Goal: Task Accomplishment & Management: Manage account settings

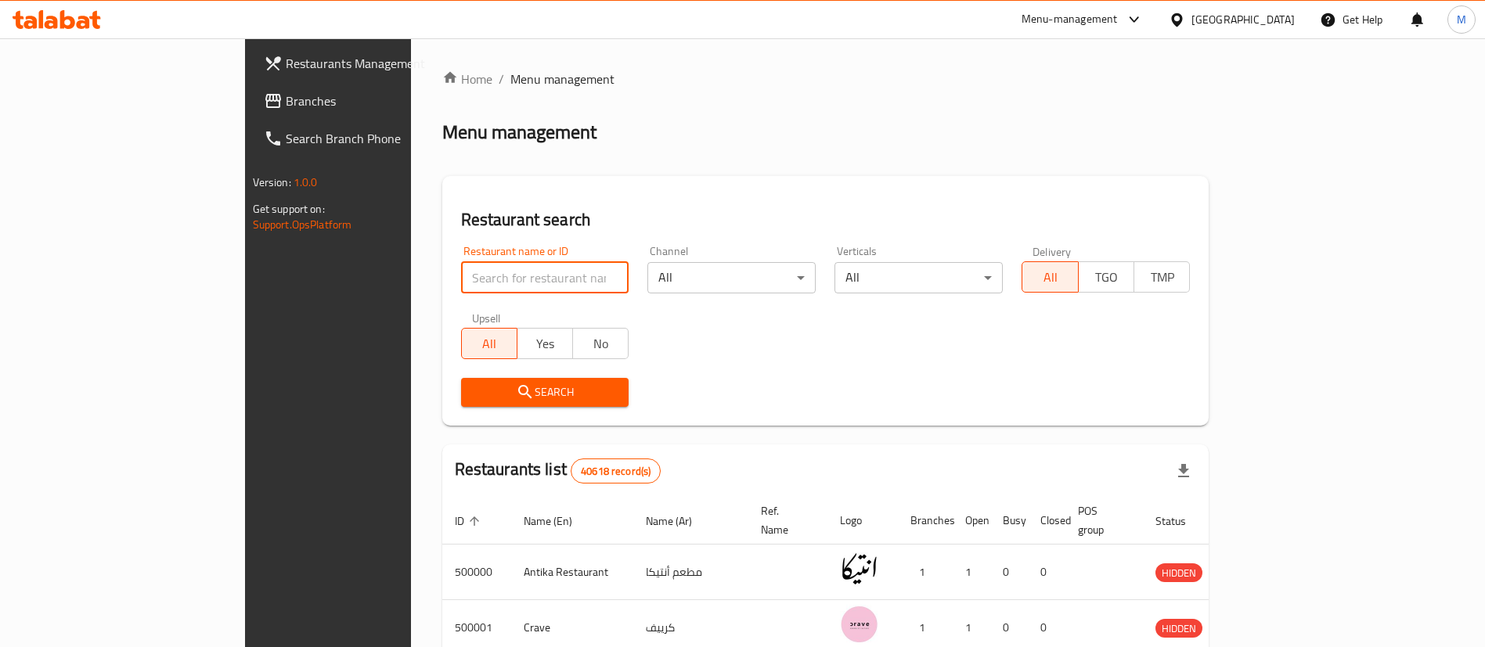
click at [461, 278] on input "search" at bounding box center [545, 277] width 168 height 31
type input "lychee"
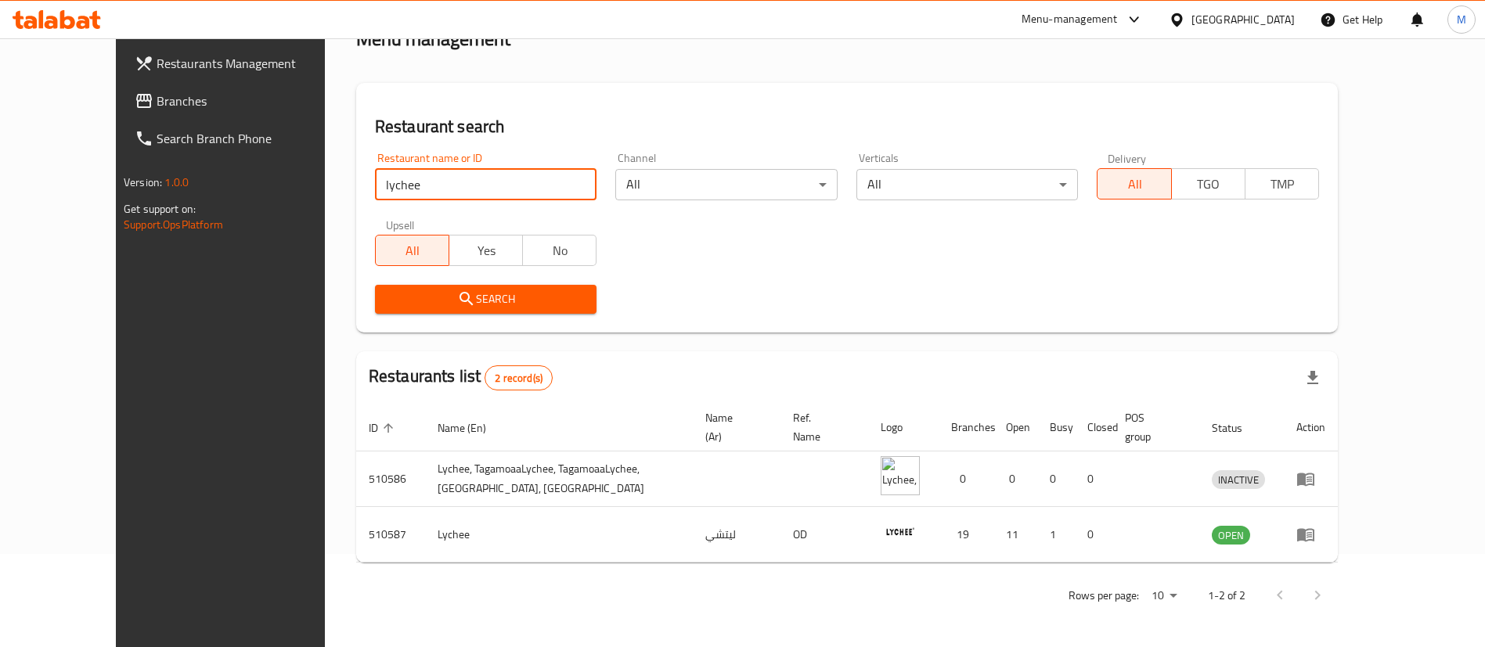
scroll to position [76, 0]
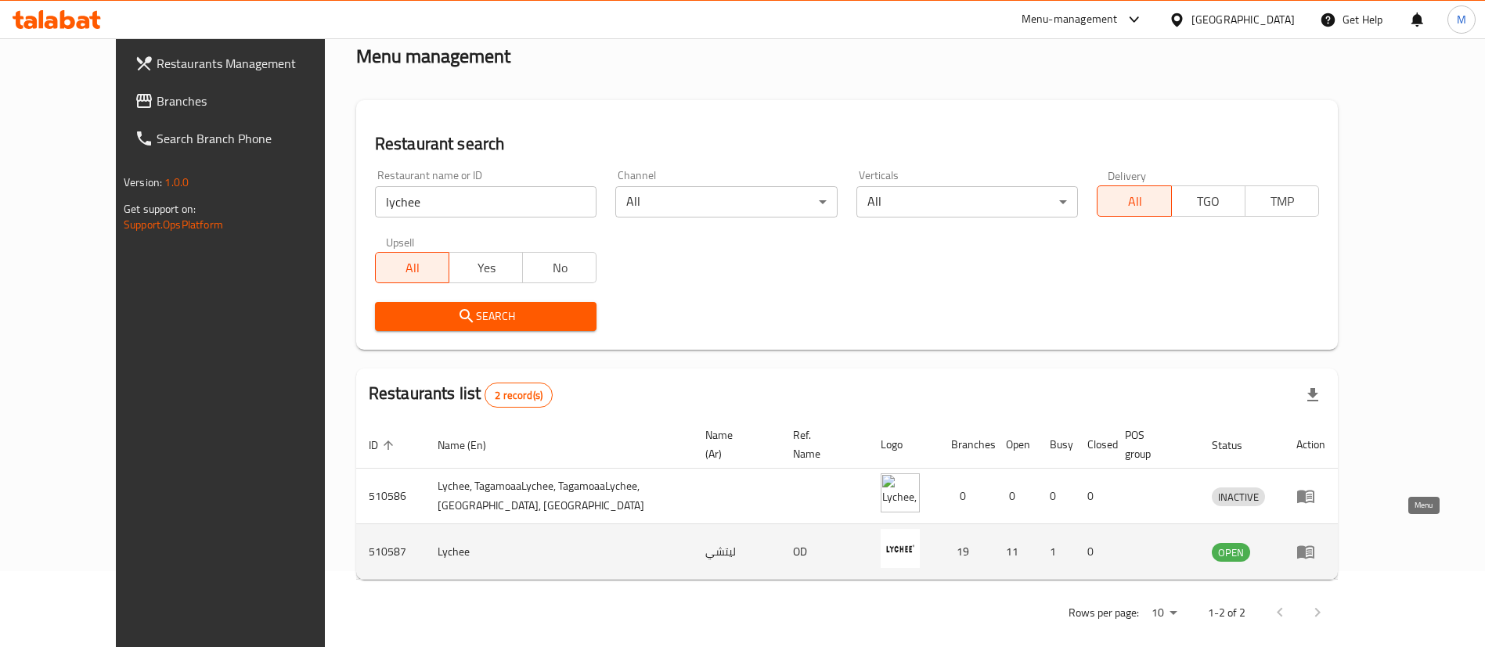
click at [1314, 546] on icon "enhanced table" at bounding box center [1305, 552] width 17 height 13
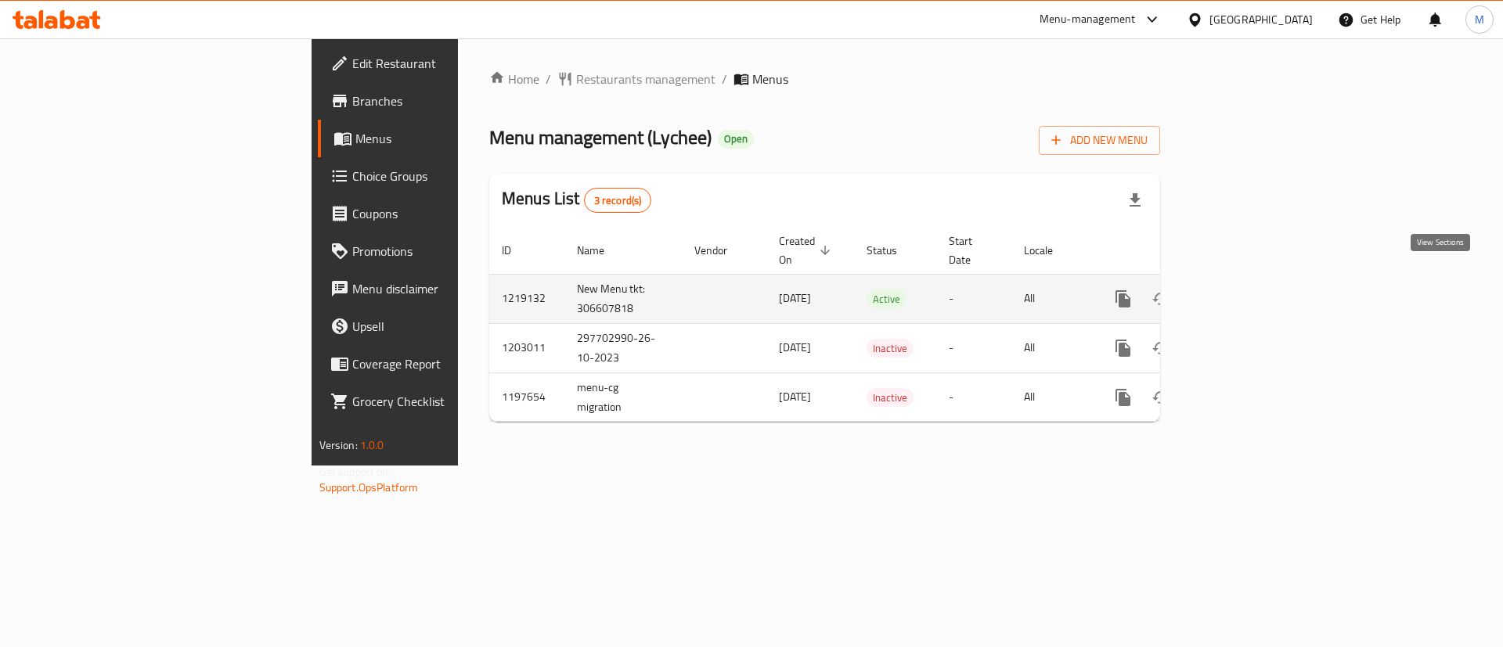
click at [1255, 293] on link "enhanced table" at bounding box center [1236, 299] width 38 height 38
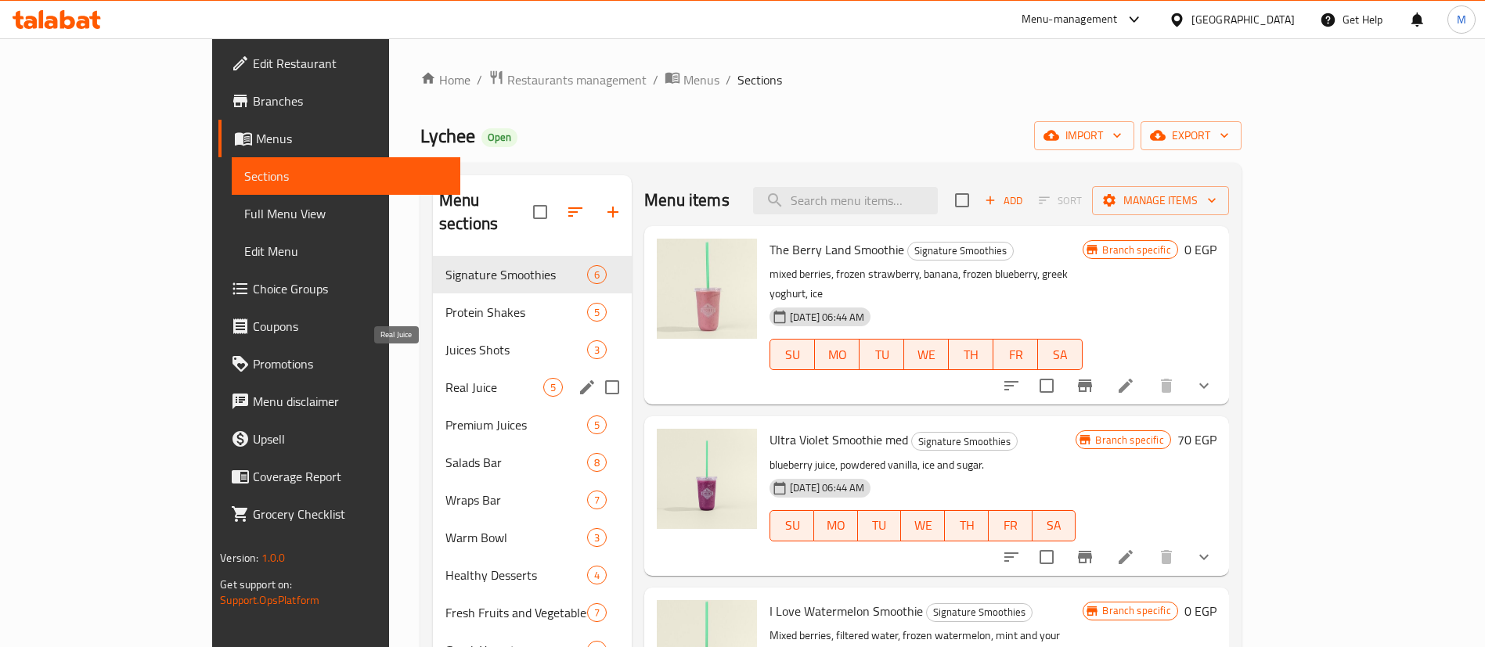
scroll to position [387, 0]
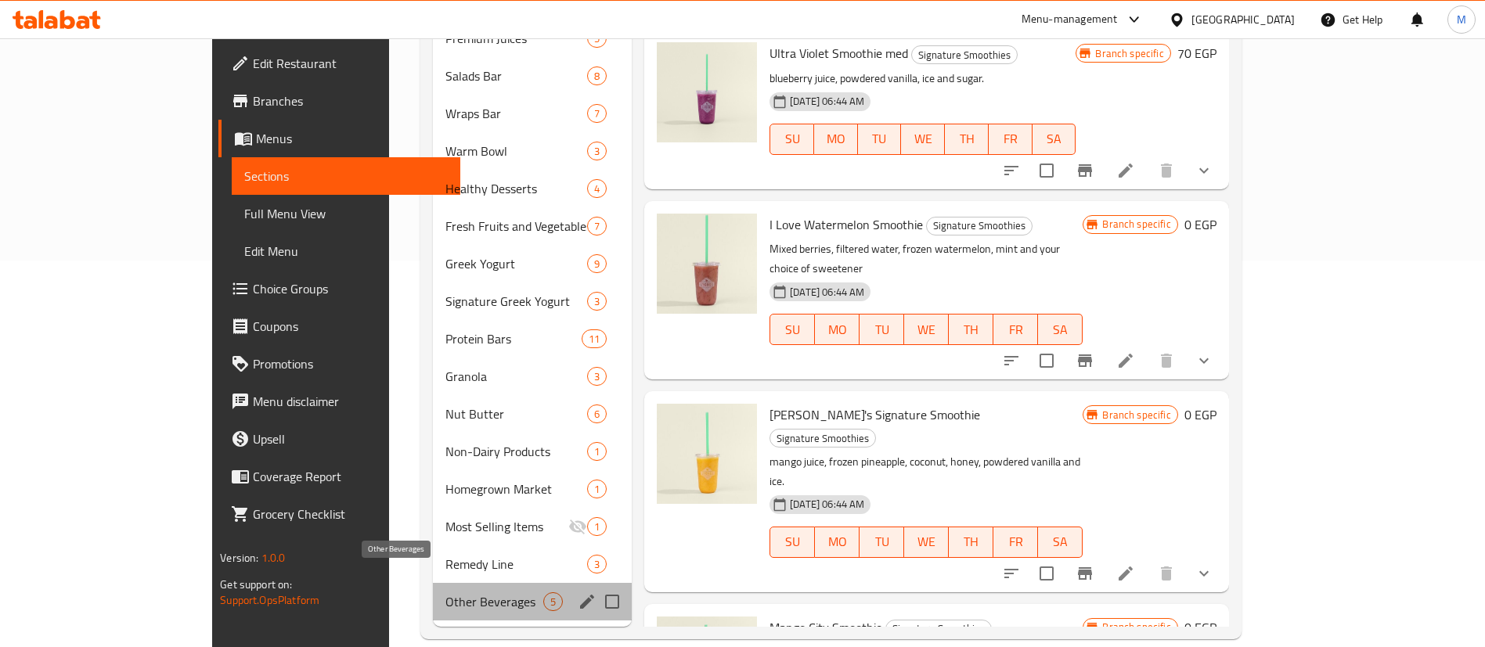
click at [445, 593] on span "Other Beverages" at bounding box center [494, 602] width 98 height 19
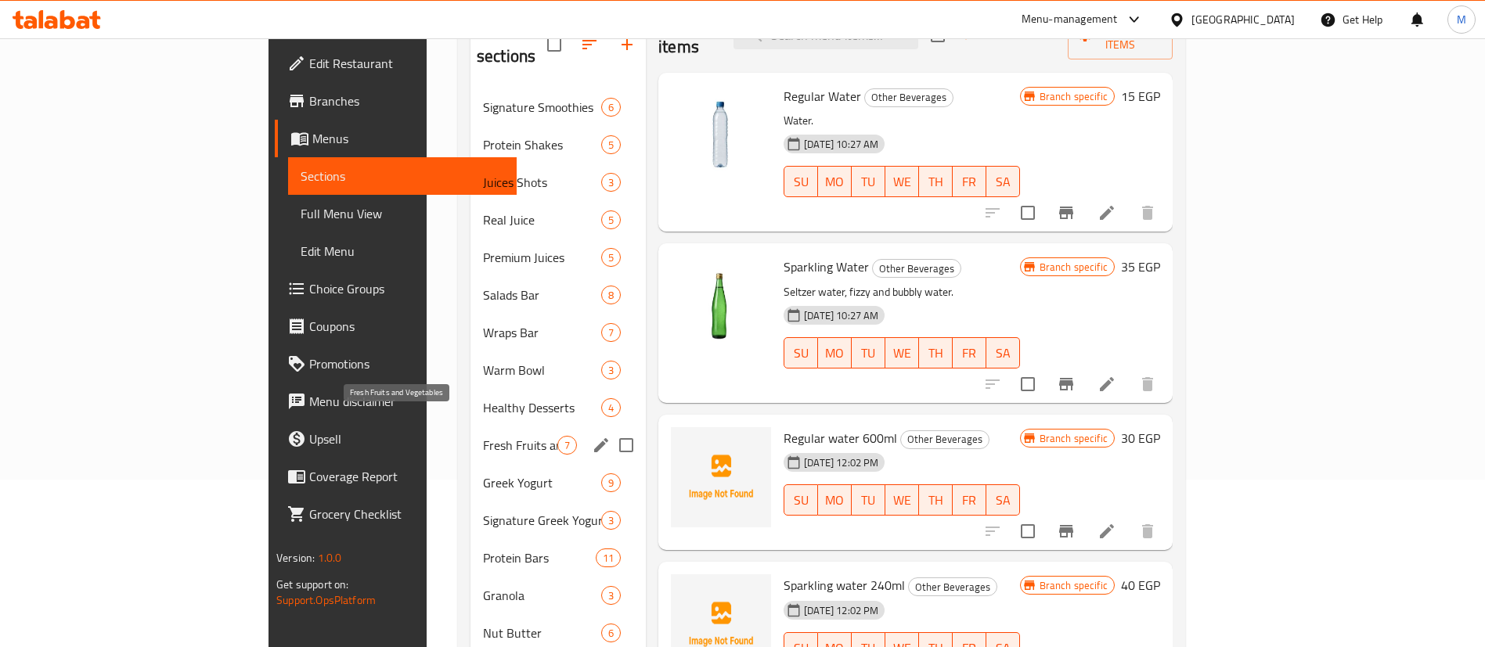
scroll to position [166, 0]
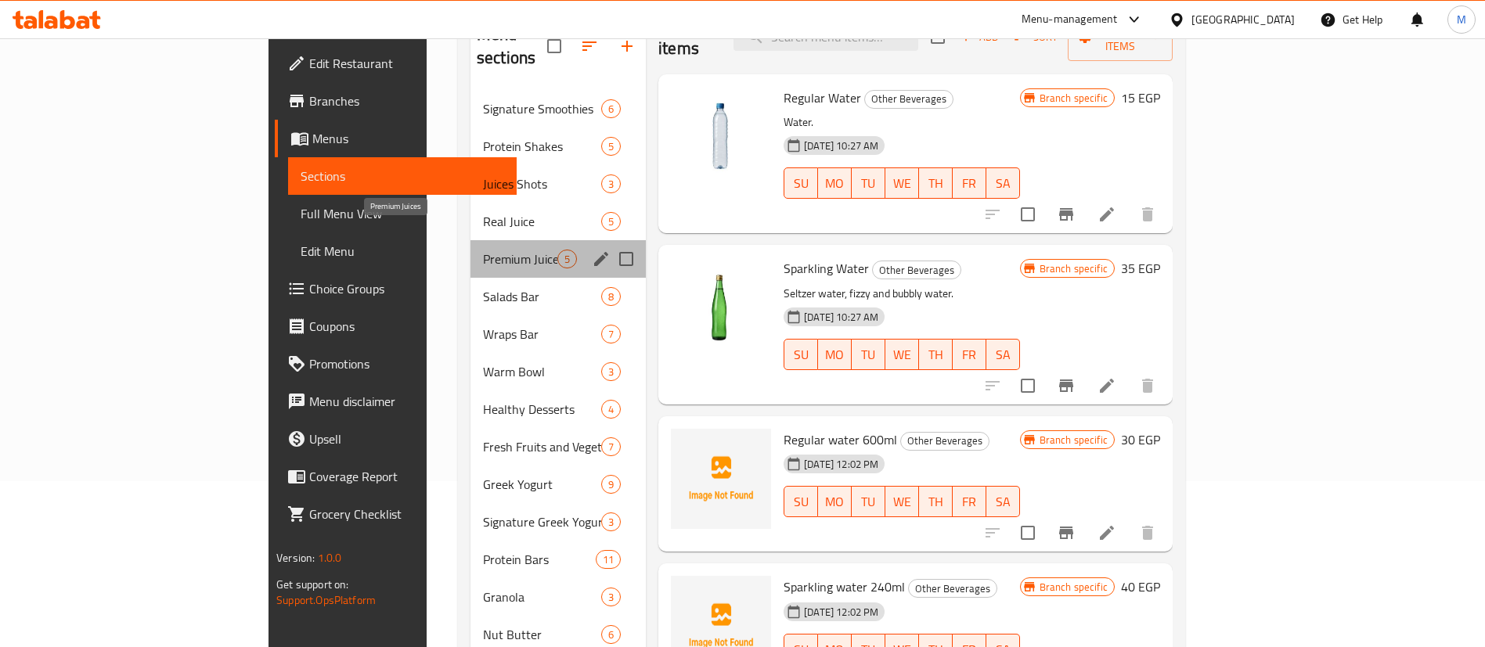
click at [483, 250] on span "Premium Juices" at bounding box center [520, 259] width 74 height 19
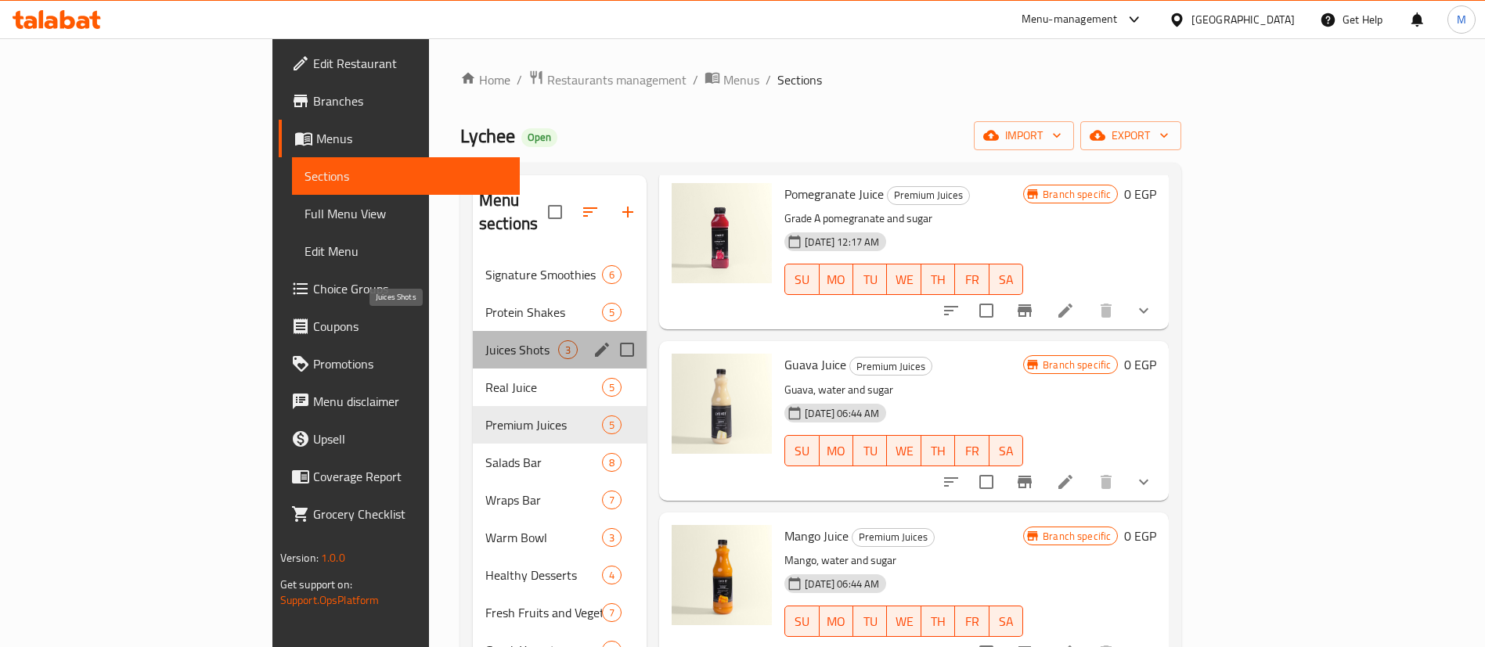
click at [485, 341] on span "Juices Shots" at bounding box center [521, 350] width 73 height 19
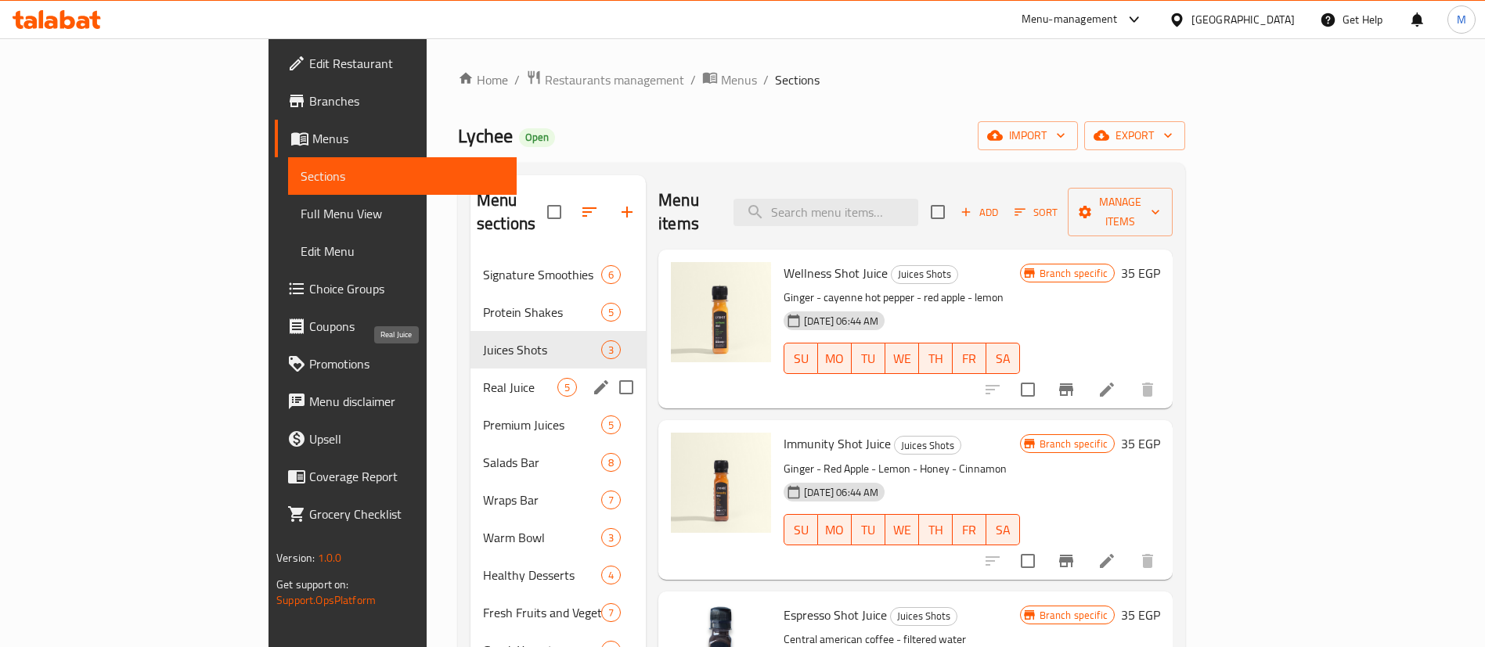
click at [483, 378] on span "Real Juice" at bounding box center [520, 387] width 74 height 19
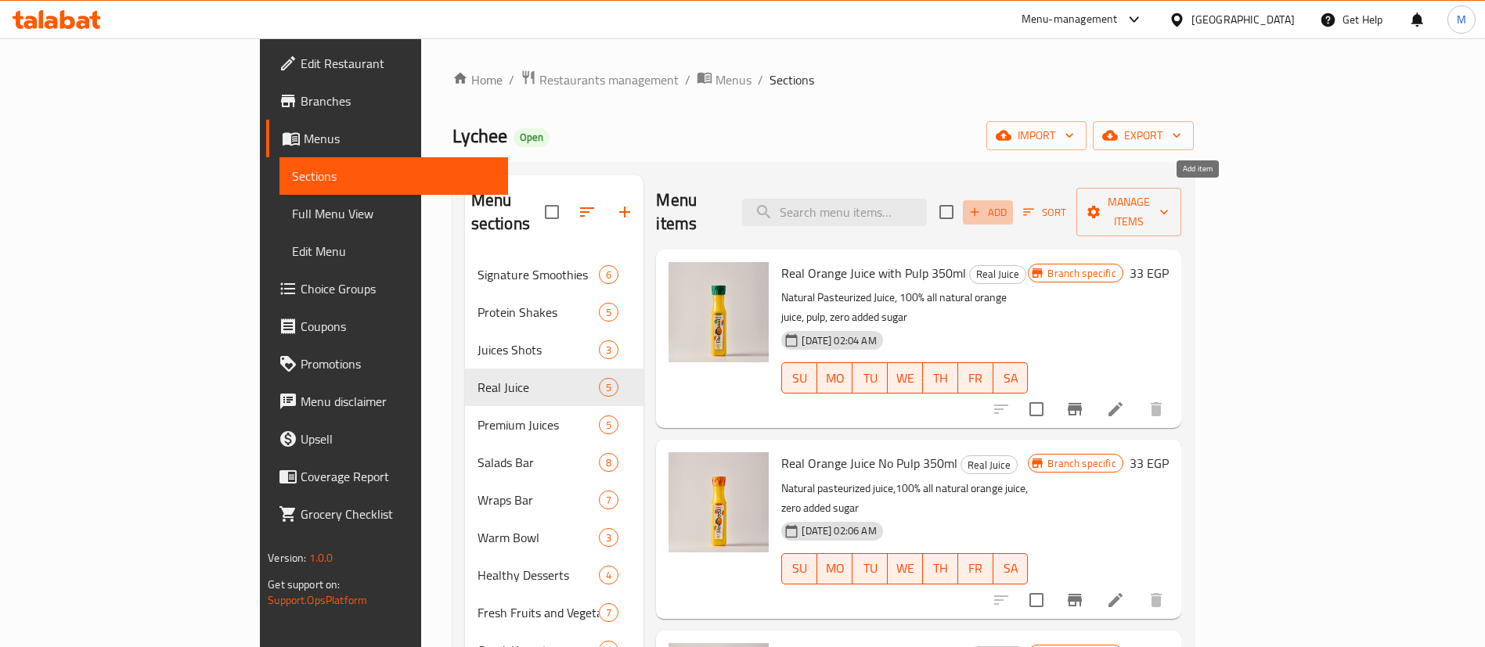
click at [1009, 204] on span "Add" at bounding box center [988, 213] width 42 height 18
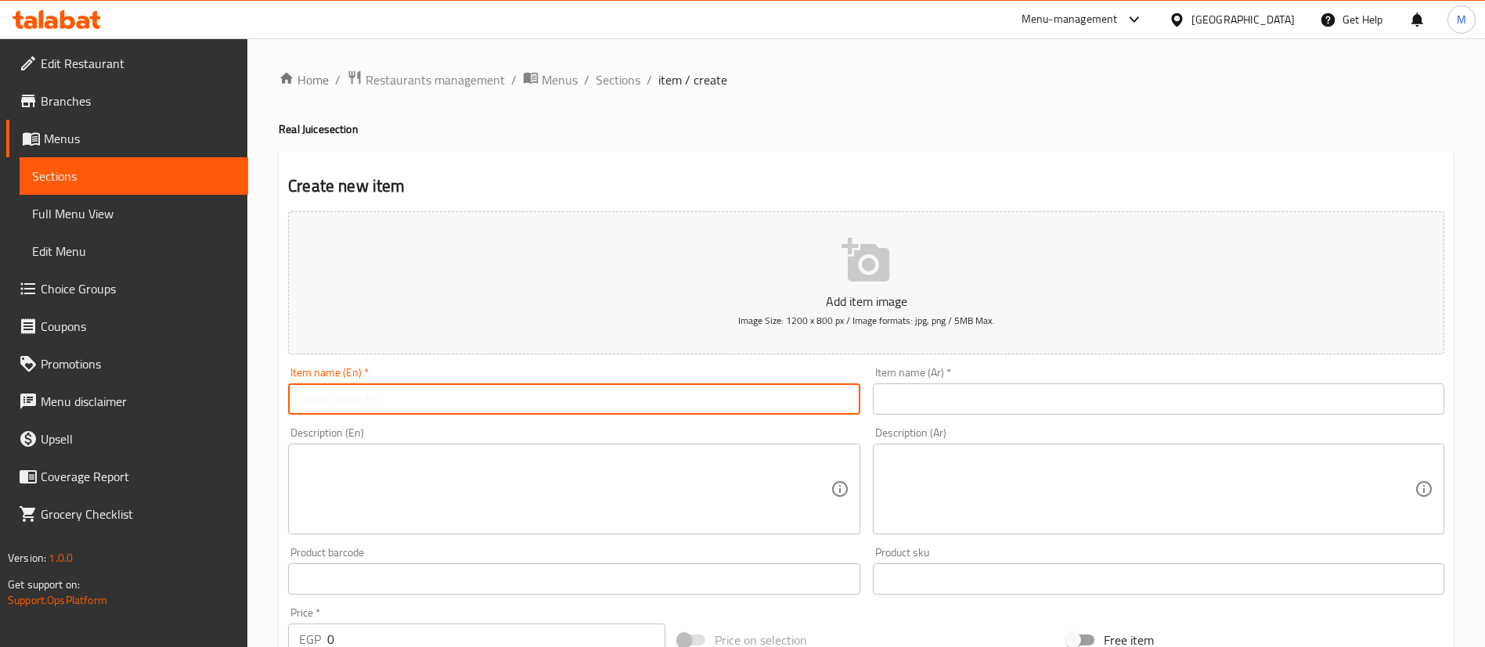
paste input "real pink lemonade 340ml"
click at [477, 393] on input "real pink lemonade 340ml" at bounding box center [573, 399] width 571 height 31
click at [301, 400] on input "real pink lemonade 340ml" at bounding box center [573, 399] width 571 height 31
type input "Real Pink Lemonade 340ml"
click at [476, 397] on input "Real Pink Lemonade 340ml" at bounding box center [573, 399] width 571 height 31
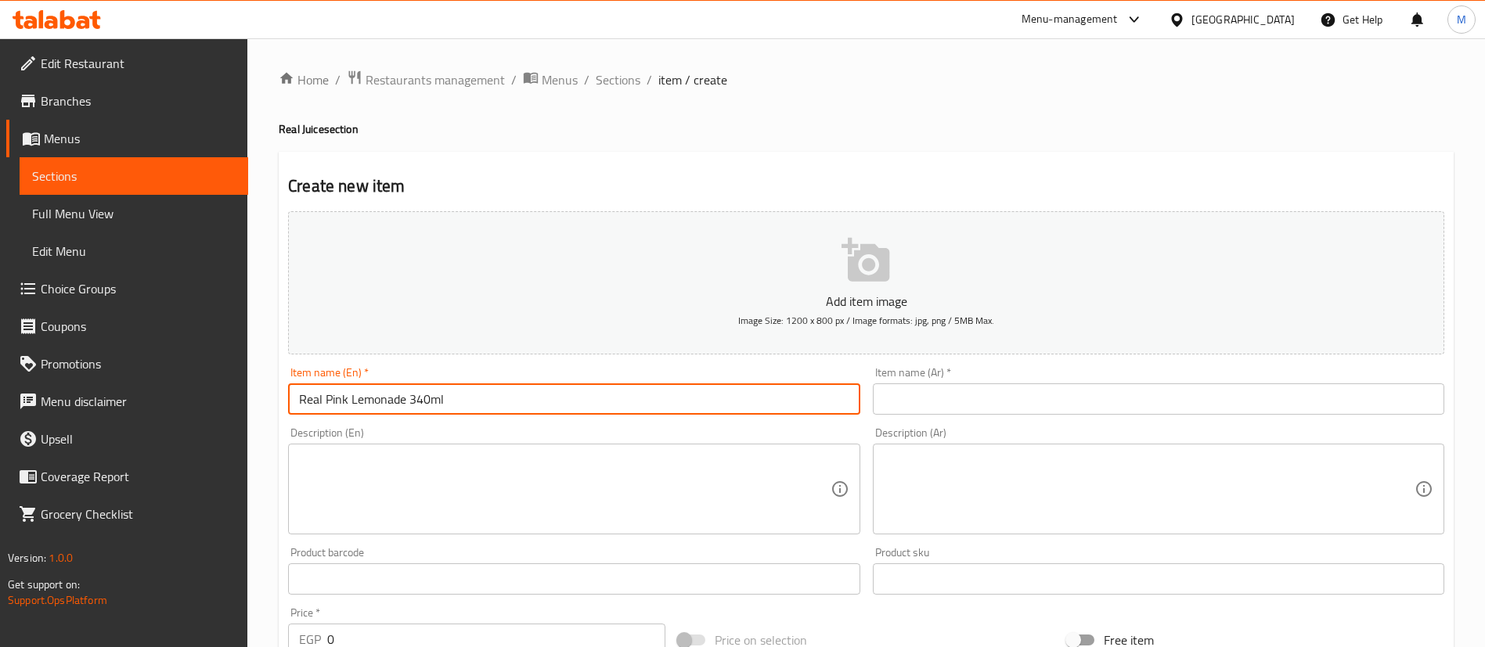
click at [476, 397] on input "Real Pink Lemonade 340ml" at bounding box center [573, 399] width 571 height 31
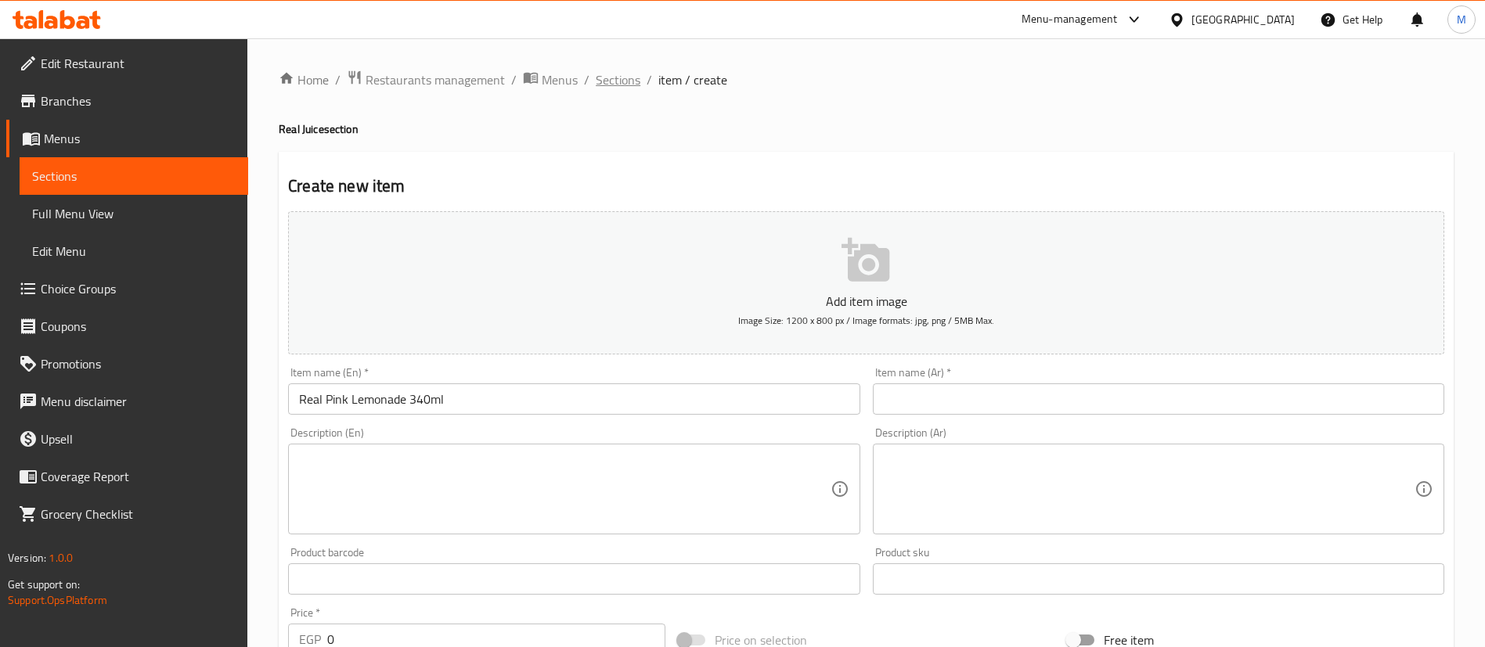
click at [633, 78] on span "Sections" at bounding box center [618, 79] width 45 height 19
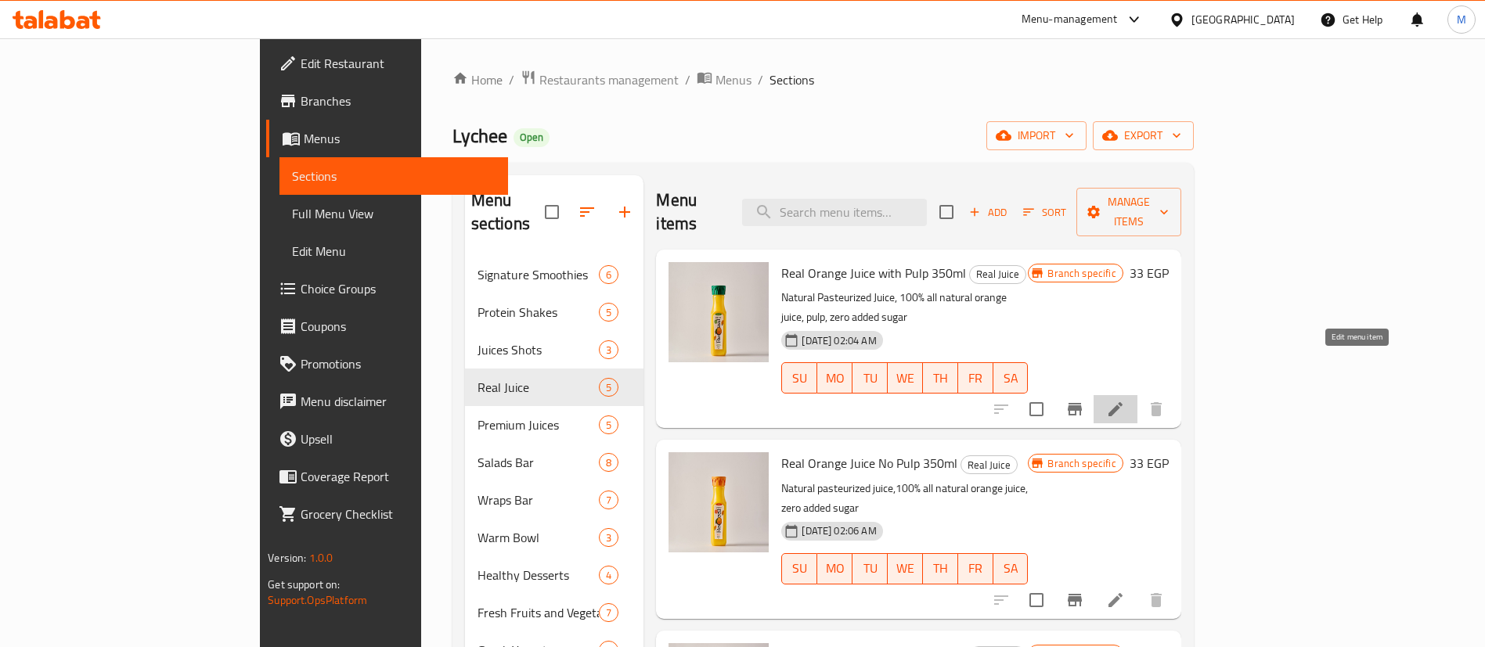
click at [1125, 400] on icon at bounding box center [1115, 409] width 19 height 19
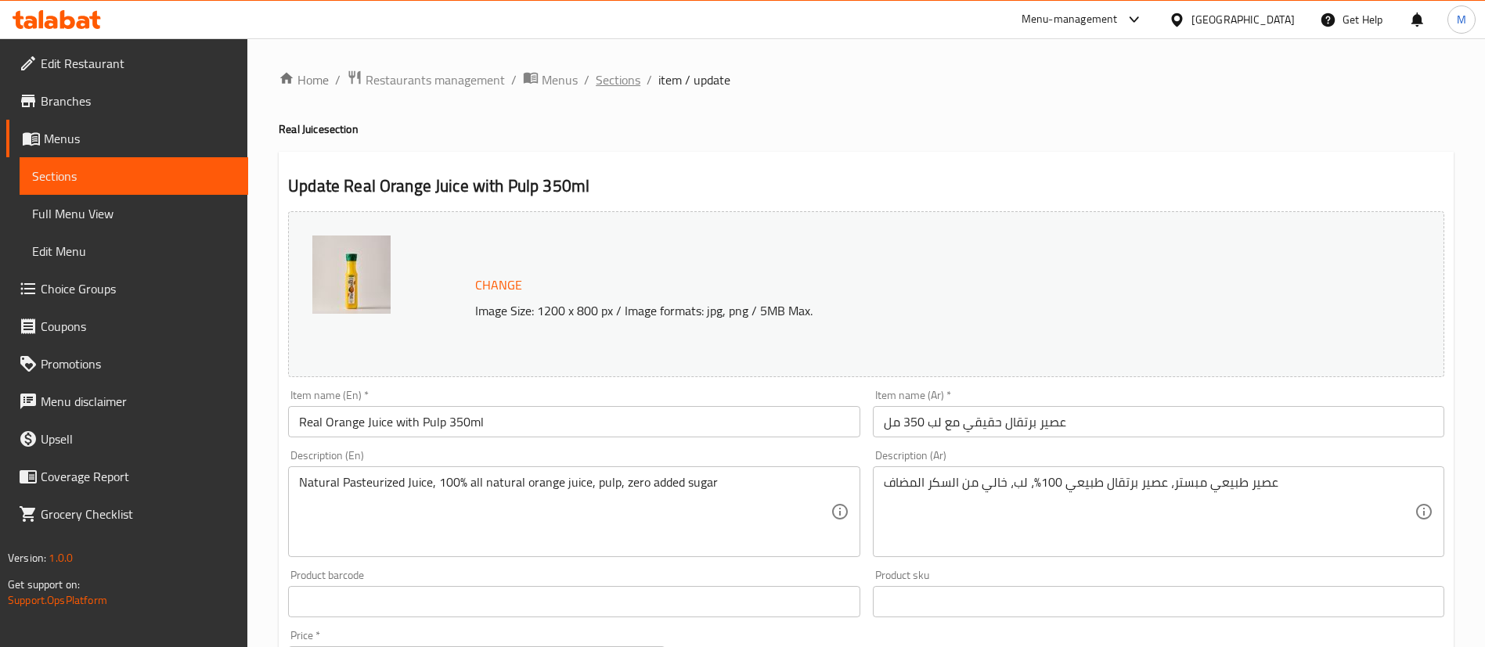
click at [618, 89] on span "Sections" at bounding box center [618, 79] width 45 height 19
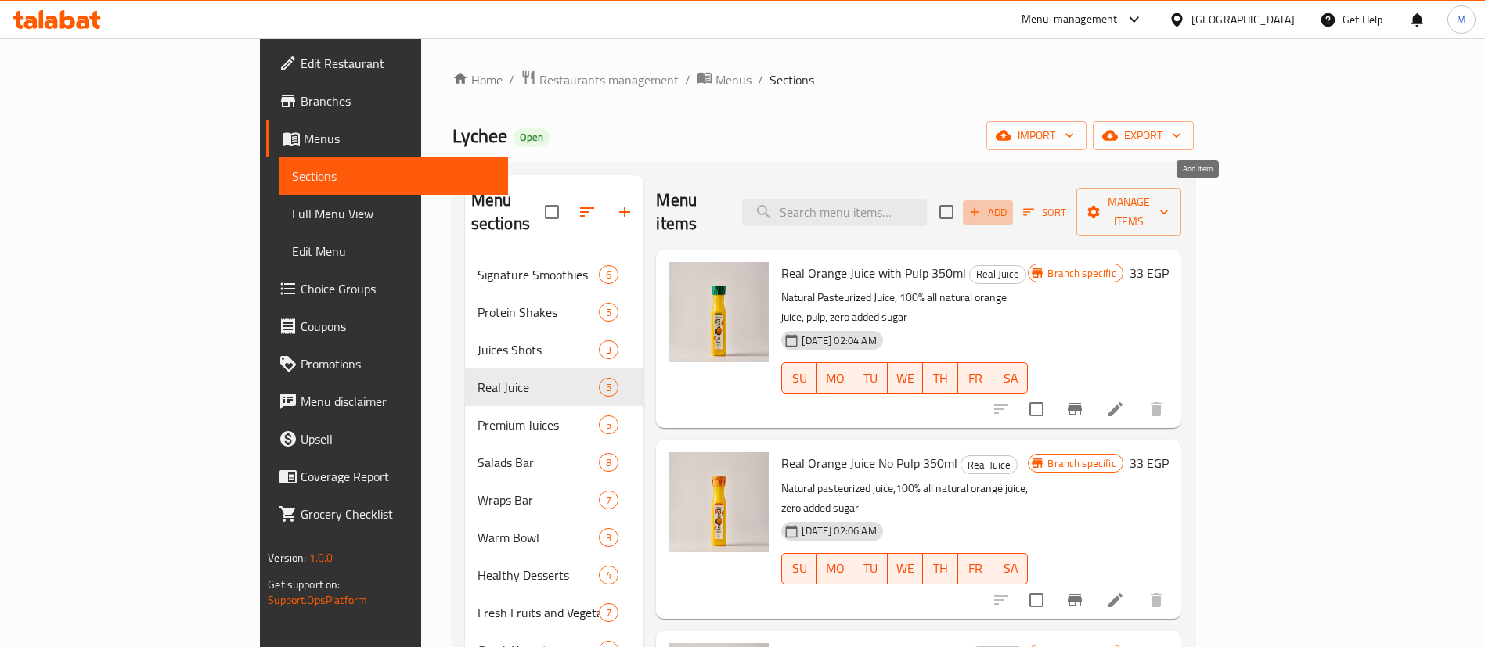
click at [1009, 204] on span "Add" at bounding box center [988, 213] width 42 height 18
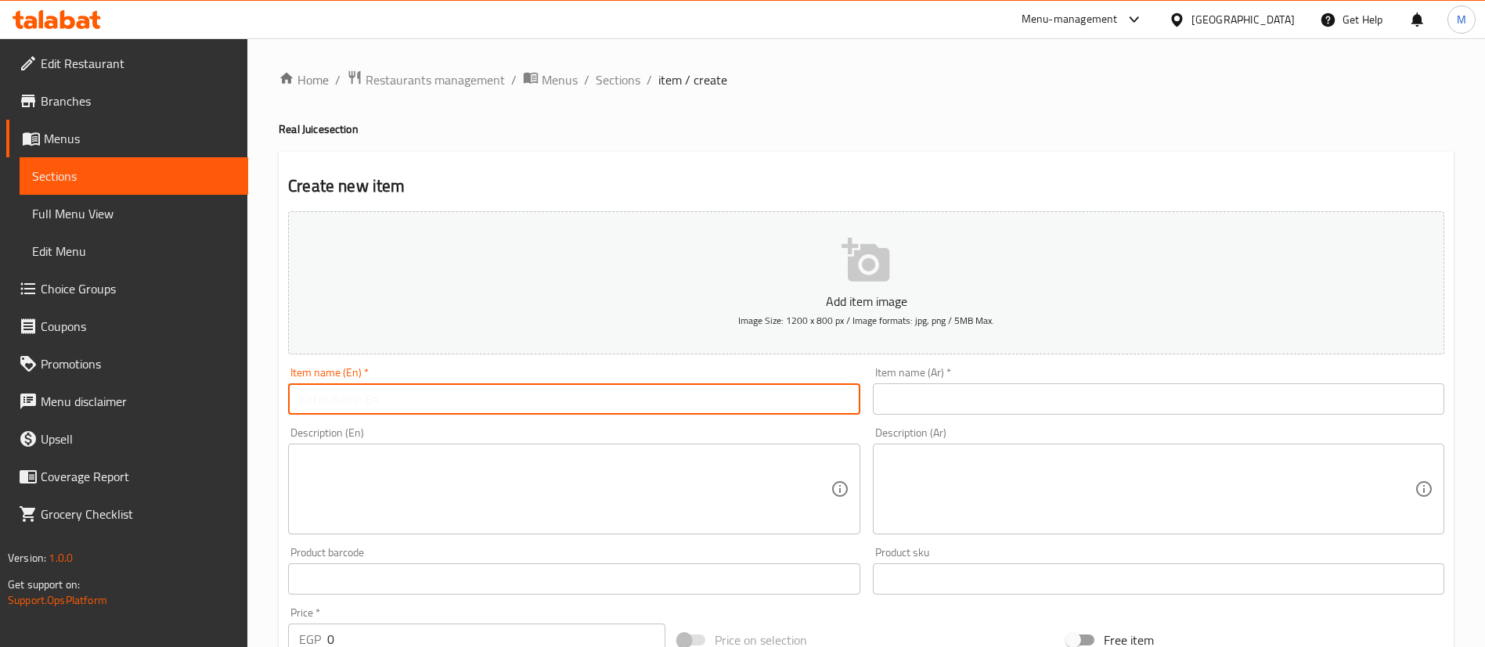
paste input "Real Pink Lemonade 340ml"
click at [687, 409] on input "Real Pink Lemonade 340ml" at bounding box center [573, 399] width 571 height 31
type input "Real Pink Lemonade 340ml"
click at [946, 398] on input "text" at bounding box center [1158, 399] width 571 height 31
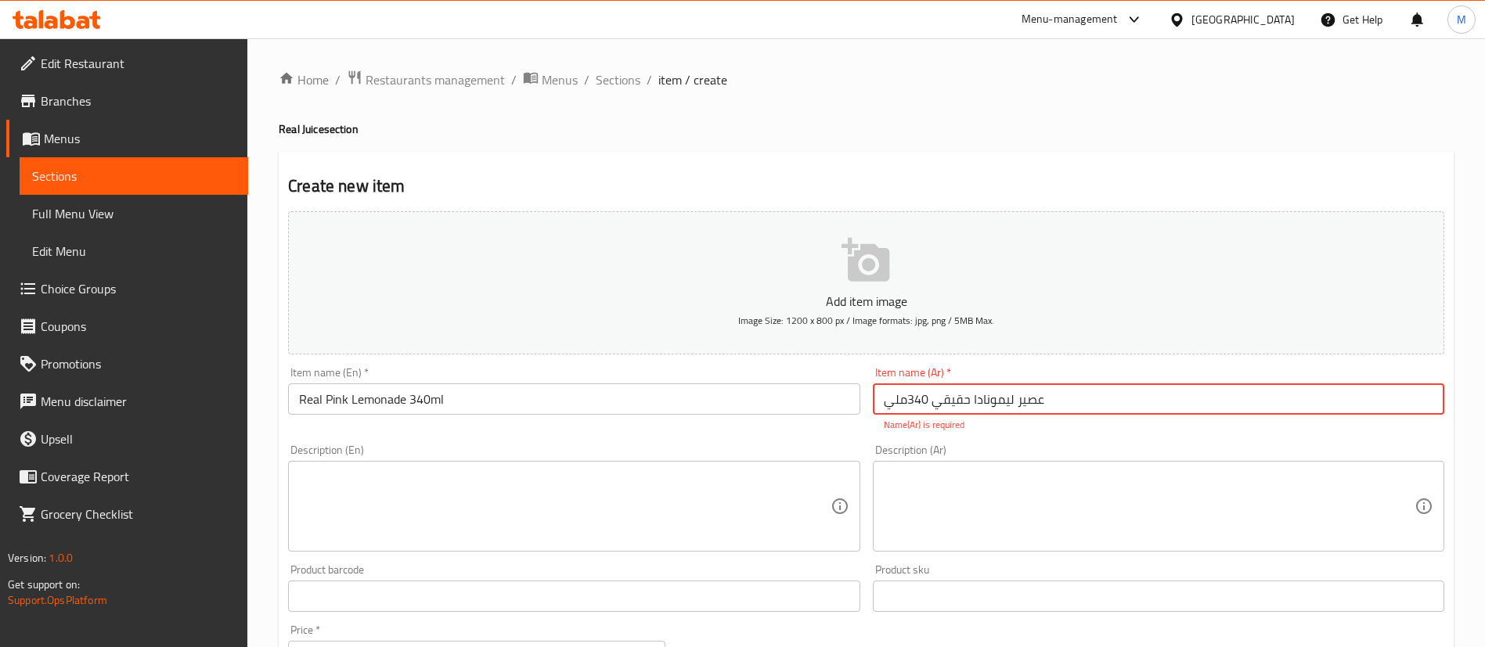
type input "عصير ليمونادا حقيقي 340ملي"
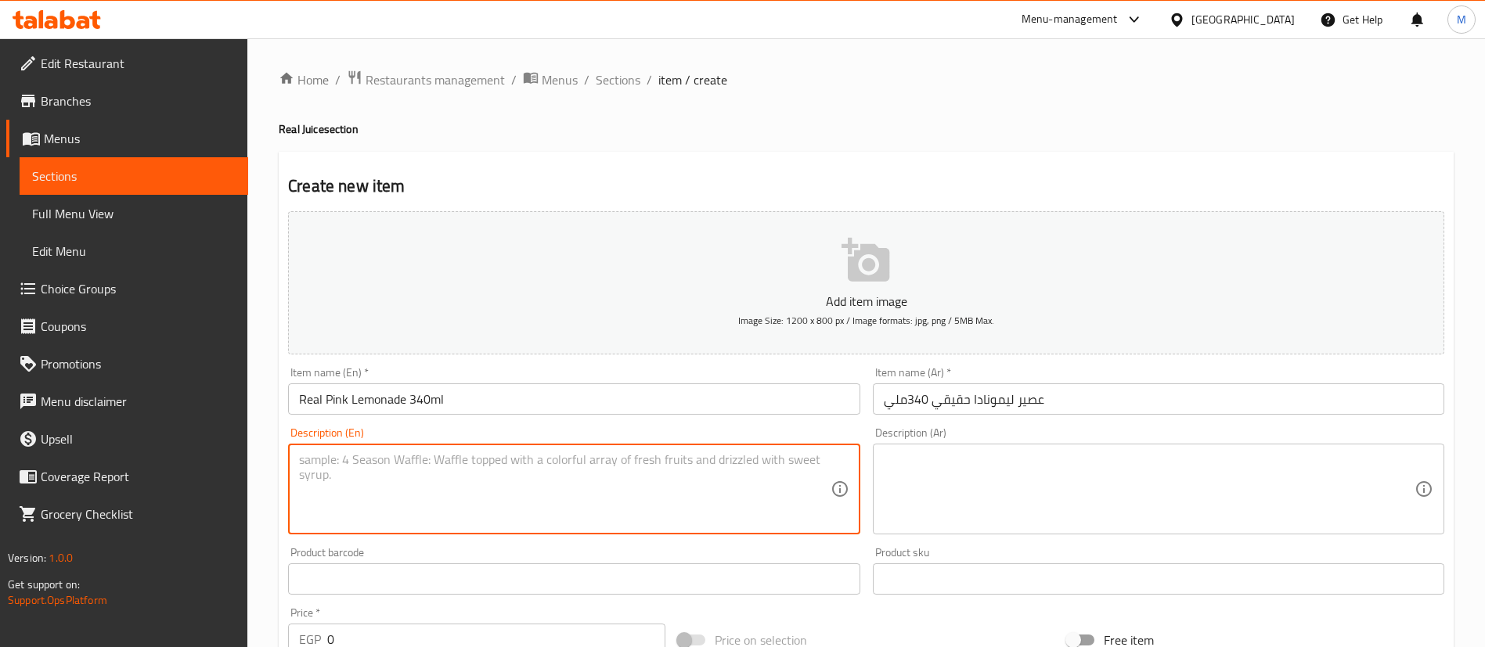
click at [712, 469] on textarea at bounding box center [564, 489] width 531 height 74
paste textarea "Extremely low calories (340ml contains almost 17 calories). ⁠Zero added sugar. …"
type textarea "Extremely low calories (340ml contains almost 17 calories). ⁠Zero added sugar. …"
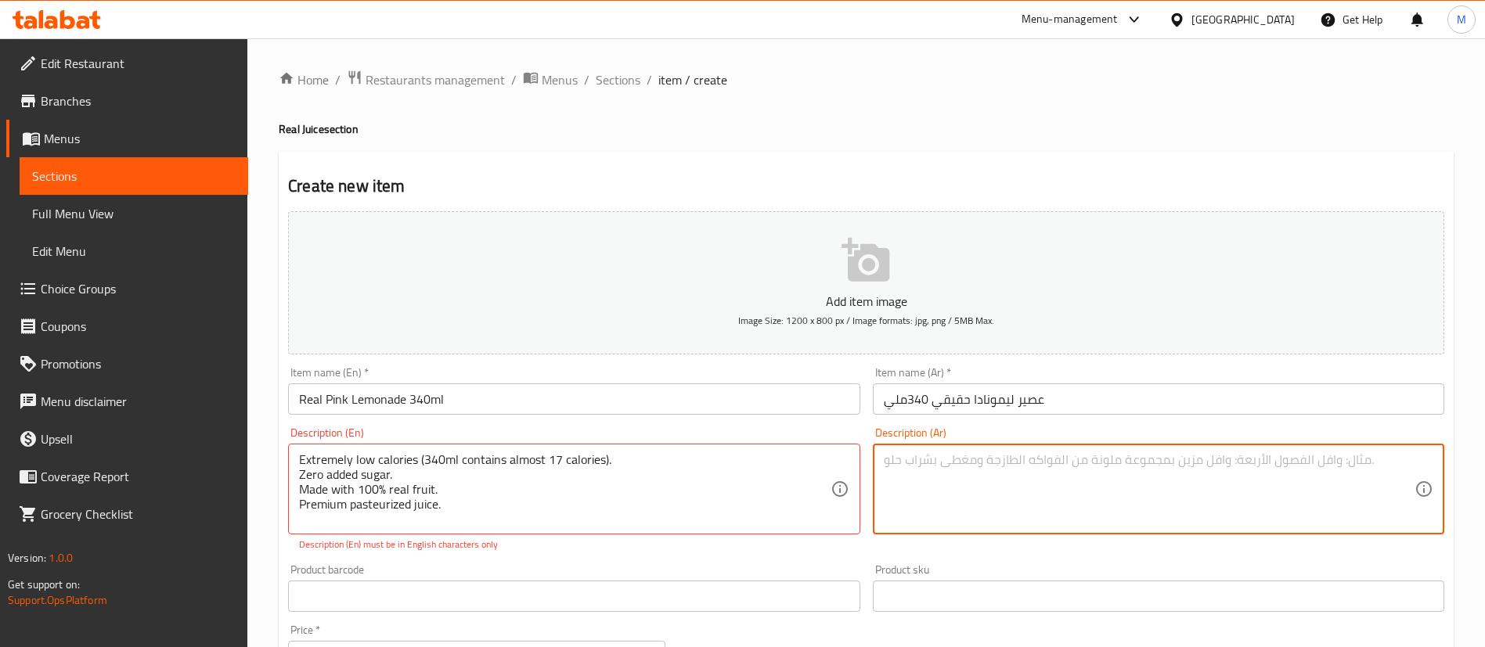
paste textarea "سعرات حرارية قليلة جداً (340 مل يحتوي على حوالي 17 سعرة حرارية) بدون سكر مضاف 1…"
type textarea "سعرات حرارية قليلة جداً (340 مل يحتوي على حوالي 17 سعرة حرارية) بدون سكر مضاف 1…"
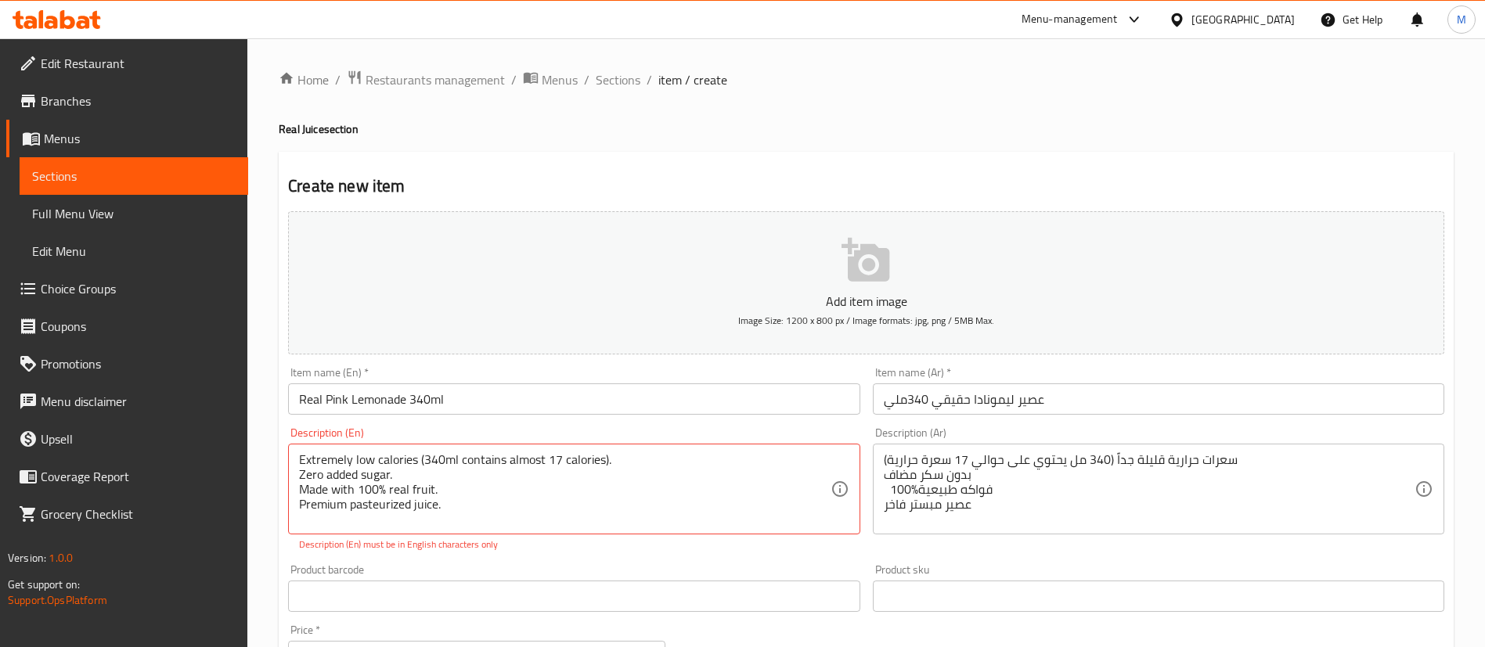
click at [734, 415] on div "Item name (En)   * Real Pink Lemonade 340ml Item name (En) *" at bounding box center [574, 391] width 584 height 60
drag, startPoint x: 498, startPoint y: 510, endPoint x: 391, endPoint y: 495, distance: 107.5
click at [391, 495] on textarea "Extremely low calories (340ml contains almost 17 calories). ⁠Zero added sugar. …" at bounding box center [564, 489] width 531 height 74
drag, startPoint x: 301, startPoint y: 456, endPoint x: 499, endPoint y: 510, distance: 206.0
click at [499, 510] on textarea "Extremely low calories (340ml contains almost 17 calories). ⁠Zero added sugar. …" at bounding box center [564, 489] width 531 height 74
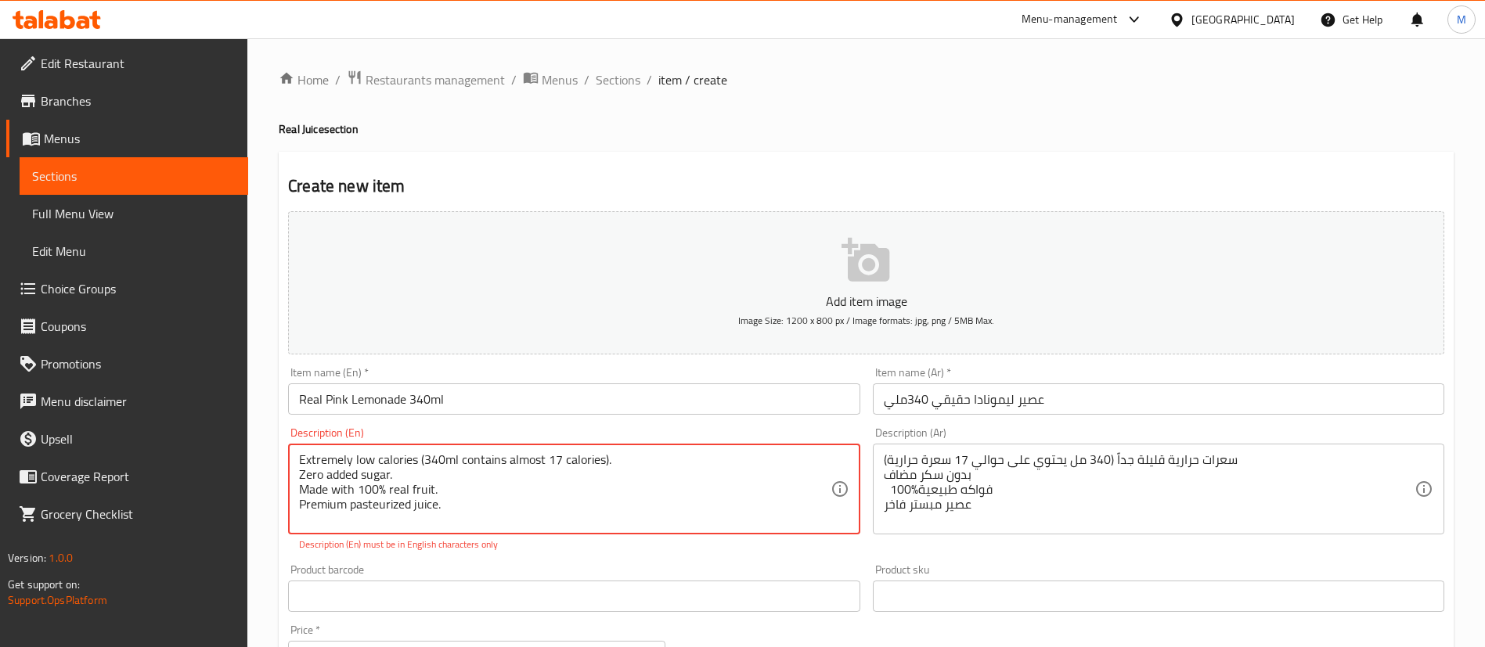
paste textarea "⁠Zero added sugar. Made with 100% real fruit."
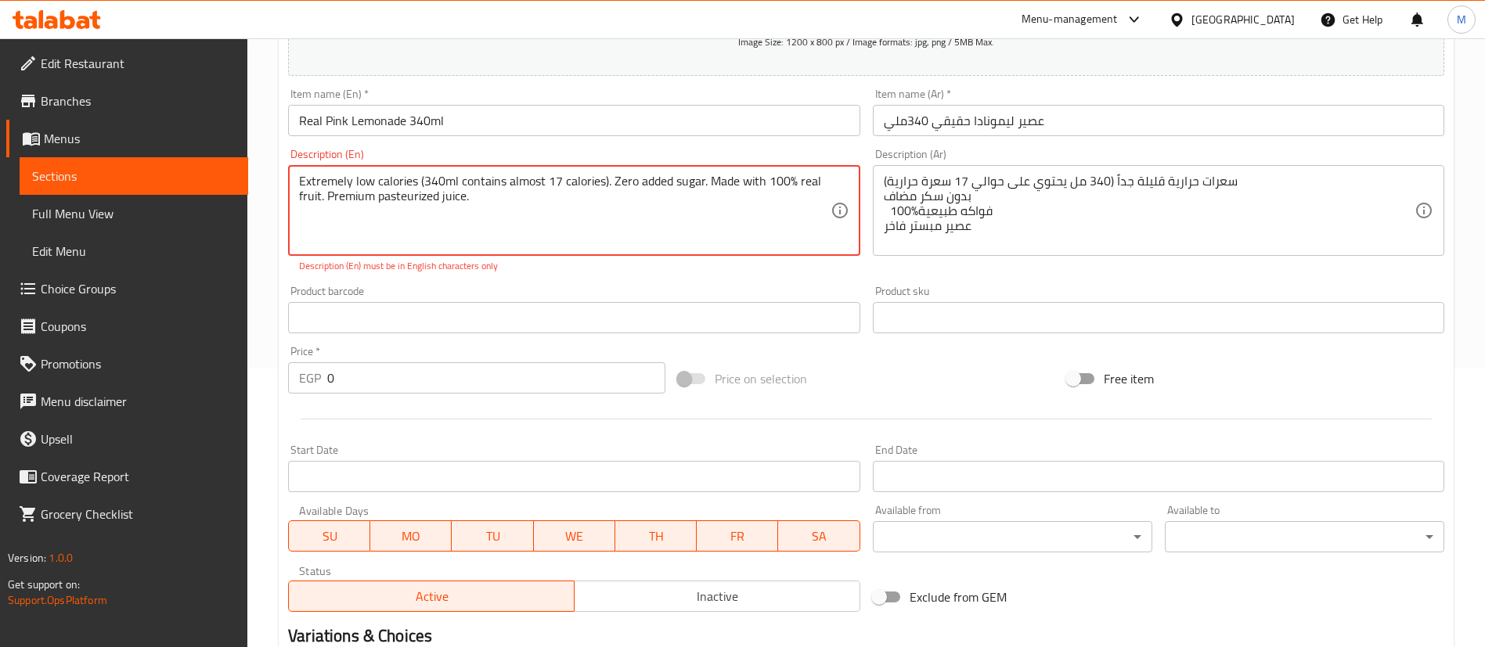
scroll to position [289, 0]
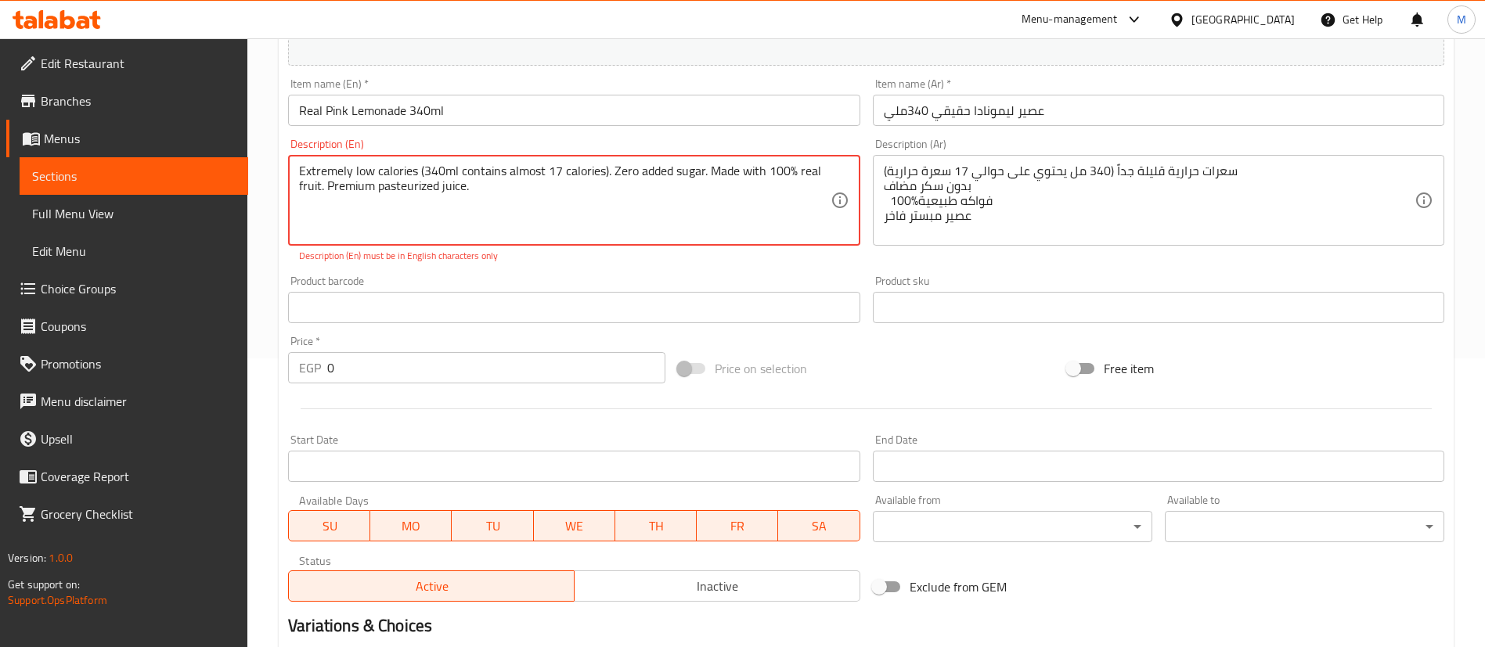
type textarea "Extremely low calories (340ml contains almost 17 calories). ⁠Zero added sugar. …"
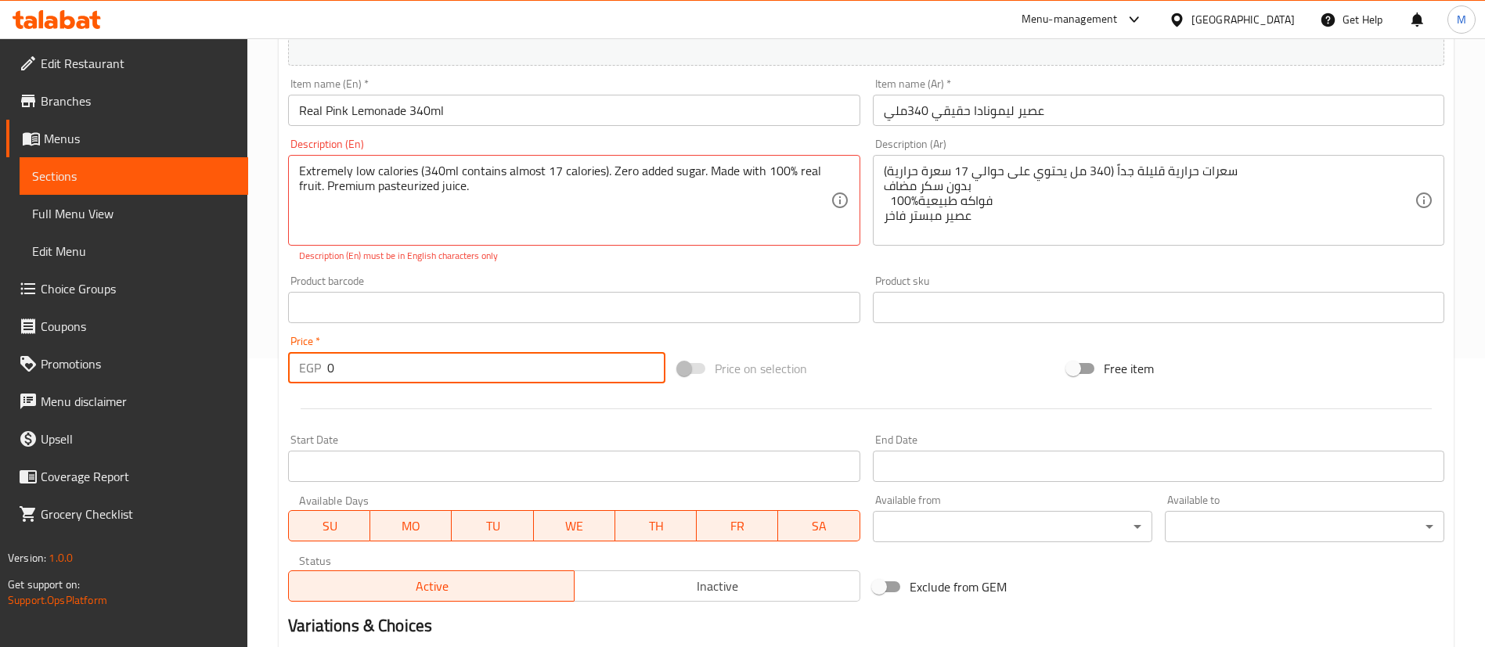
click at [493, 377] on input "0" at bounding box center [496, 367] width 338 height 31
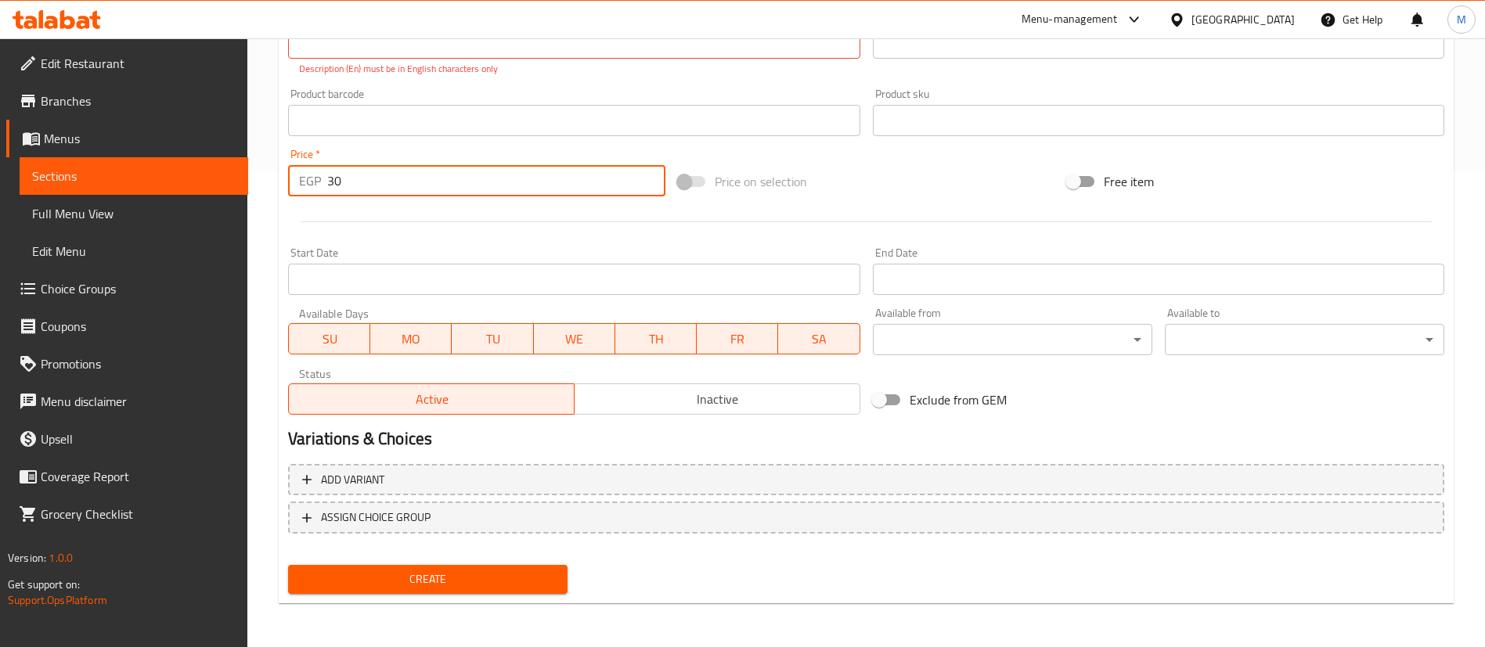
type input "30"
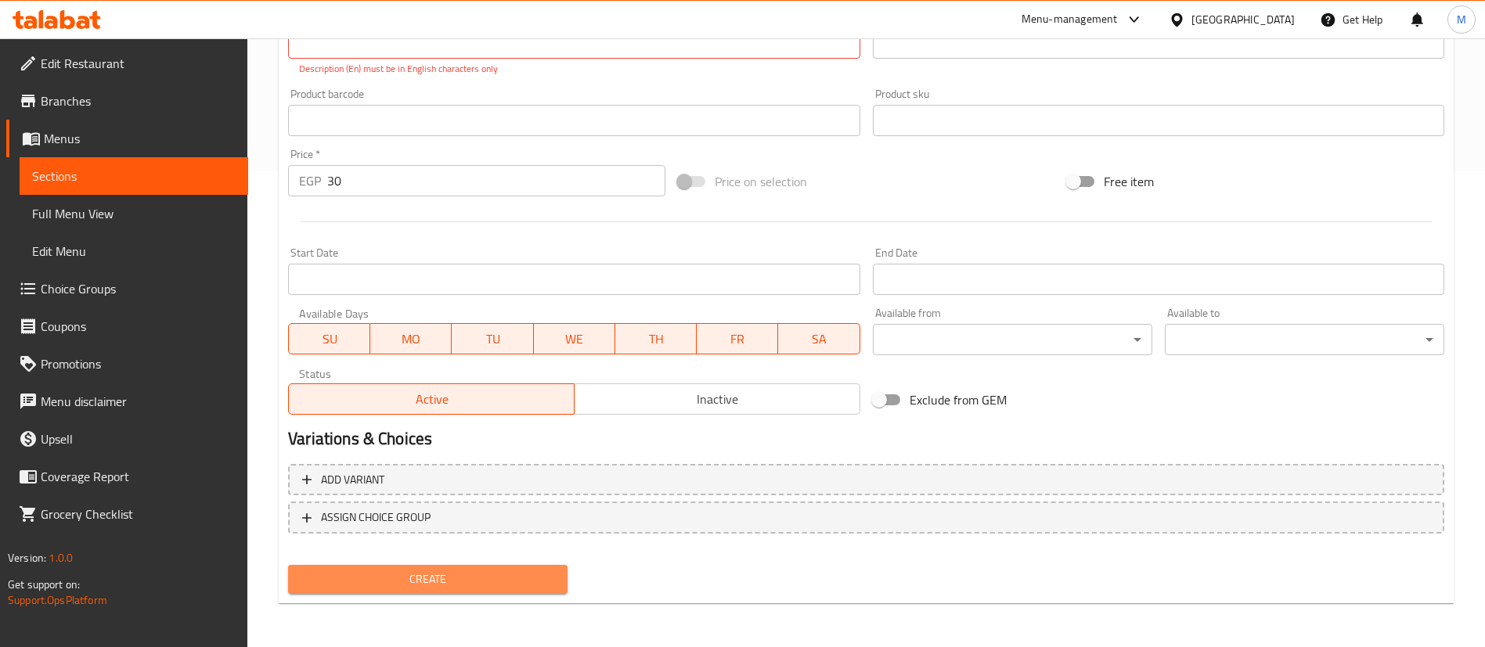
click at [477, 580] on span "Create" at bounding box center [428, 580] width 254 height 20
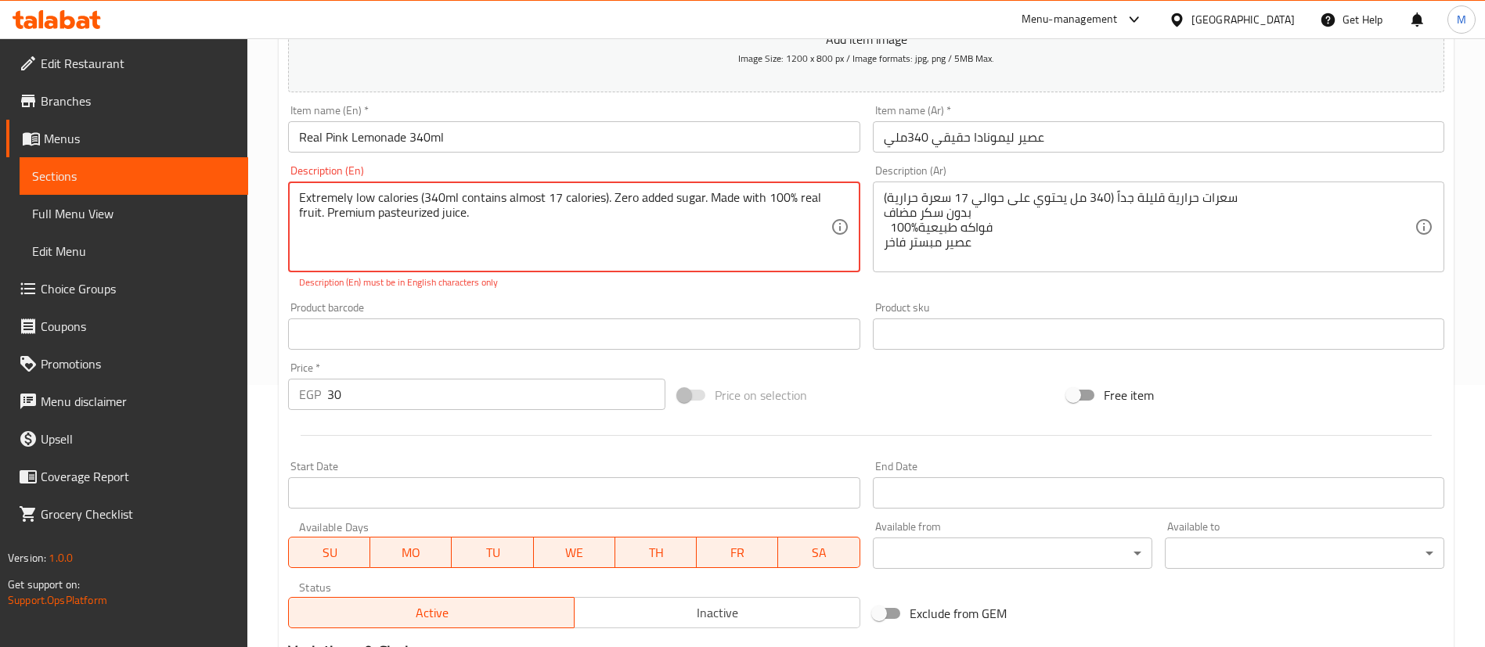
scroll to position [261, 0]
click at [796, 194] on textarea "Extremely low calories (340ml contains almost 17 calories). ⁠Zero added sugar. …" at bounding box center [564, 228] width 531 height 74
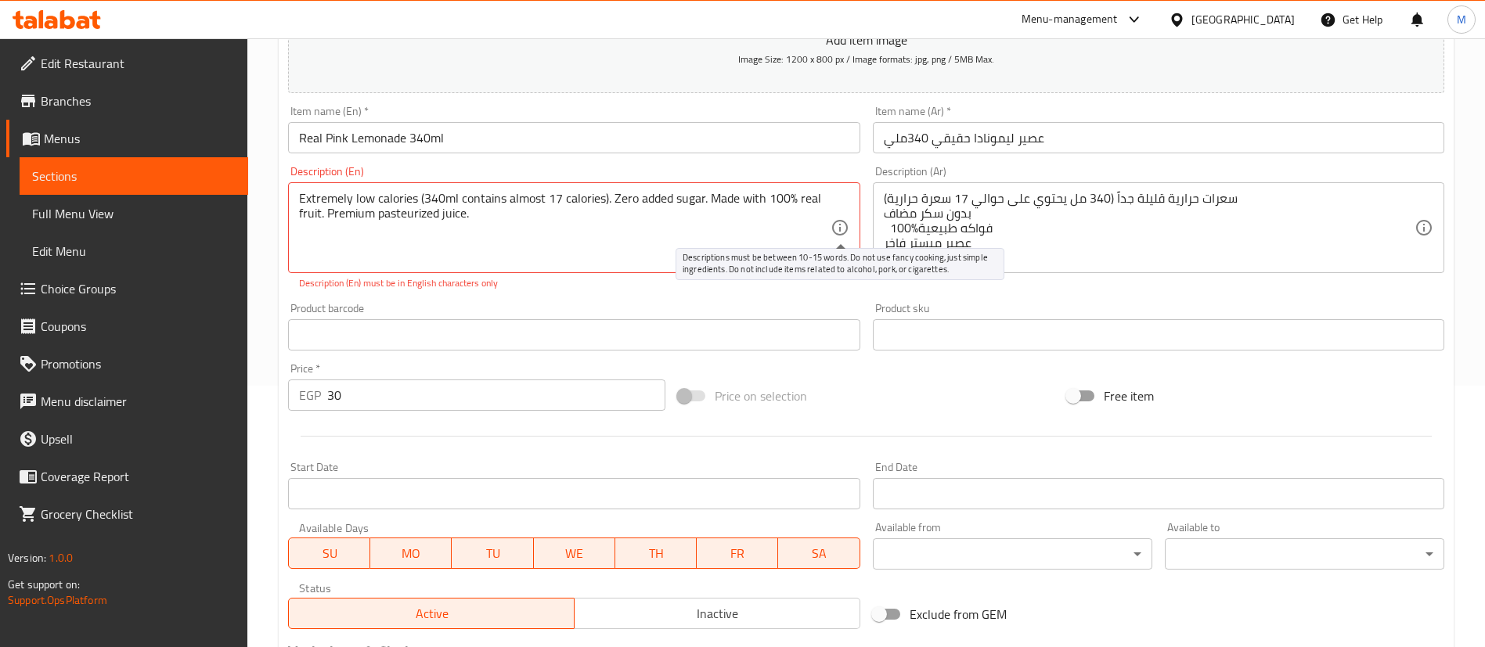
click at [841, 232] on icon at bounding box center [840, 227] width 19 height 19
click at [698, 297] on div "Product barcode Product barcode" at bounding box center [574, 327] width 584 height 60
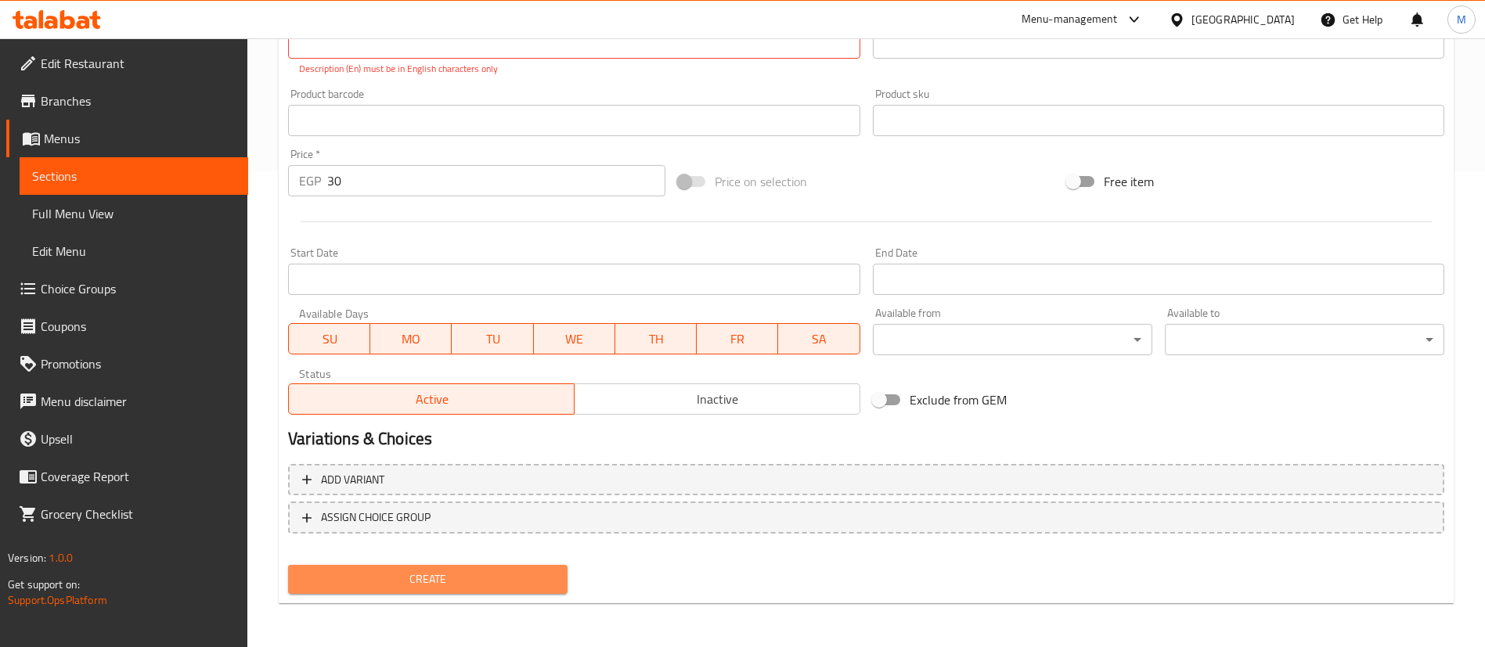
click at [487, 570] on span "Create" at bounding box center [428, 580] width 254 height 20
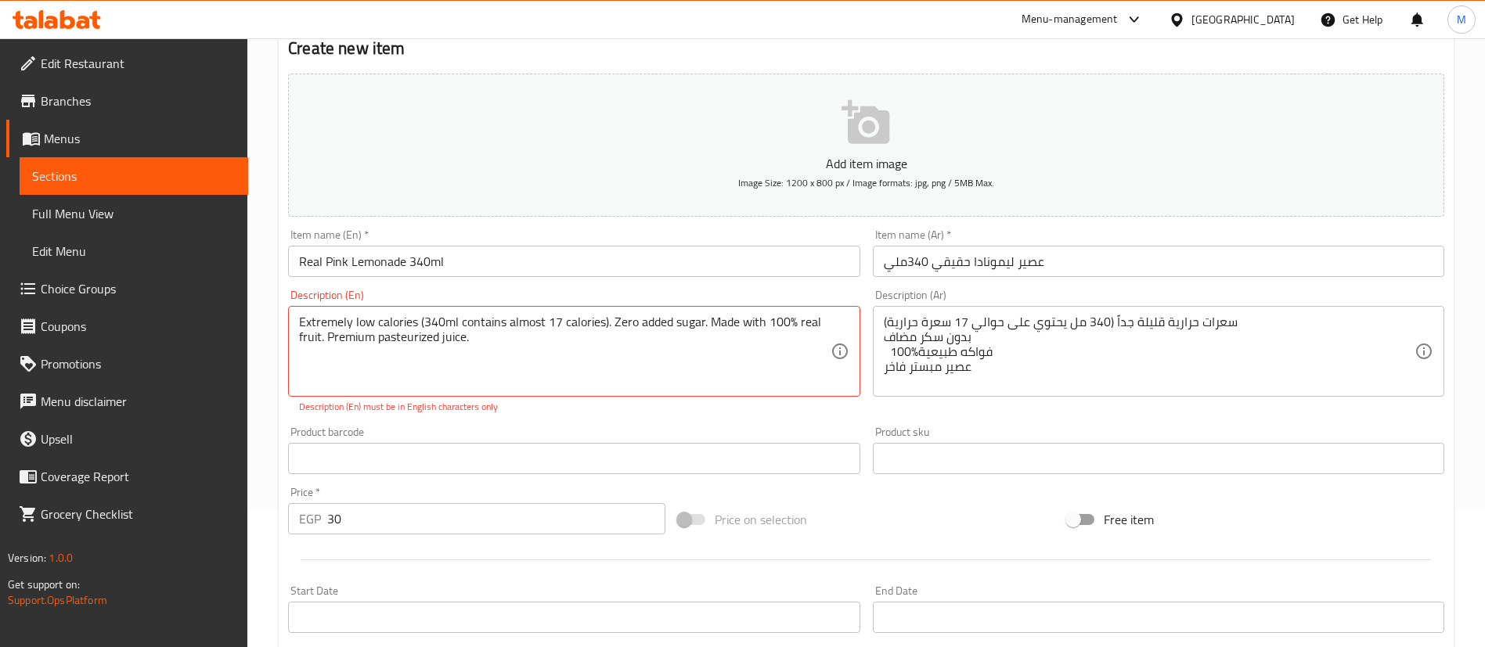
drag, startPoint x: 298, startPoint y: 319, endPoint x: 409, endPoint y: 323, distance: 111.2
click at [409, 323] on div "Extremely low calories (340ml contains almost 17 calories). ⁠Zero added sugar. …" at bounding box center [573, 351] width 571 height 91
drag, startPoint x: 545, startPoint y: 345, endPoint x: 314, endPoint y: 312, distance: 233.3
click at [314, 312] on div "Extremely low calories (340ml contains almost 17 calories). ⁠Zero added sugar. …" at bounding box center [573, 351] width 571 height 91
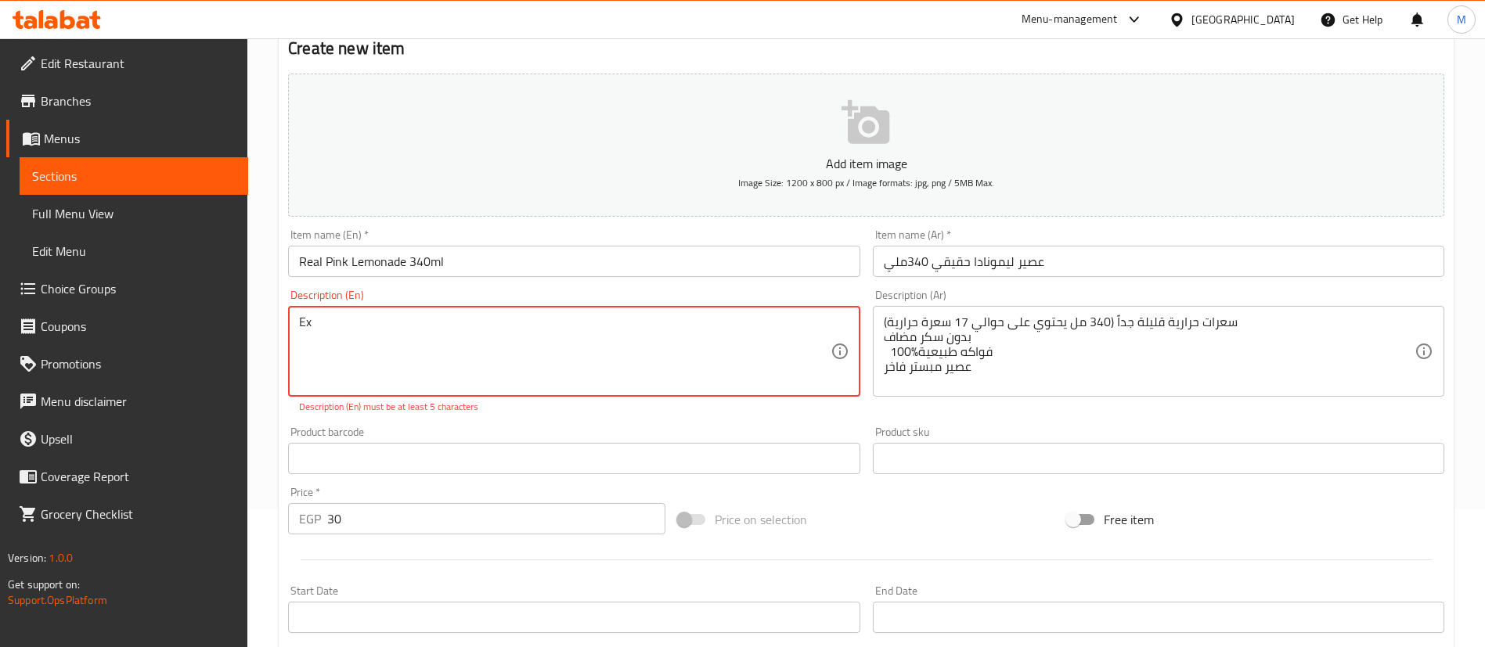
type textarea "E"
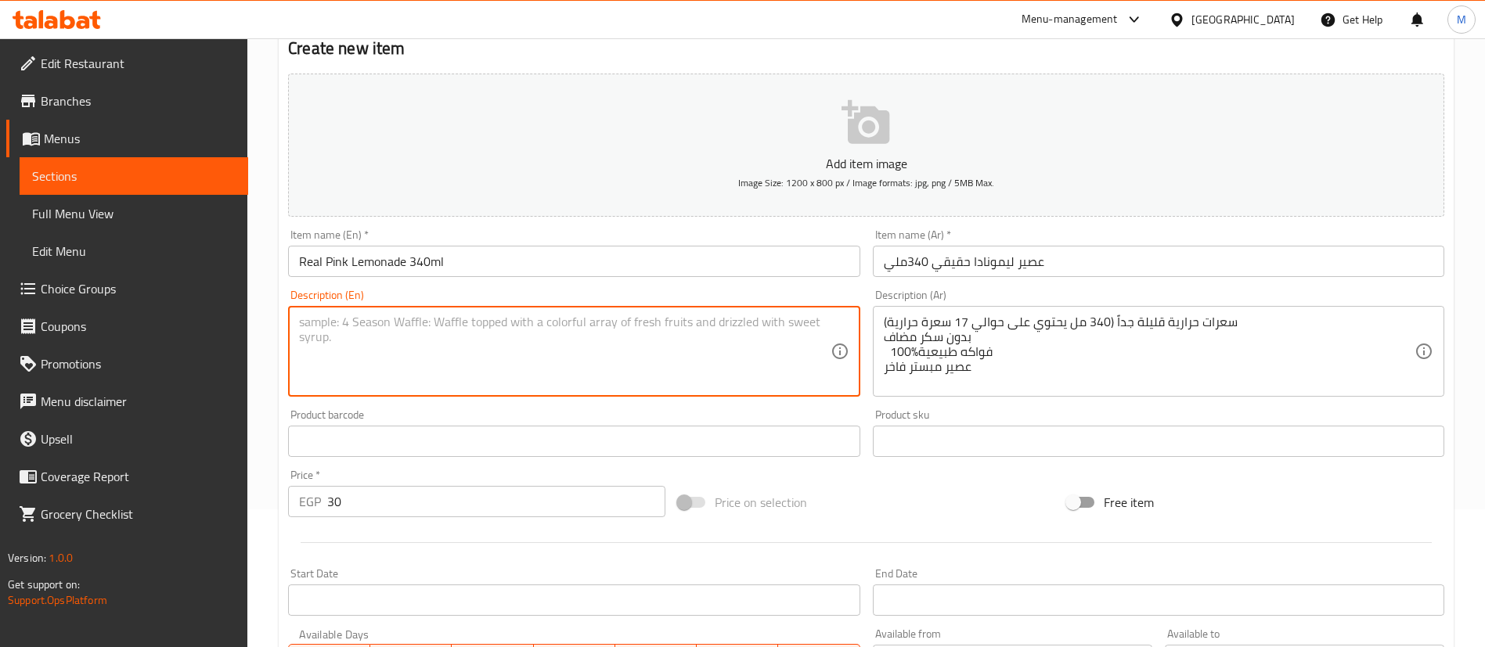
paste textarea "Extremely low calories (340ml contains almost 17 calories). ⁠Zero added sugar. …"
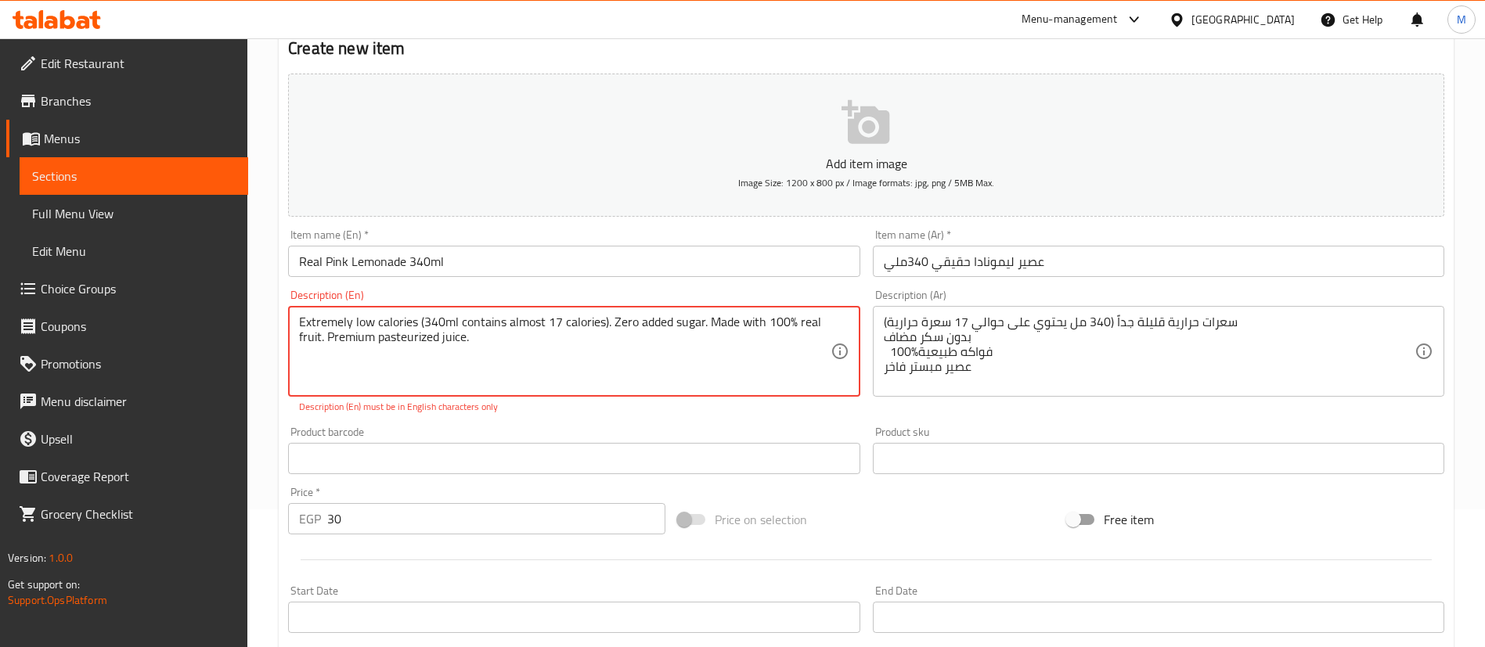
click at [474, 419] on div "Description (En) Extremely low calories (340ml contains almost 17 calories). ⁠Z…" at bounding box center [574, 351] width 584 height 137
type textarea "Extremely low calories (340ml contains almost 17 calories). ⁠Zero added sugar. …"
drag, startPoint x: 519, startPoint y: 345, endPoint x: 297, endPoint y: 321, distance: 222.9
click at [297, 321] on div "Extremely low calories (340ml contains almost 17 calories). ⁠Zero added sugar. …" at bounding box center [573, 351] width 571 height 91
click at [698, 428] on div "Product barcode Product barcode" at bounding box center [573, 451] width 571 height 48
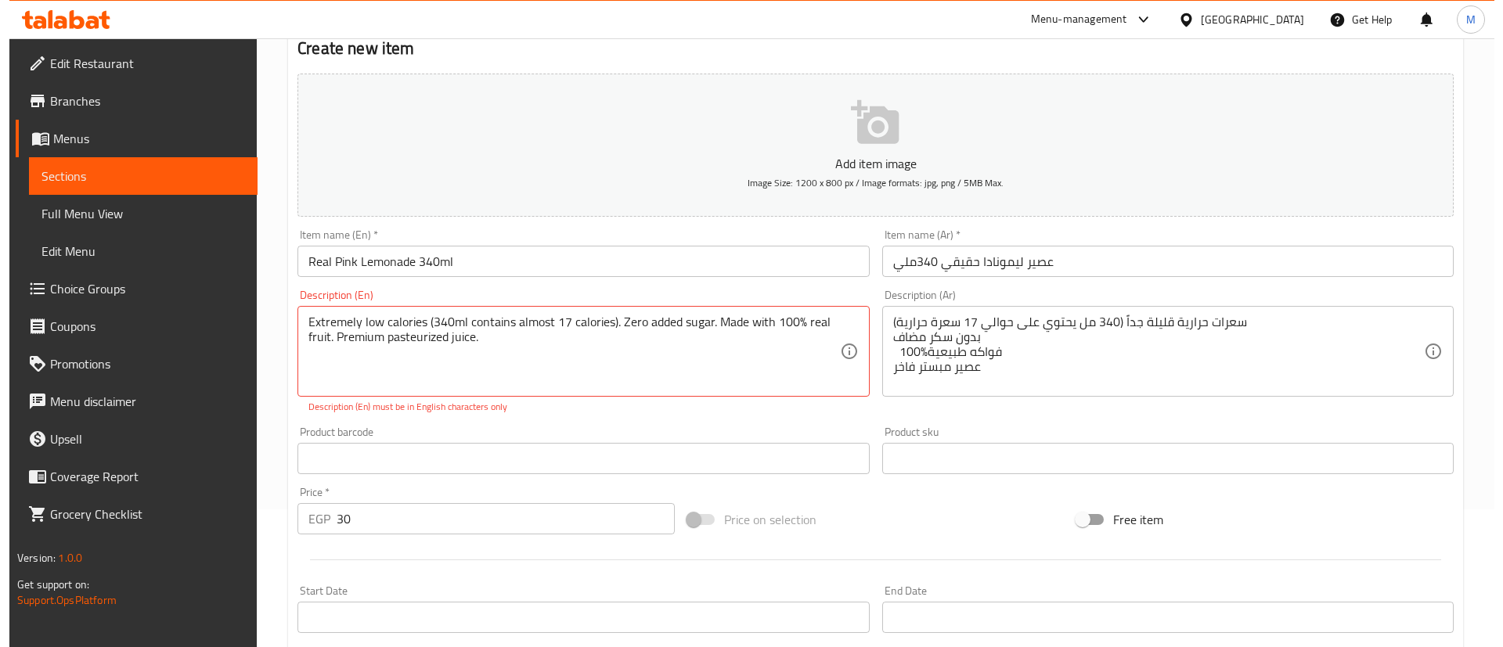
scroll to position [0, 0]
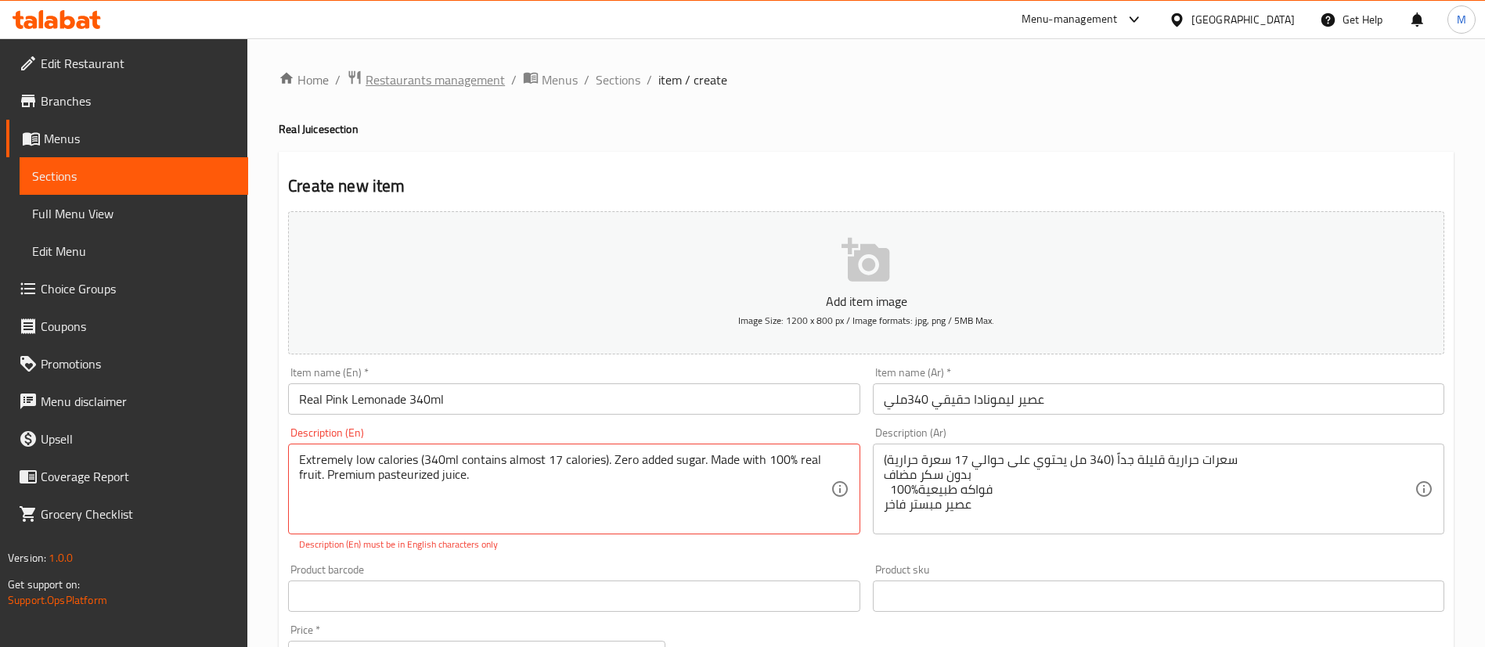
click at [412, 89] on span "Restaurants management" at bounding box center [435, 79] width 139 height 19
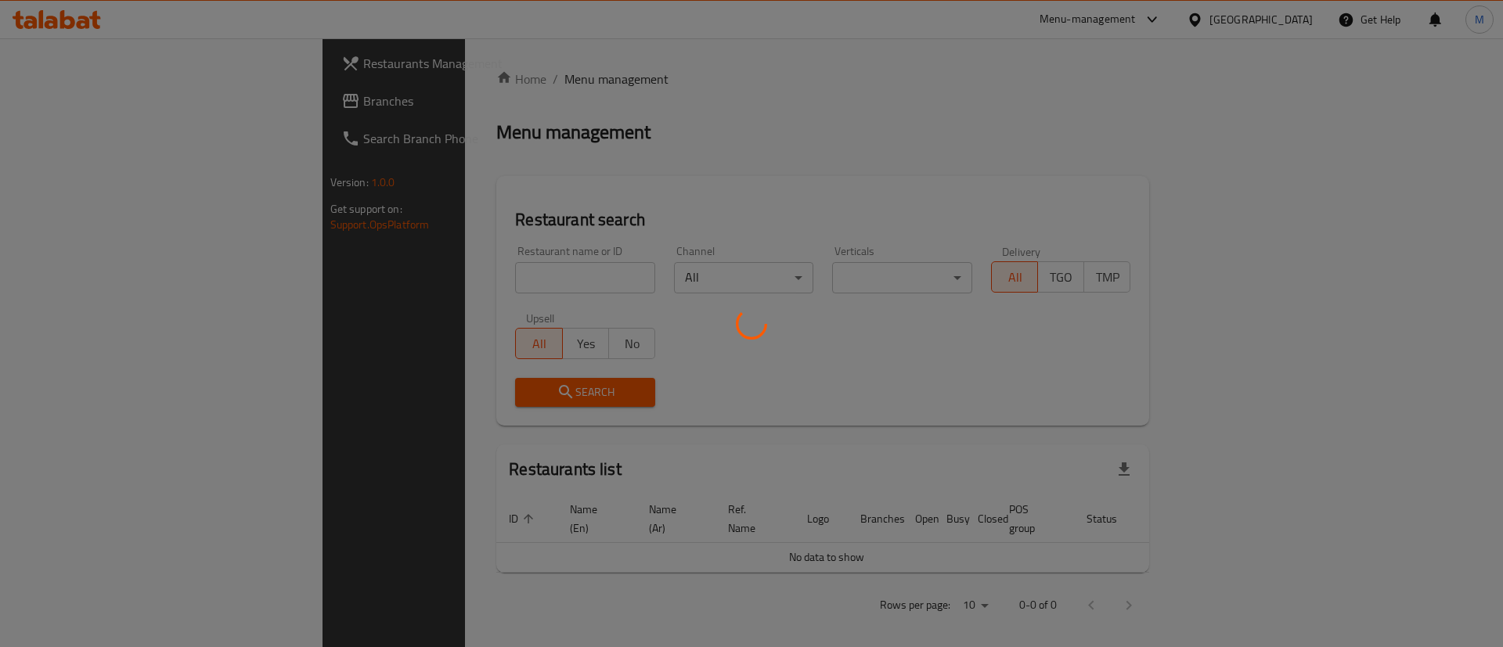
click at [471, 270] on div at bounding box center [751, 323] width 1503 height 647
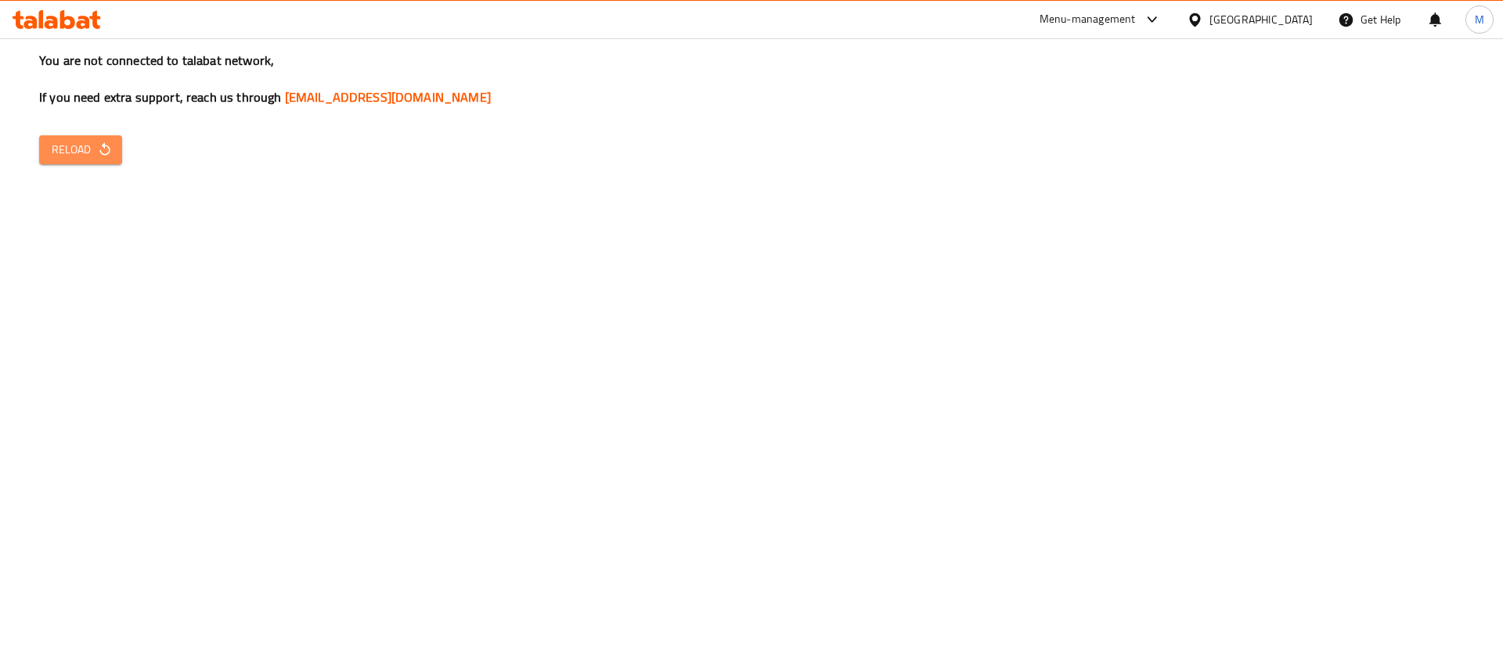
click at [89, 149] on span "Reload" at bounding box center [81, 150] width 58 height 20
click at [97, 145] on icon "button" at bounding box center [105, 150] width 16 height 16
click at [88, 145] on span "Reload" at bounding box center [81, 150] width 58 height 20
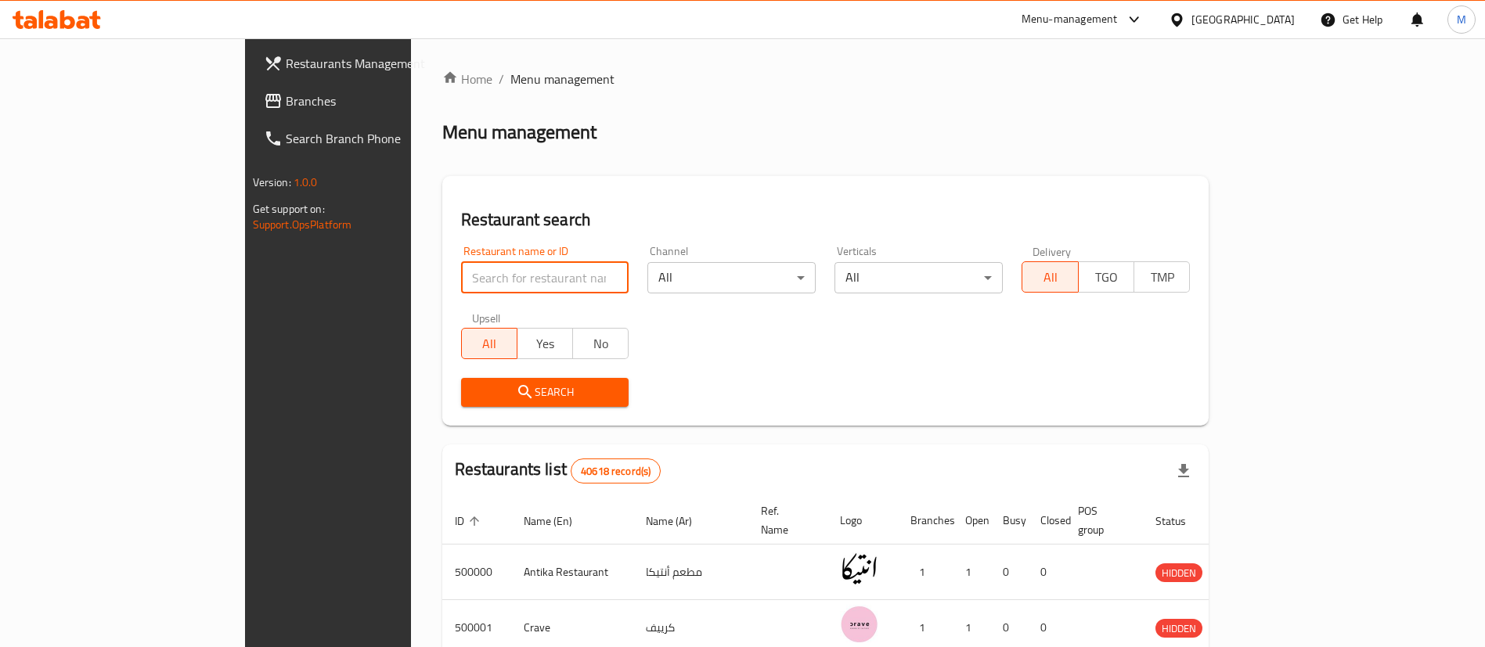
click at [461, 268] on input "search" at bounding box center [545, 277] width 168 height 31
type input "kansas"
click button "Search" at bounding box center [545, 392] width 168 height 29
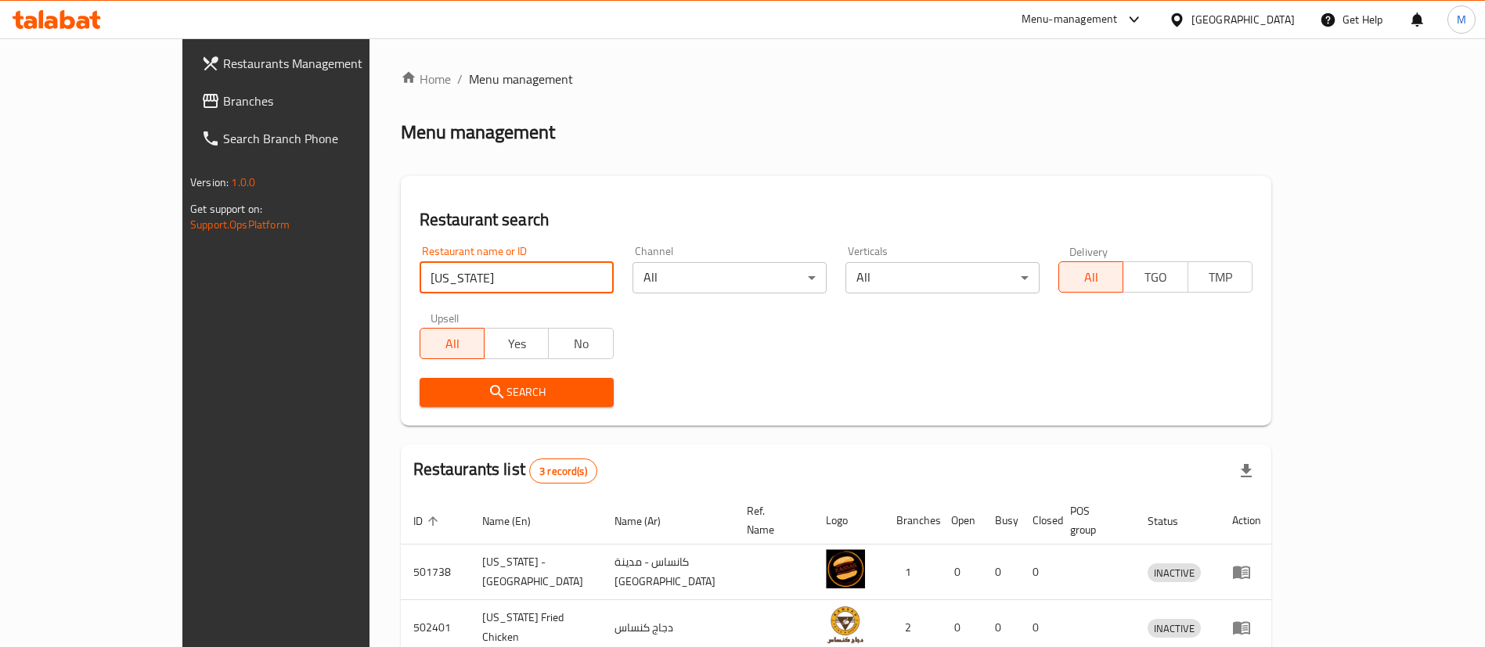
scroll to position [132, 0]
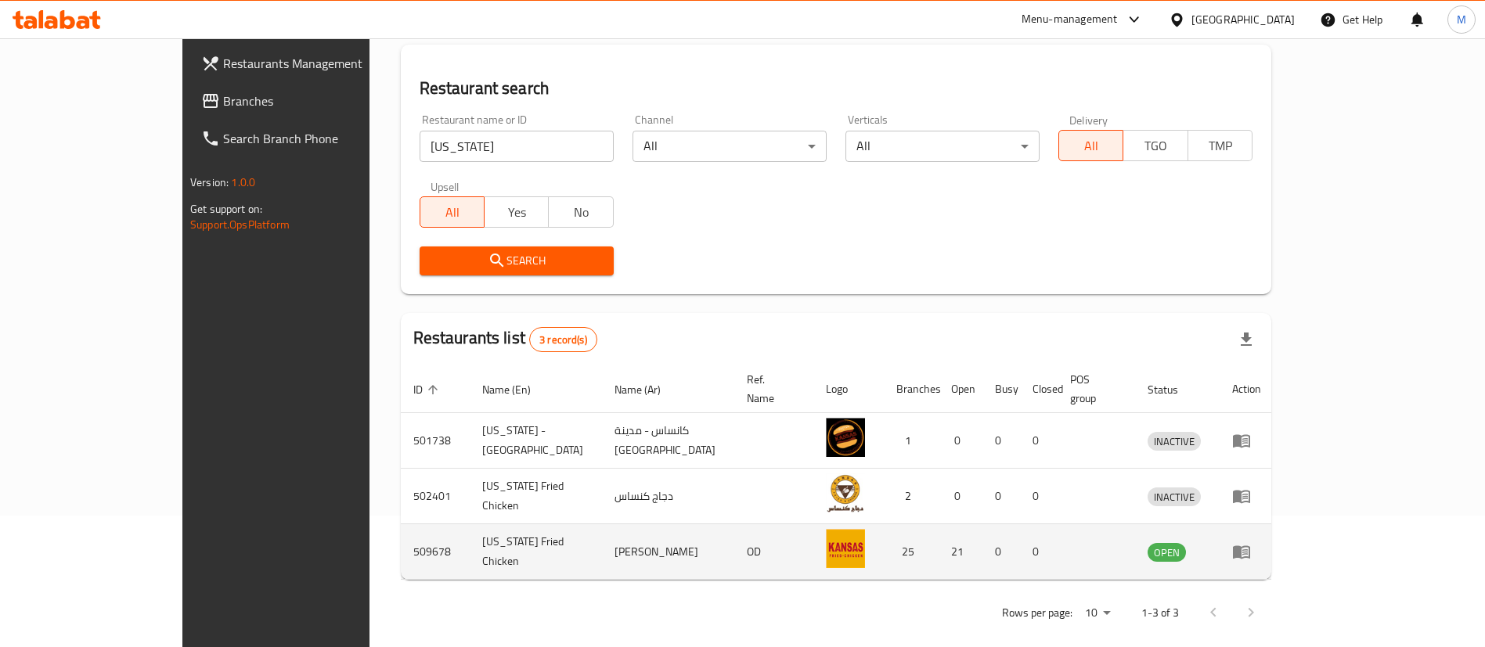
click at [1274, 524] on td "enhanced table" at bounding box center [1247, 552] width 54 height 56
click at [1251, 543] on icon "enhanced table" at bounding box center [1241, 552] width 19 height 19
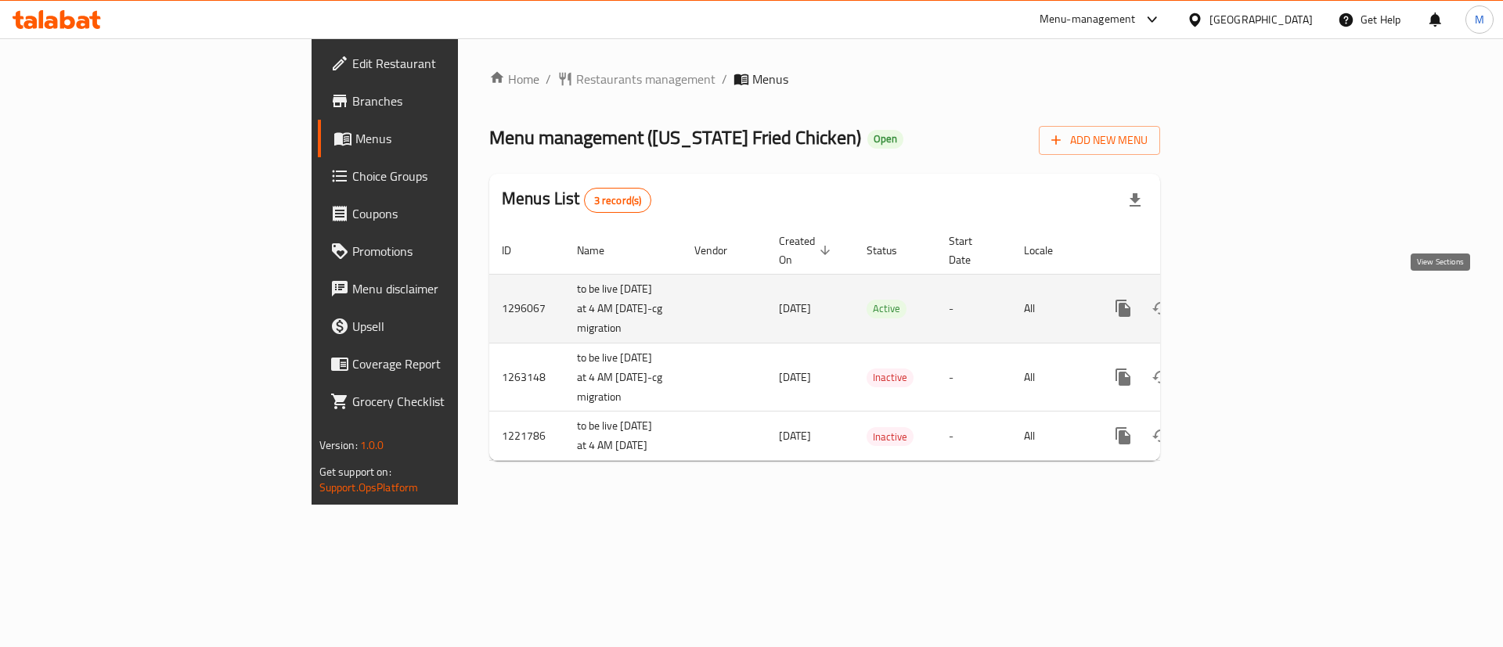
click at [1255, 298] on link "enhanced table" at bounding box center [1236, 309] width 38 height 38
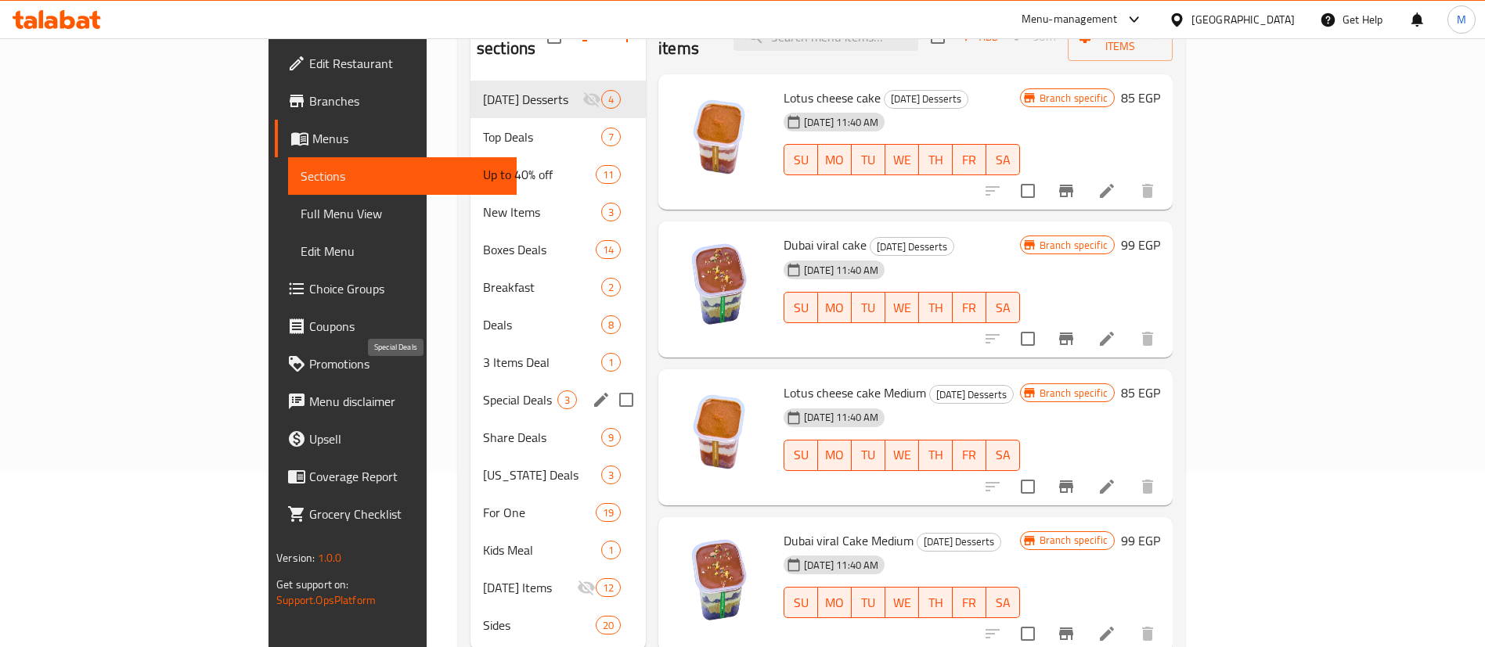
scroll to position [219, 0]
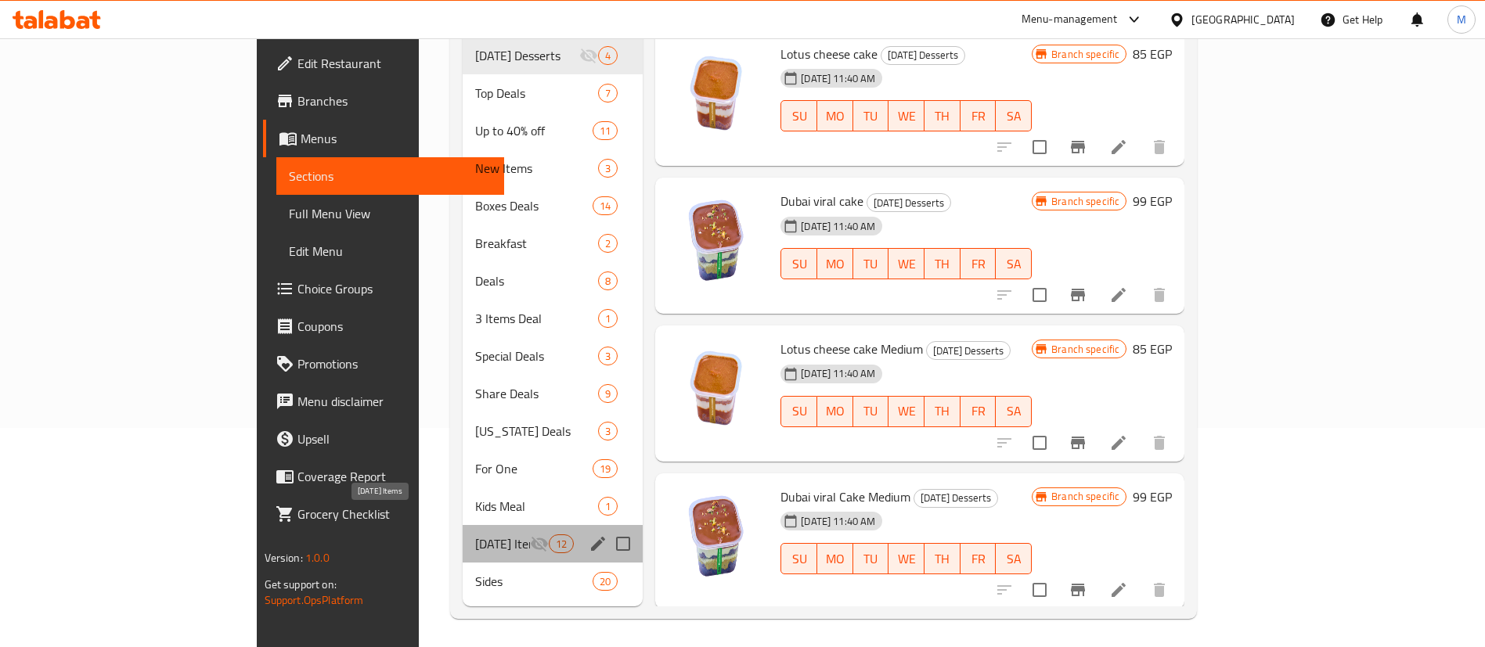
click at [475, 535] on span "Ramadan Items" at bounding box center [502, 544] width 55 height 19
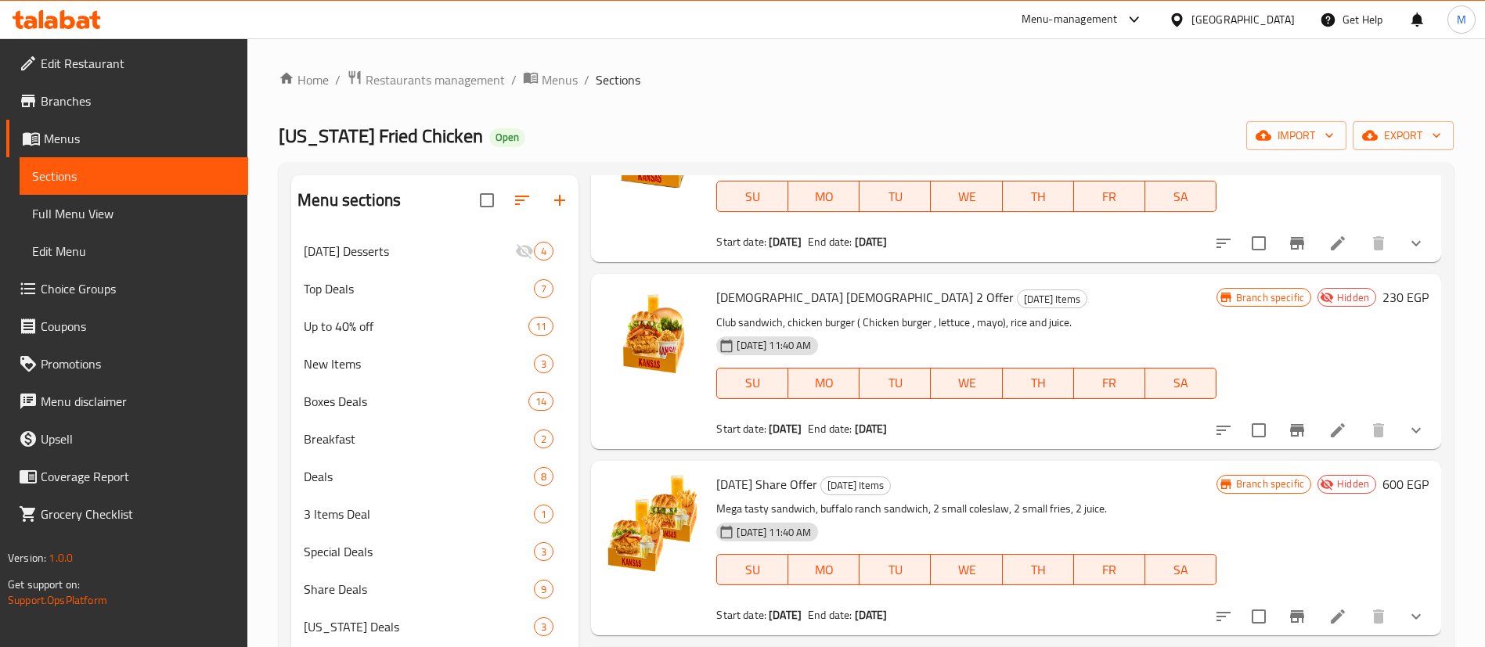
scroll to position [219, 0]
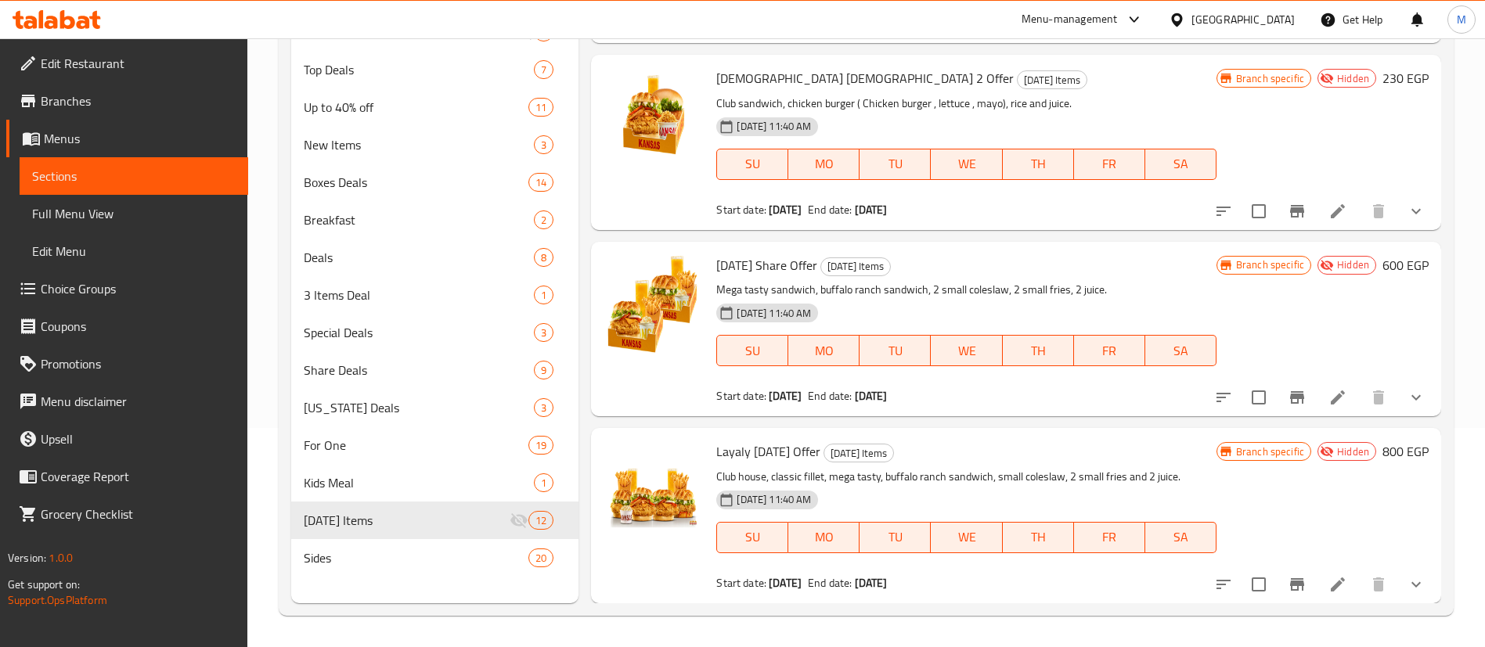
click at [892, 463] on div "Layaly Ramadan Offer Ramadan Items Club house, classic fillet, mega tasty, buff…" at bounding box center [966, 515] width 512 height 162
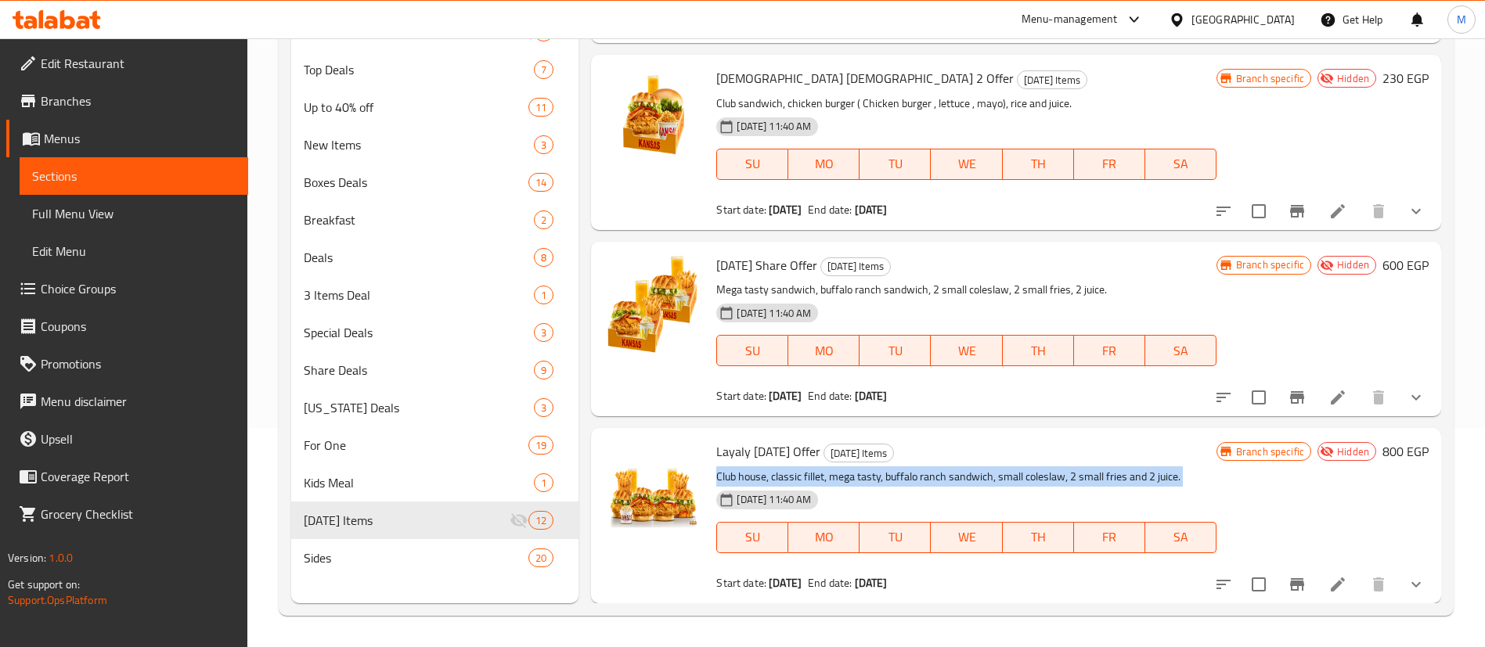
click at [892, 463] on div "Layaly Ramadan Offer Ramadan Items Club house, classic fillet, mega tasty, buff…" at bounding box center [966, 515] width 512 height 162
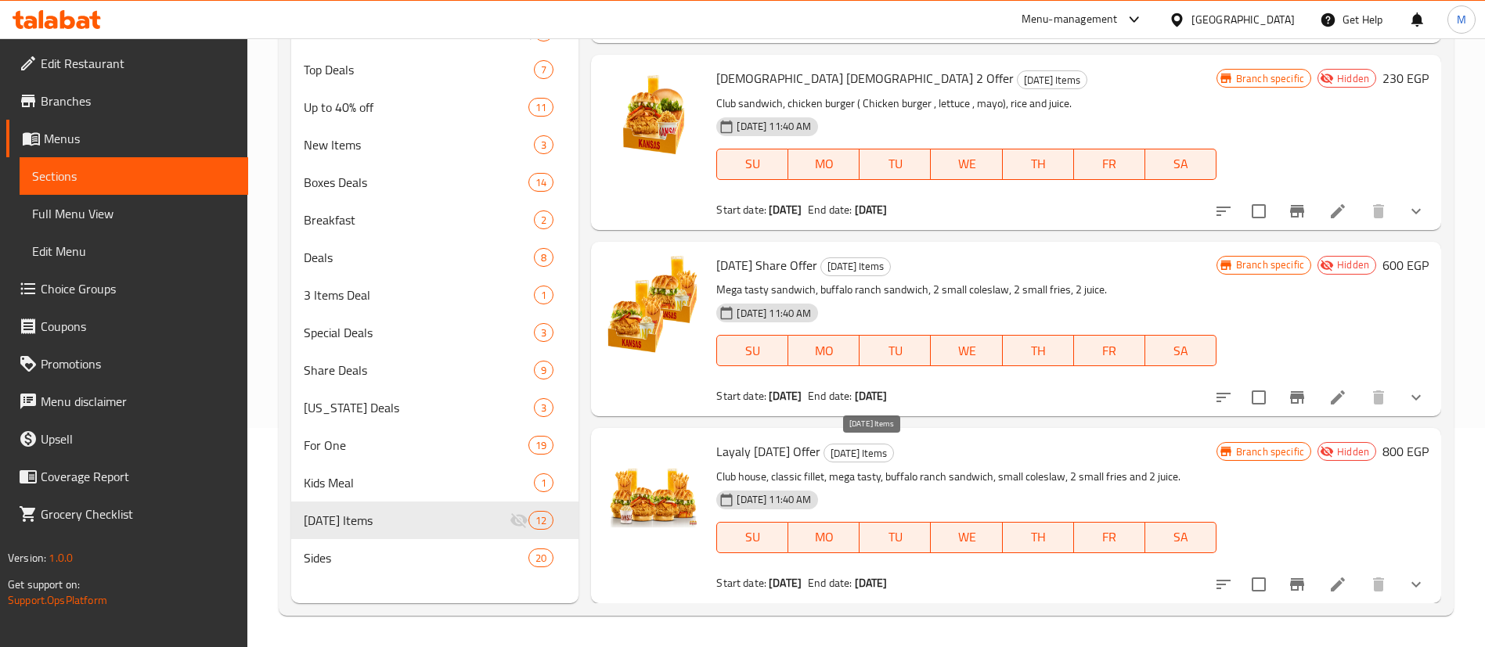
click at [882, 452] on span "Ramadan Items" at bounding box center [858, 454] width 69 height 18
copy span "Ramadan Items"
click at [882, 452] on span "Ramadan Items" at bounding box center [858, 454] width 69 height 18
copy span "Ramadan Items"
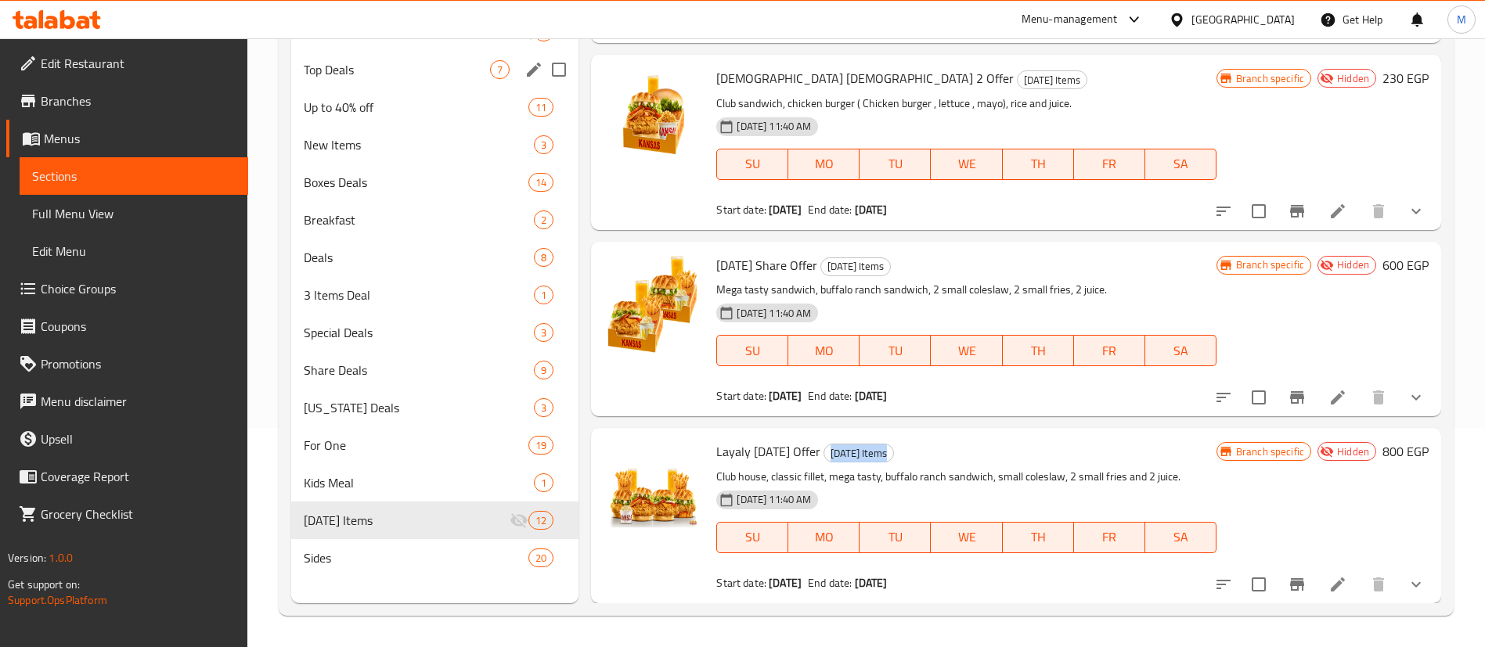
scroll to position [0, 0]
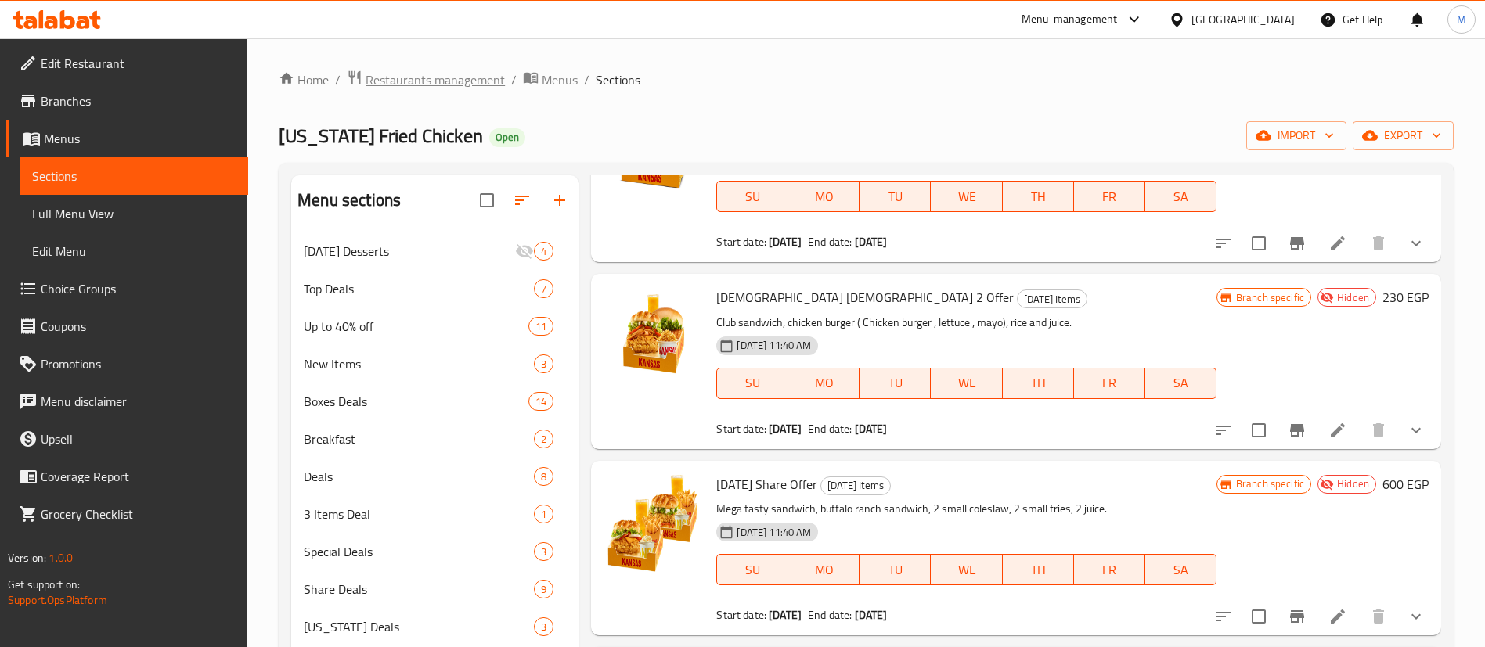
click at [419, 83] on span "Restaurants management" at bounding box center [435, 79] width 139 height 19
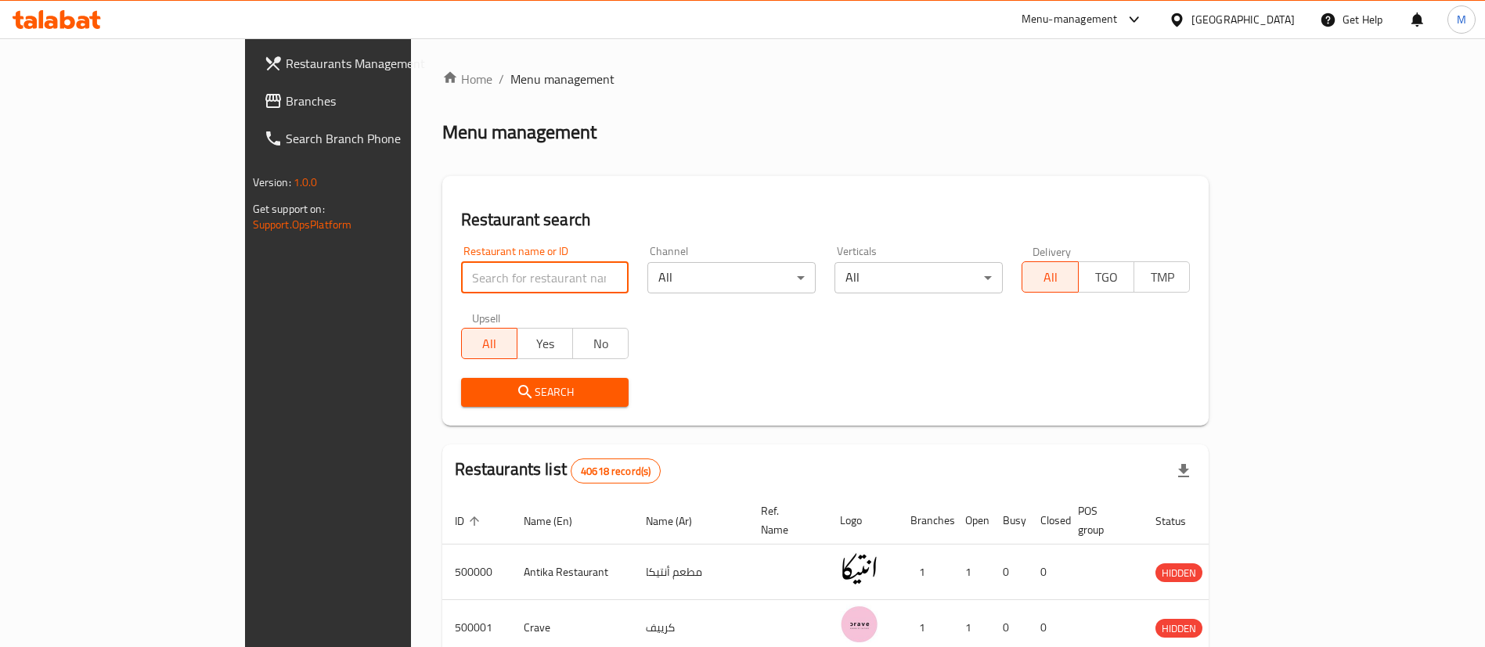
paste input "510307"
click at [461, 281] on input "510307" at bounding box center [545, 277] width 168 height 31
type input "510307"
click button "Search" at bounding box center [545, 392] width 168 height 29
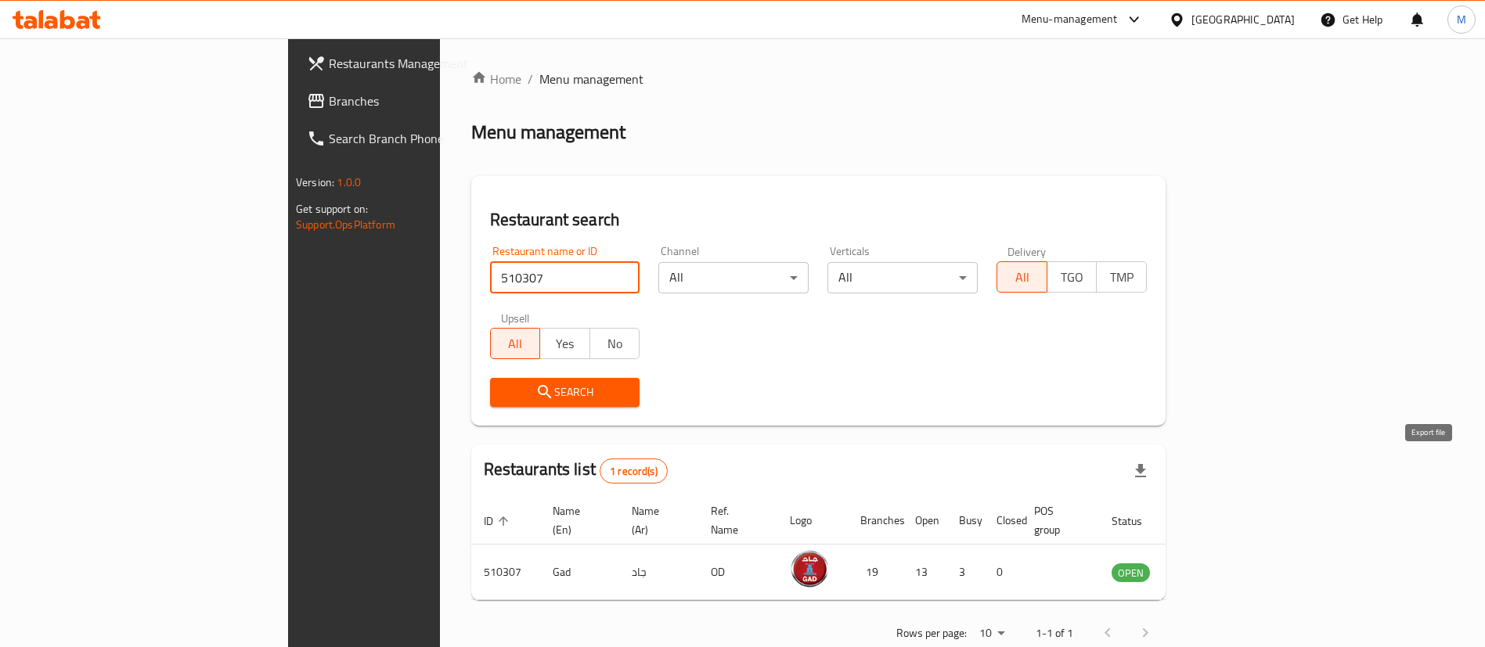
scroll to position [20, 0]
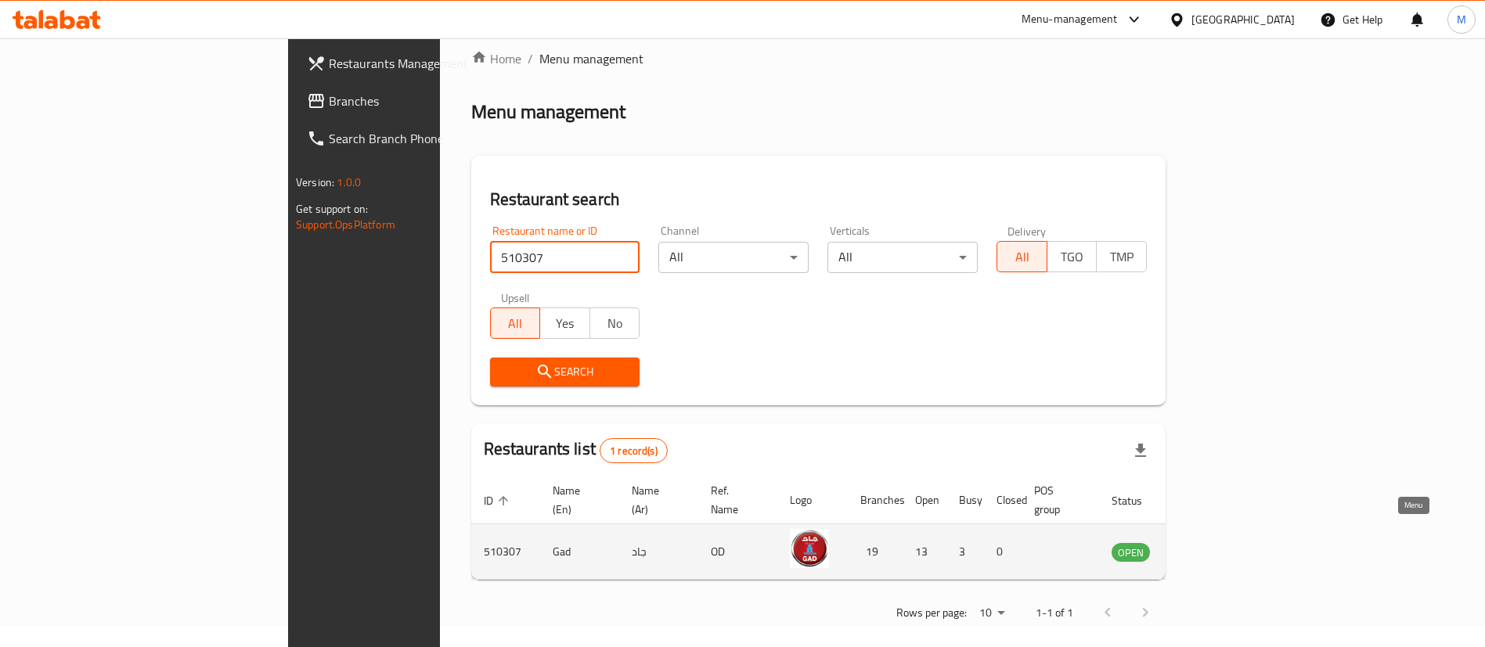
click at [1212, 546] on icon "enhanced table" at bounding box center [1203, 552] width 17 height 13
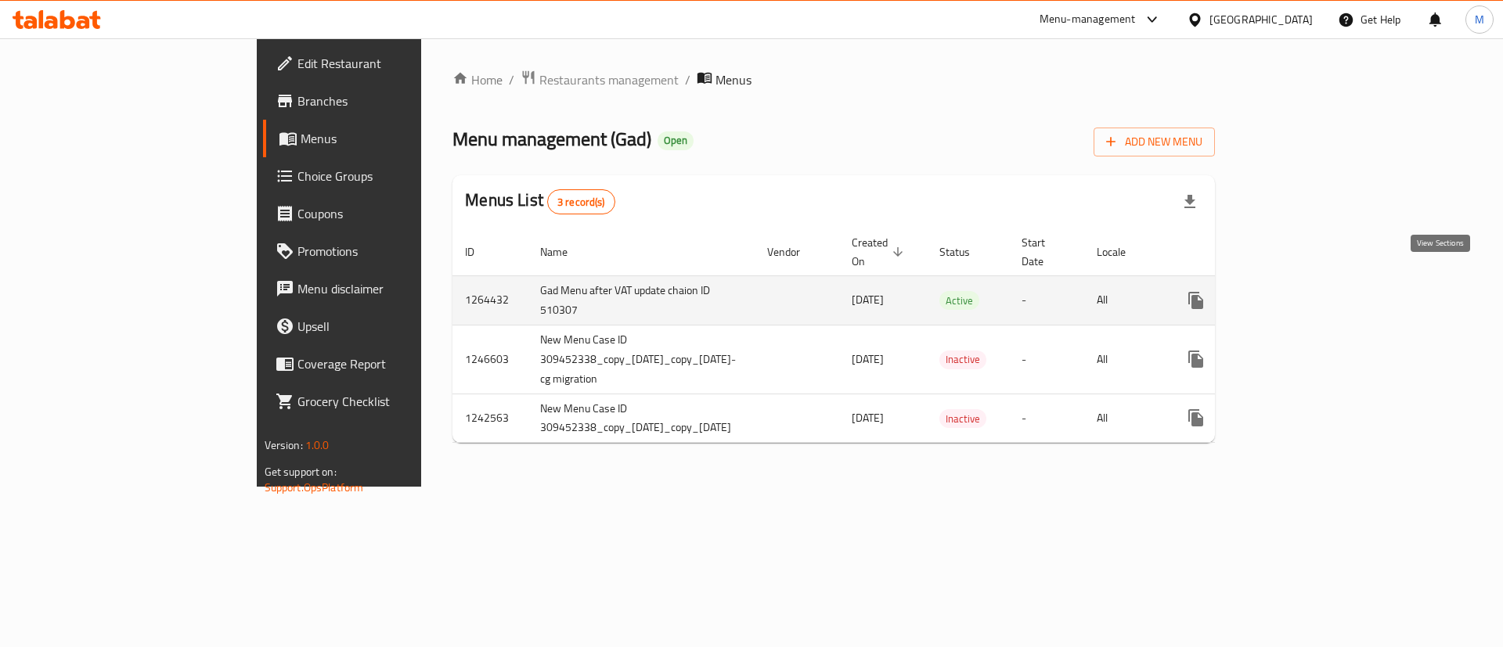
click at [1328, 294] on link "enhanced table" at bounding box center [1309, 301] width 38 height 38
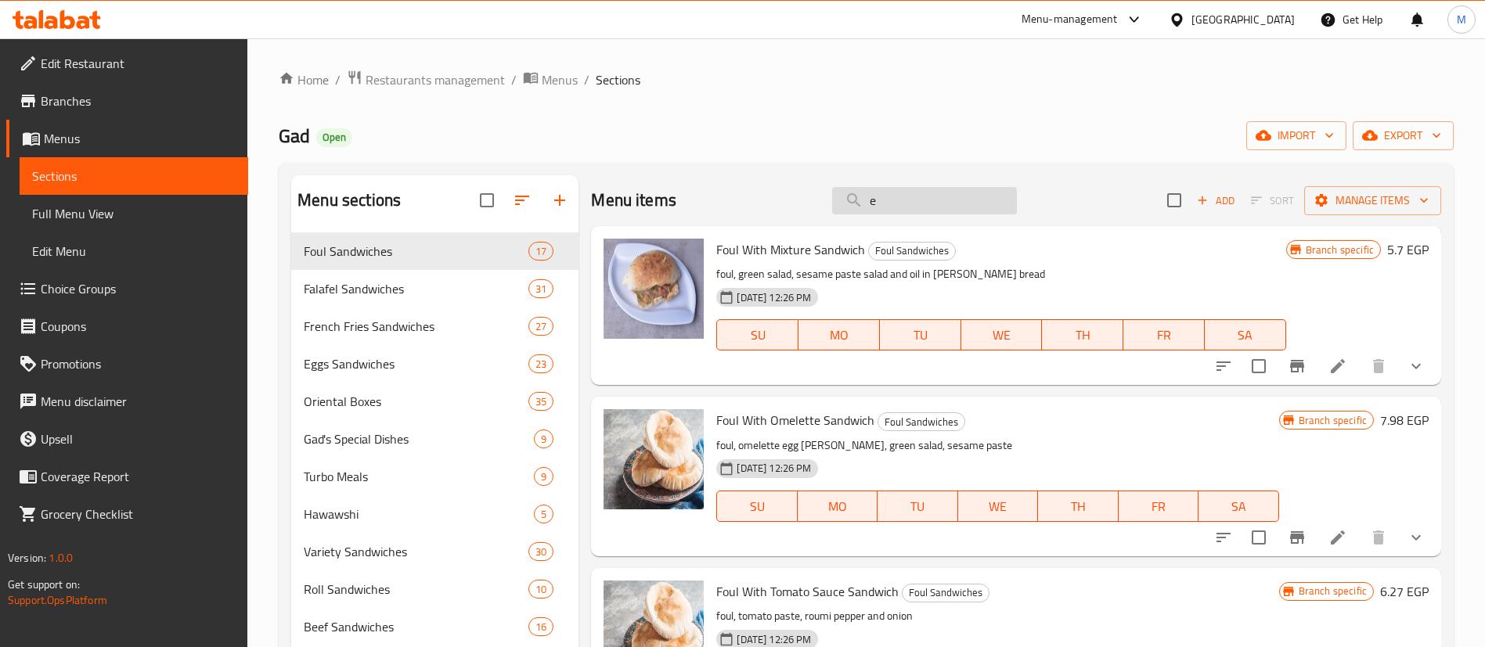
click at [898, 192] on input "e" at bounding box center [924, 200] width 185 height 27
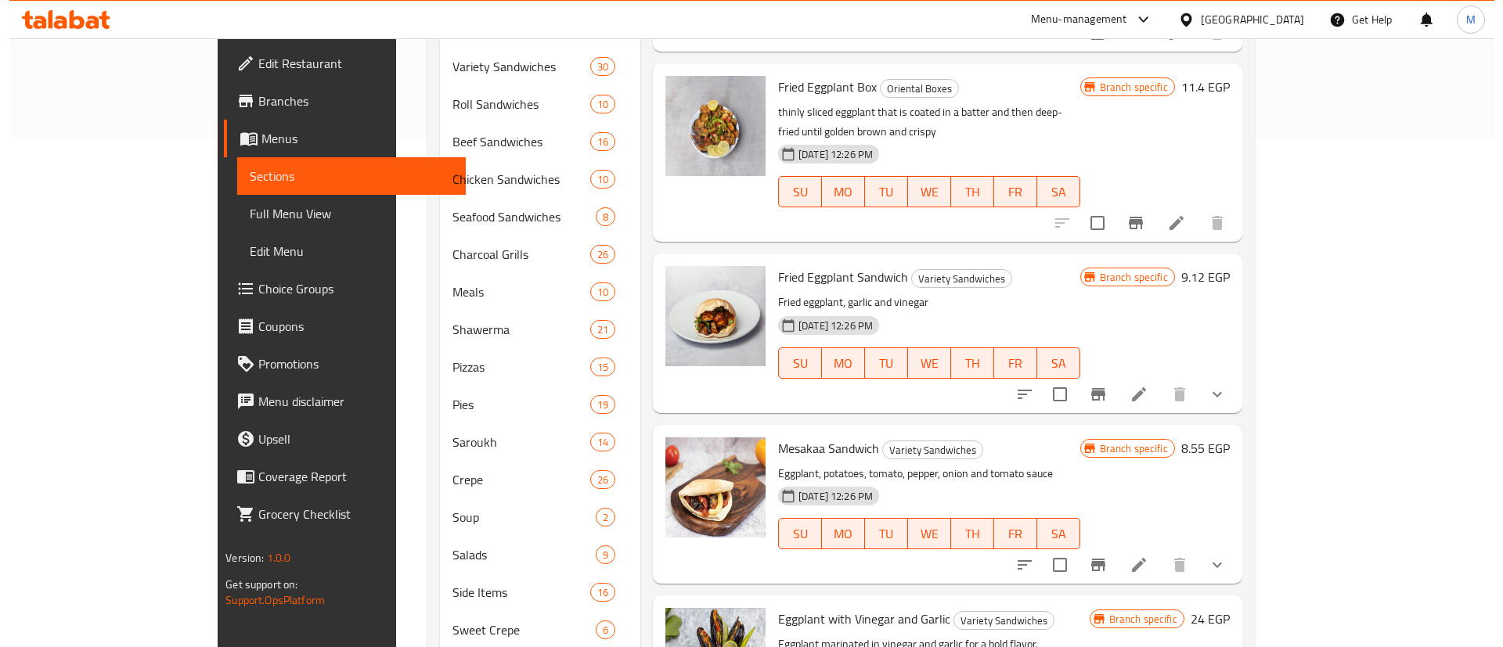
scroll to position [687, 0]
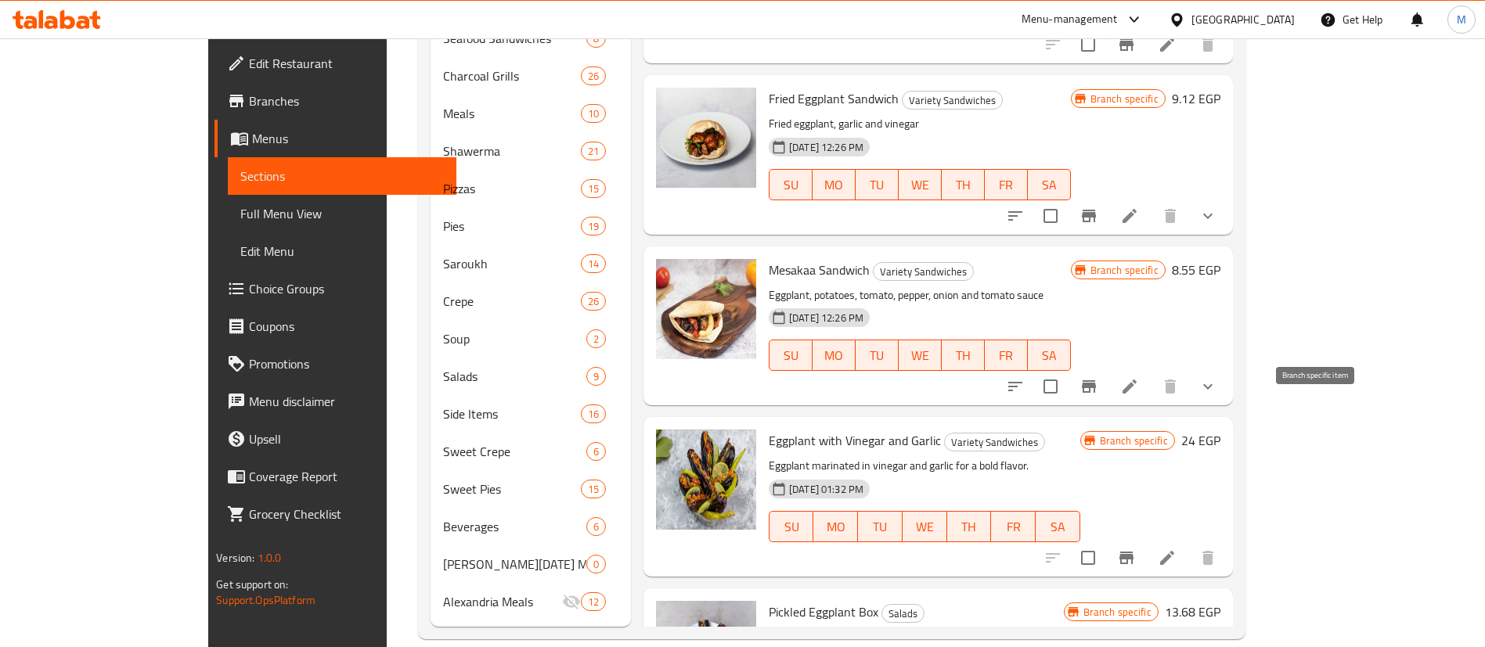
type input "eggplant"
click at [1136, 549] on icon "Branch-specific-item" at bounding box center [1126, 558] width 19 height 19
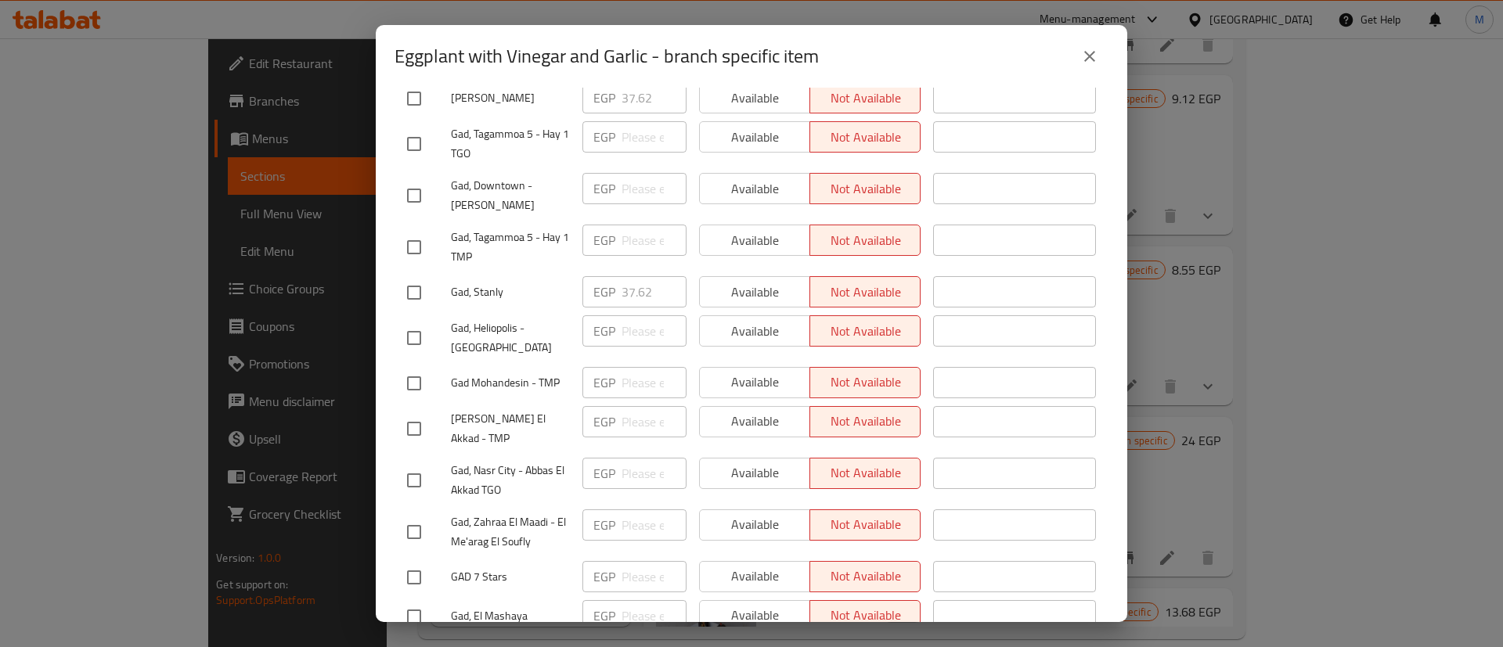
scroll to position [0, 0]
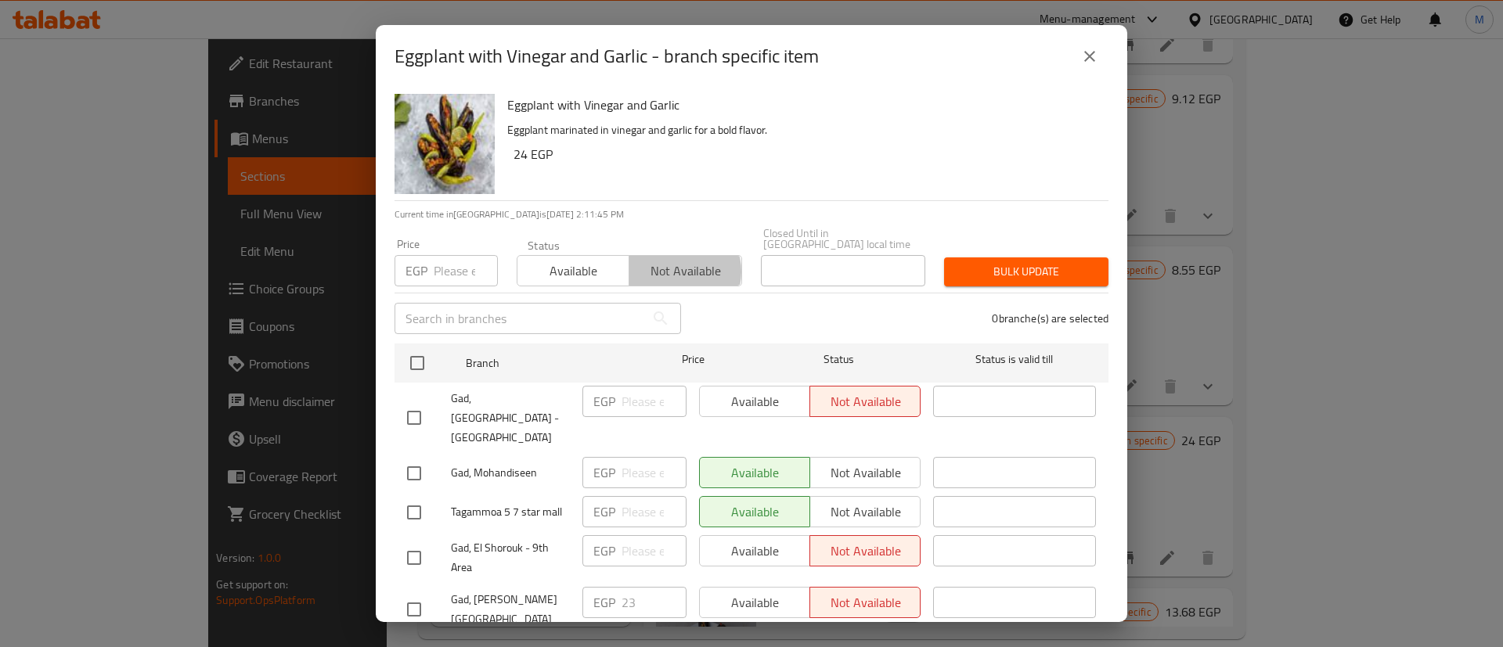
click at [671, 261] on span "Not available" at bounding box center [685, 271] width 99 height 23
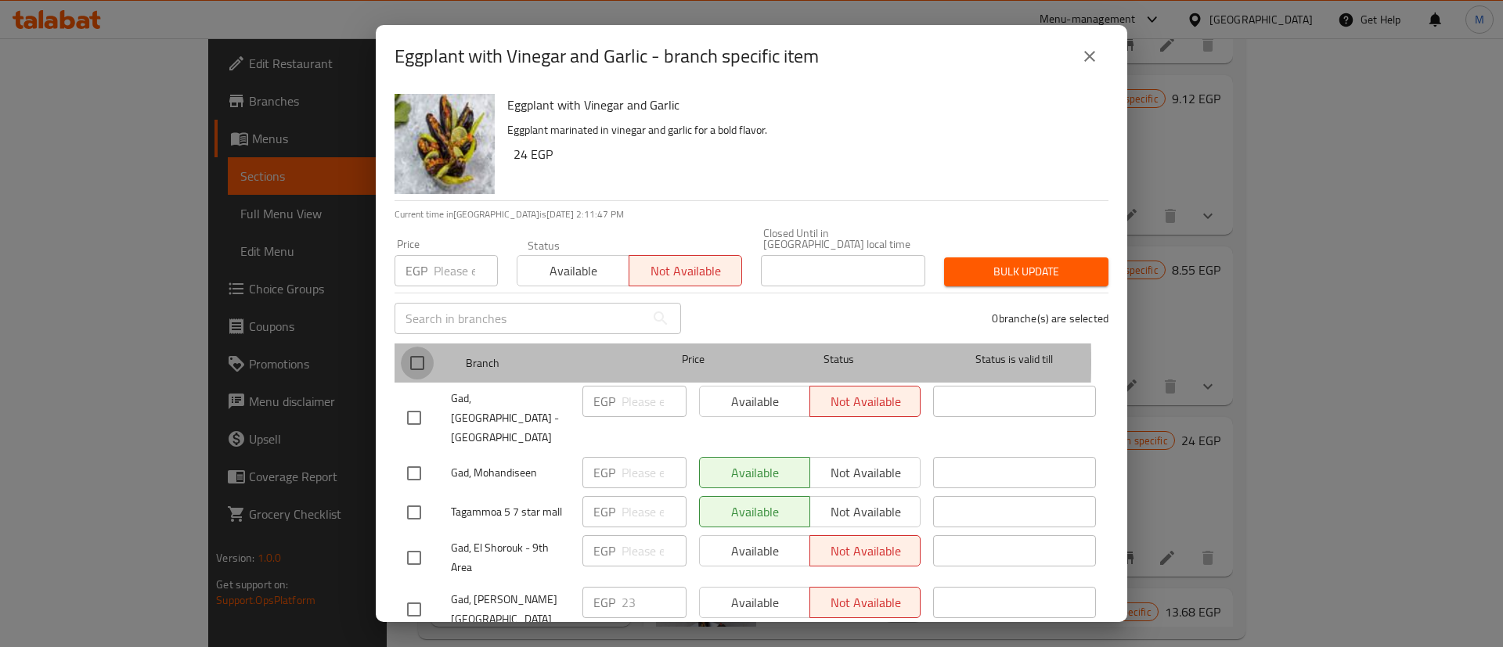
click at [420, 351] on input "checkbox" at bounding box center [417, 363] width 33 height 33
checkbox input "true"
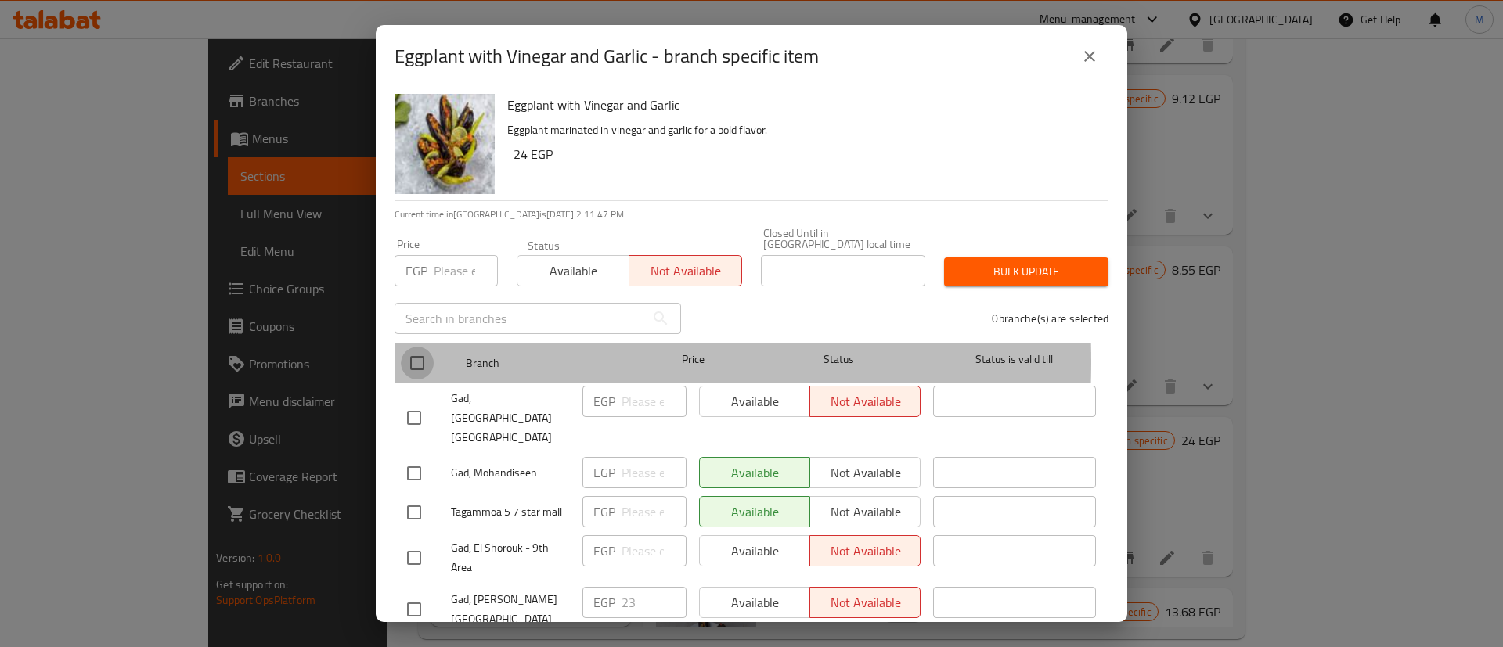
checkbox input "true"
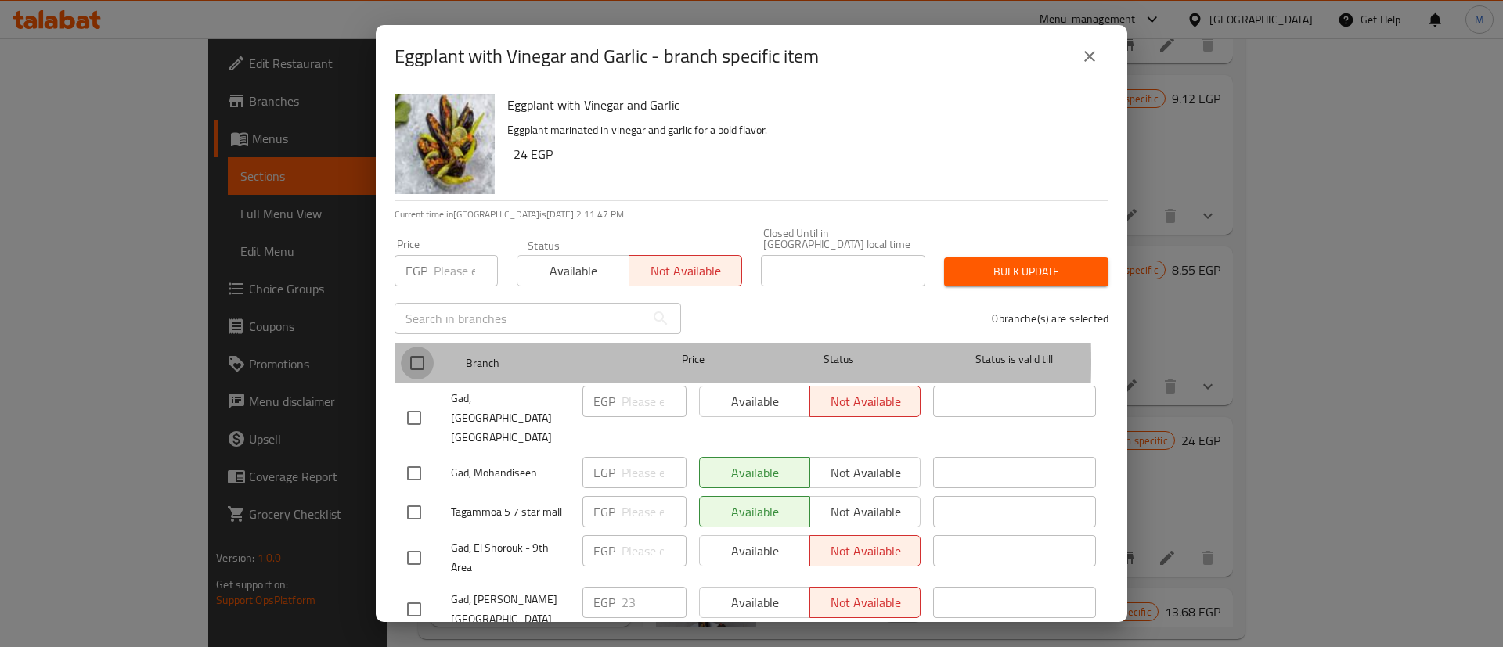
checkbox input "true"
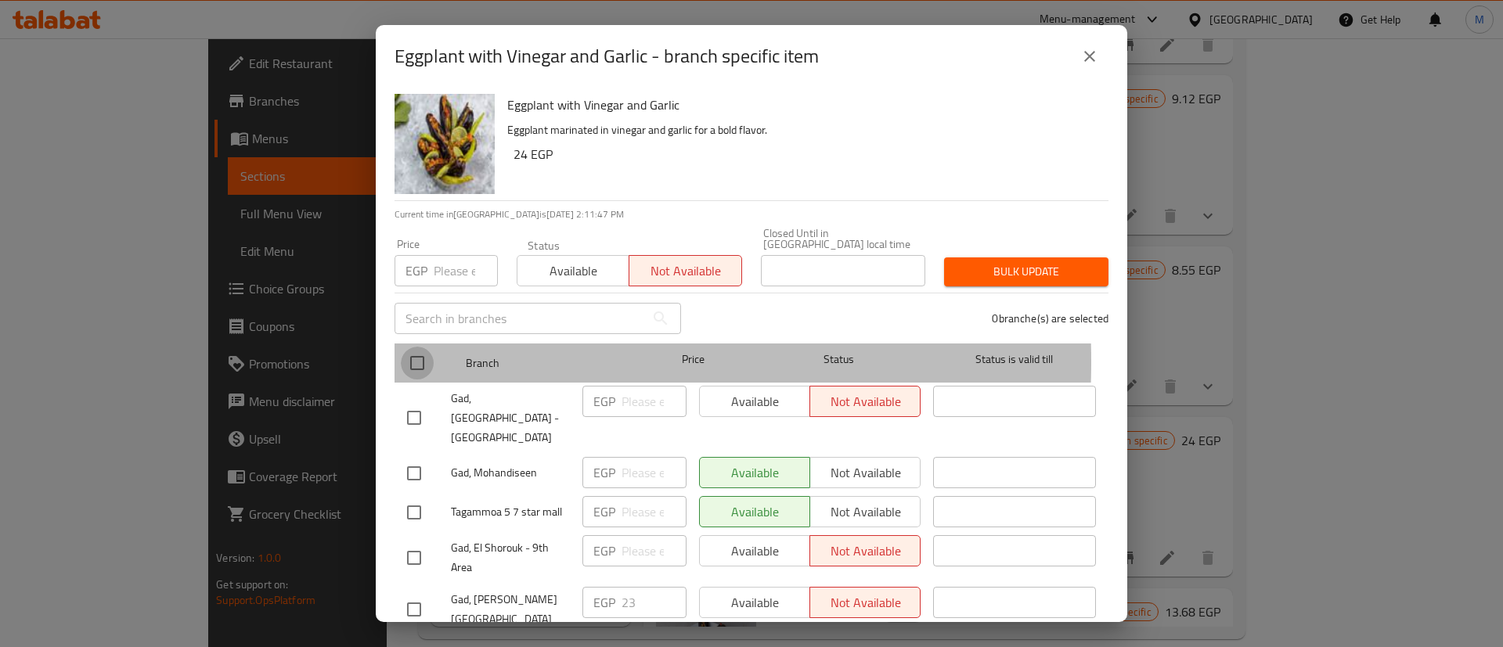
checkbox input "true"
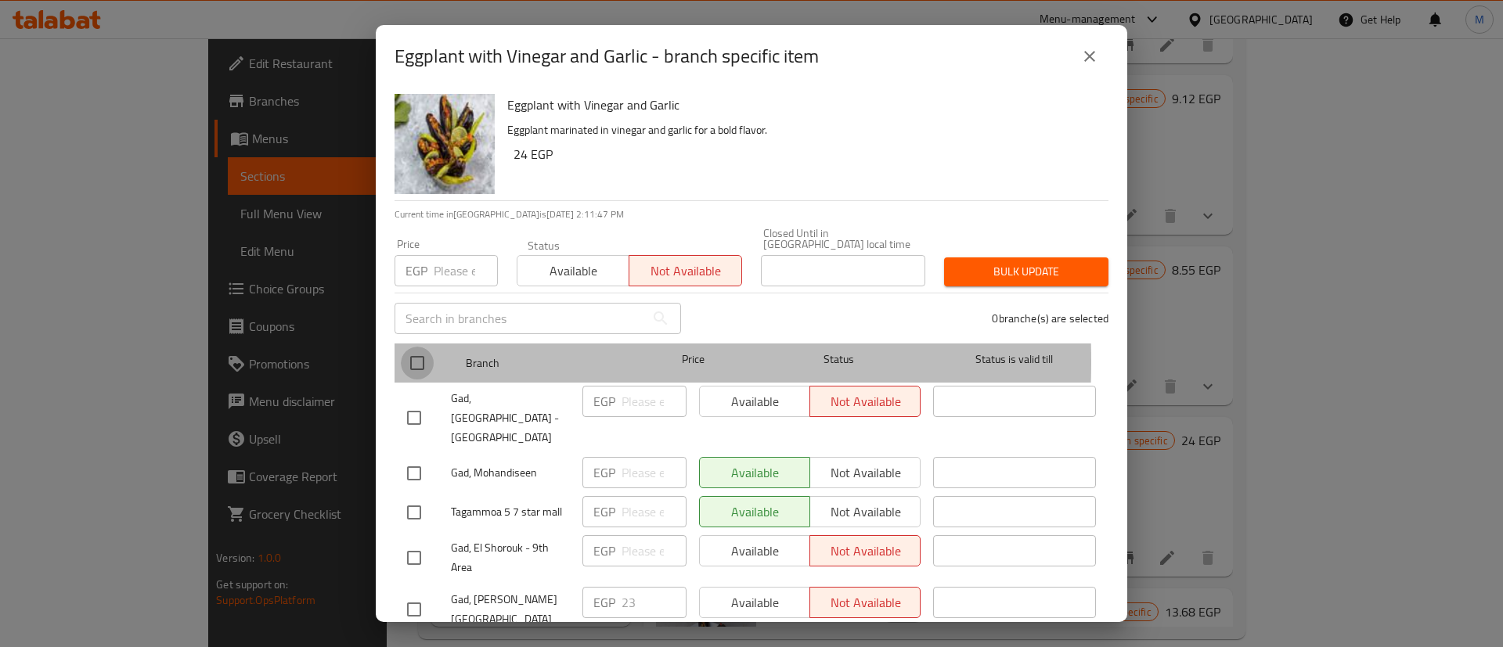
checkbox input "true"
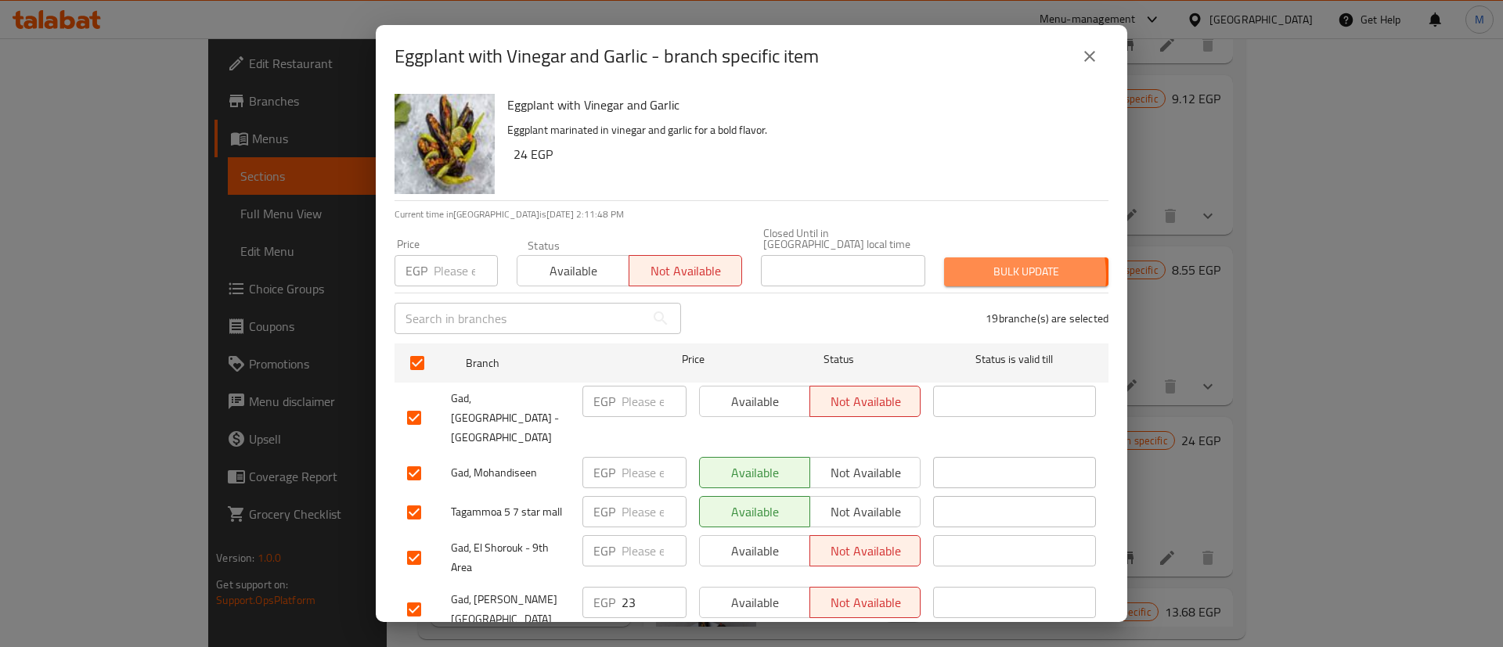
click at [978, 265] on span "Bulk update" at bounding box center [1026, 272] width 139 height 20
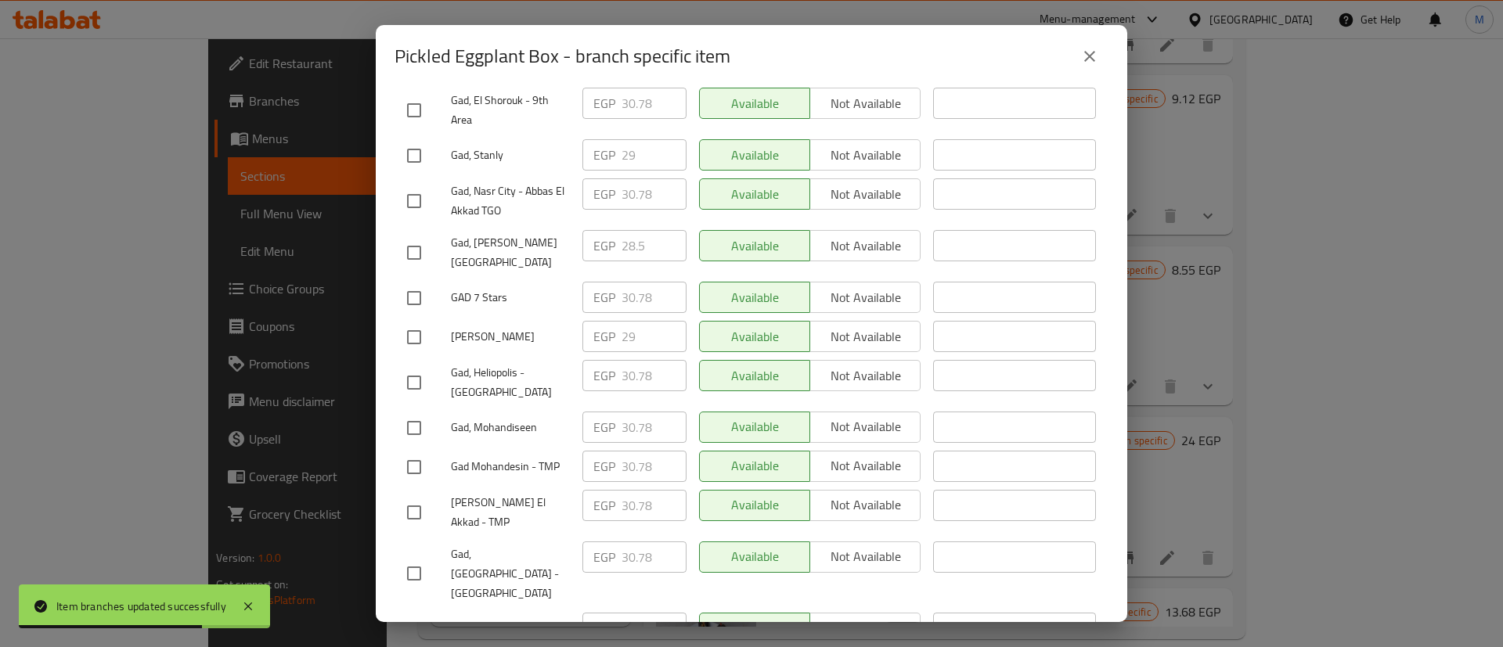
scroll to position [532, 0]
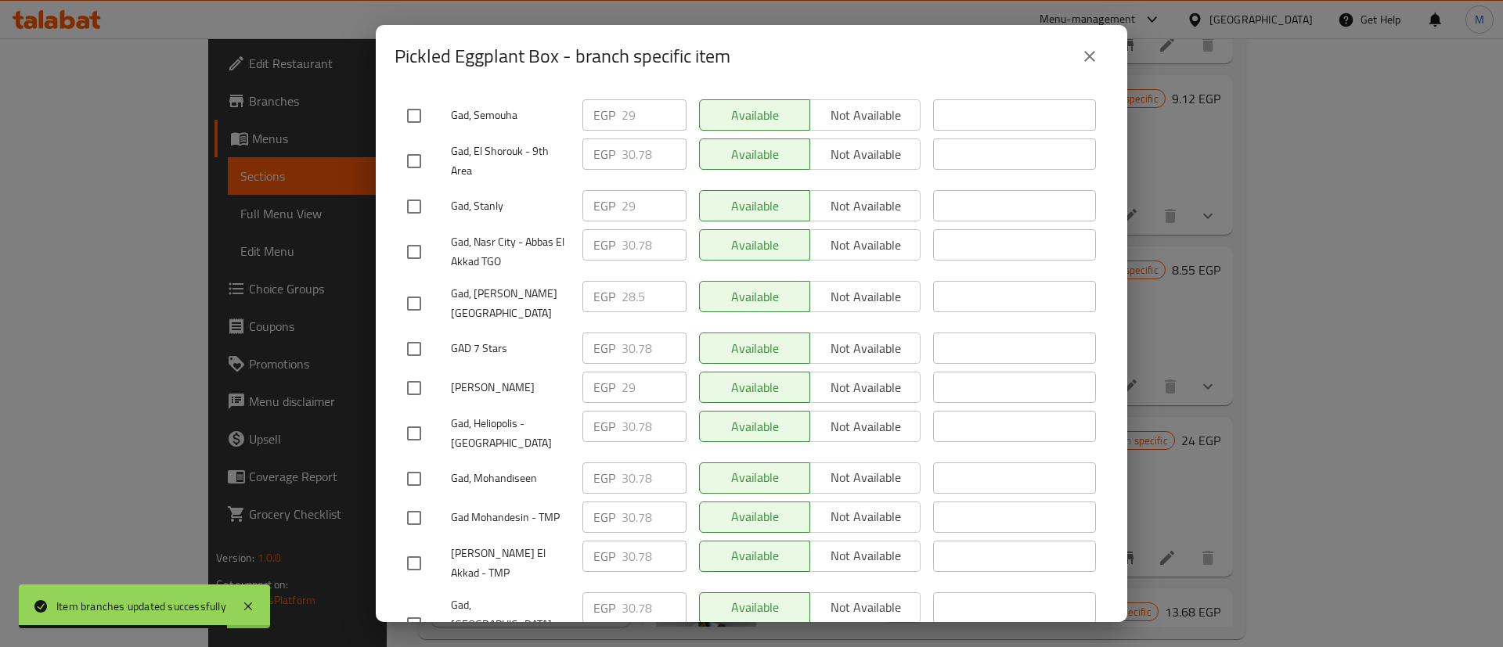
click at [421, 294] on input "checkbox" at bounding box center [414, 303] width 33 height 33
checkbox input "true"
click at [422, 190] on input "checkbox" at bounding box center [414, 206] width 33 height 33
checkbox input "true"
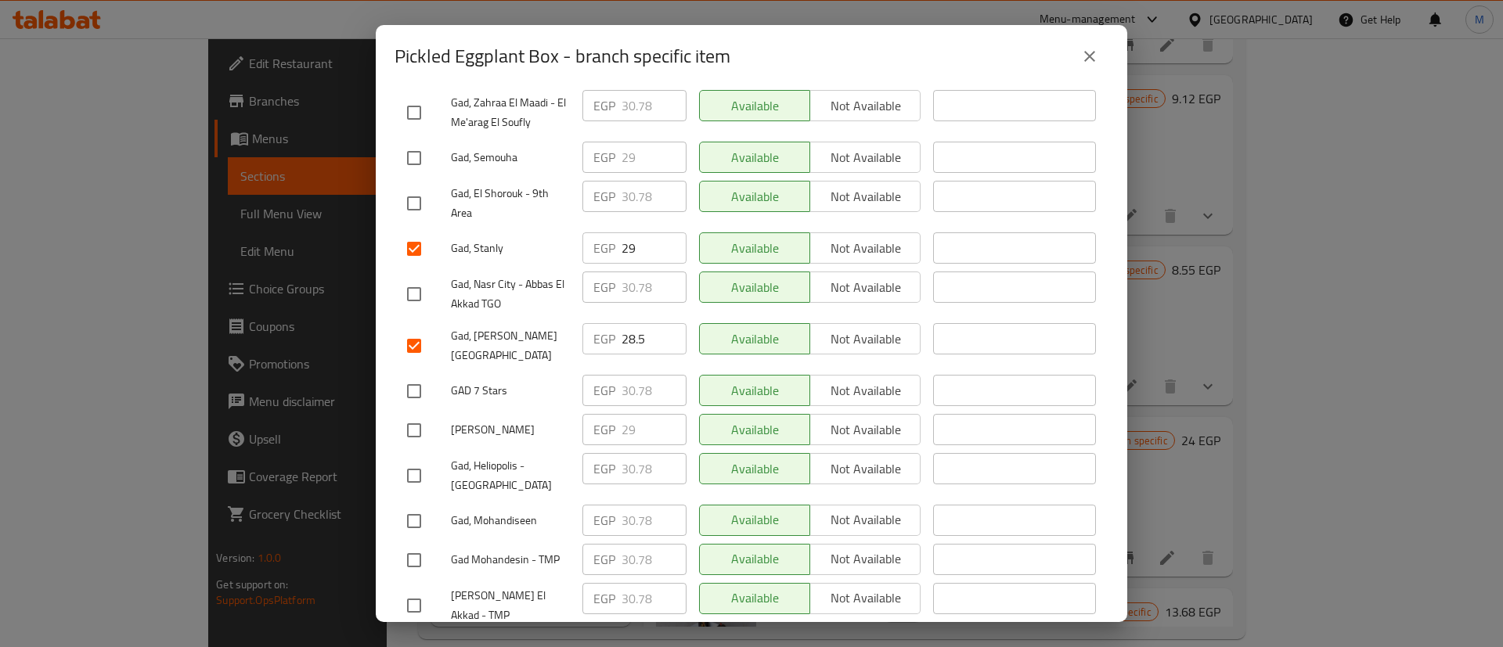
scroll to position [485, 0]
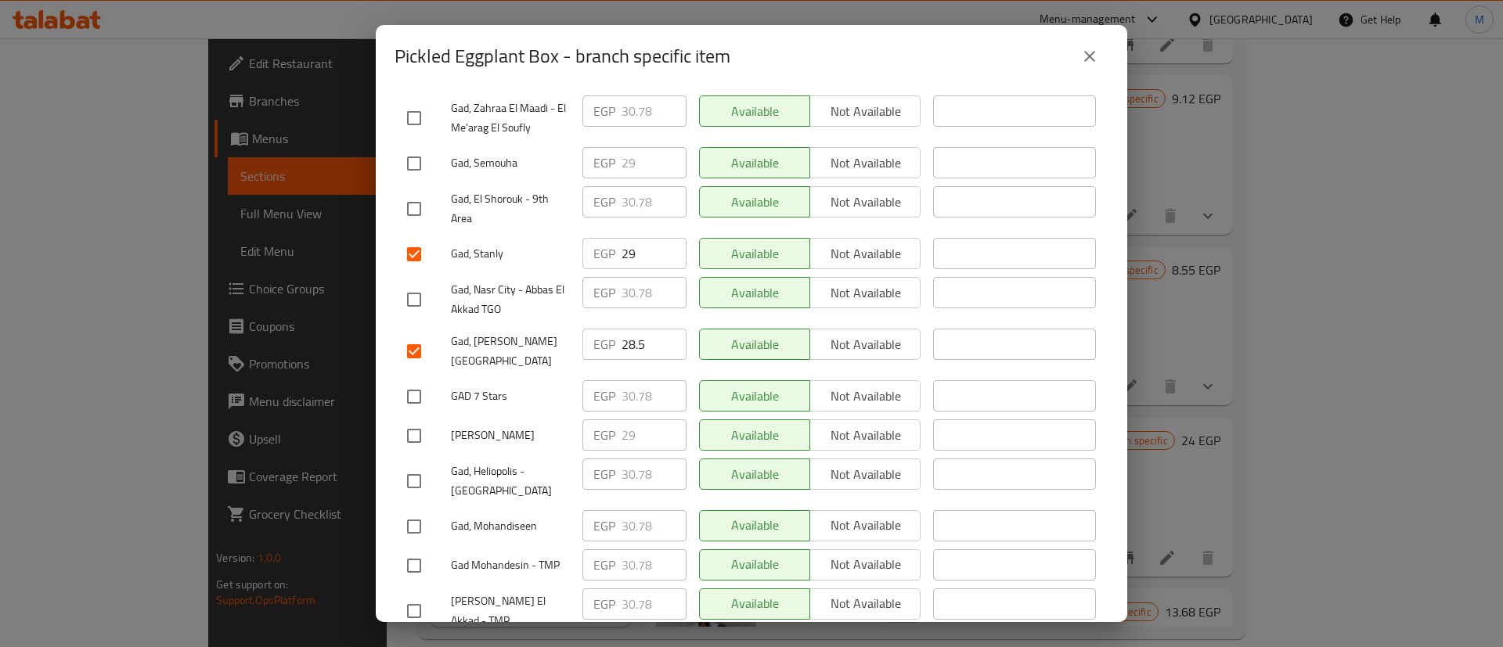
click at [412, 335] on input "checkbox" at bounding box center [414, 351] width 33 height 33
checkbox input "false"
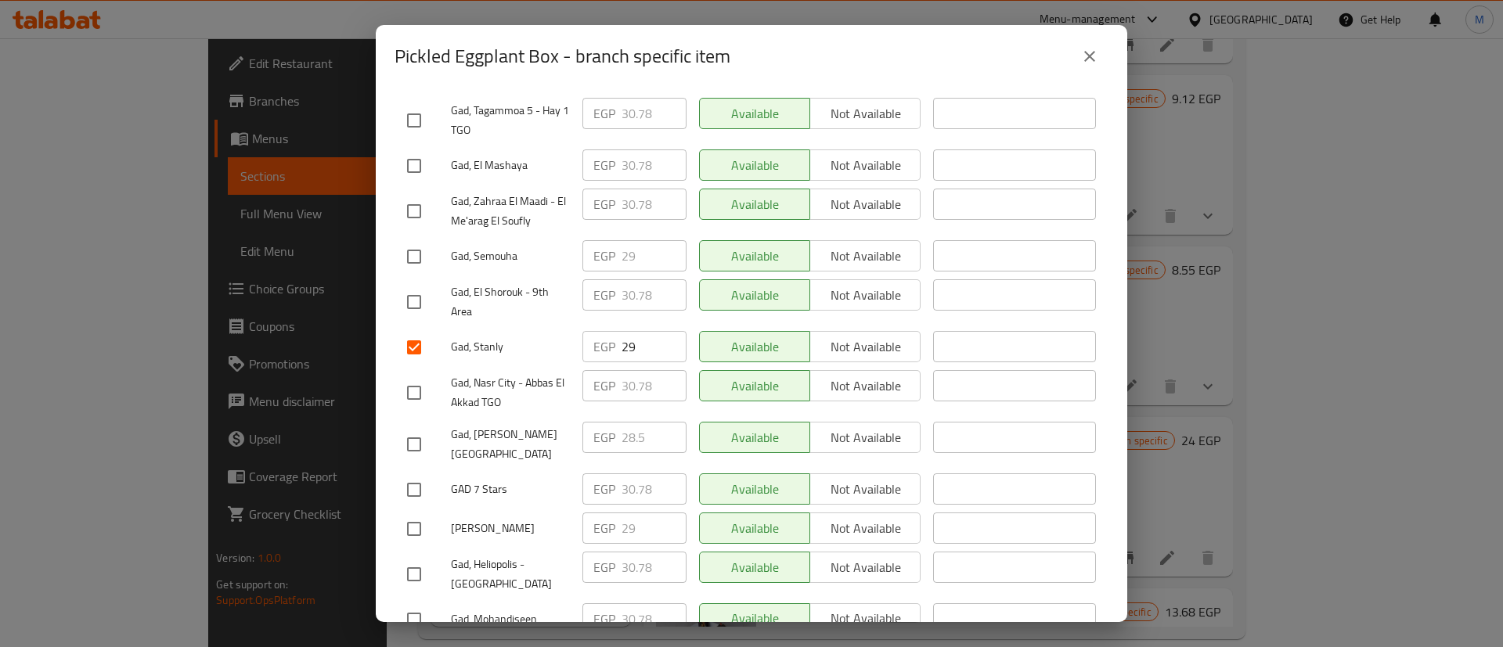
scroll to position [391, 0]
click at [413, 243] on input "checkbox" at bounding box center [414, 257] width 33 height 33
checkbox input "true"
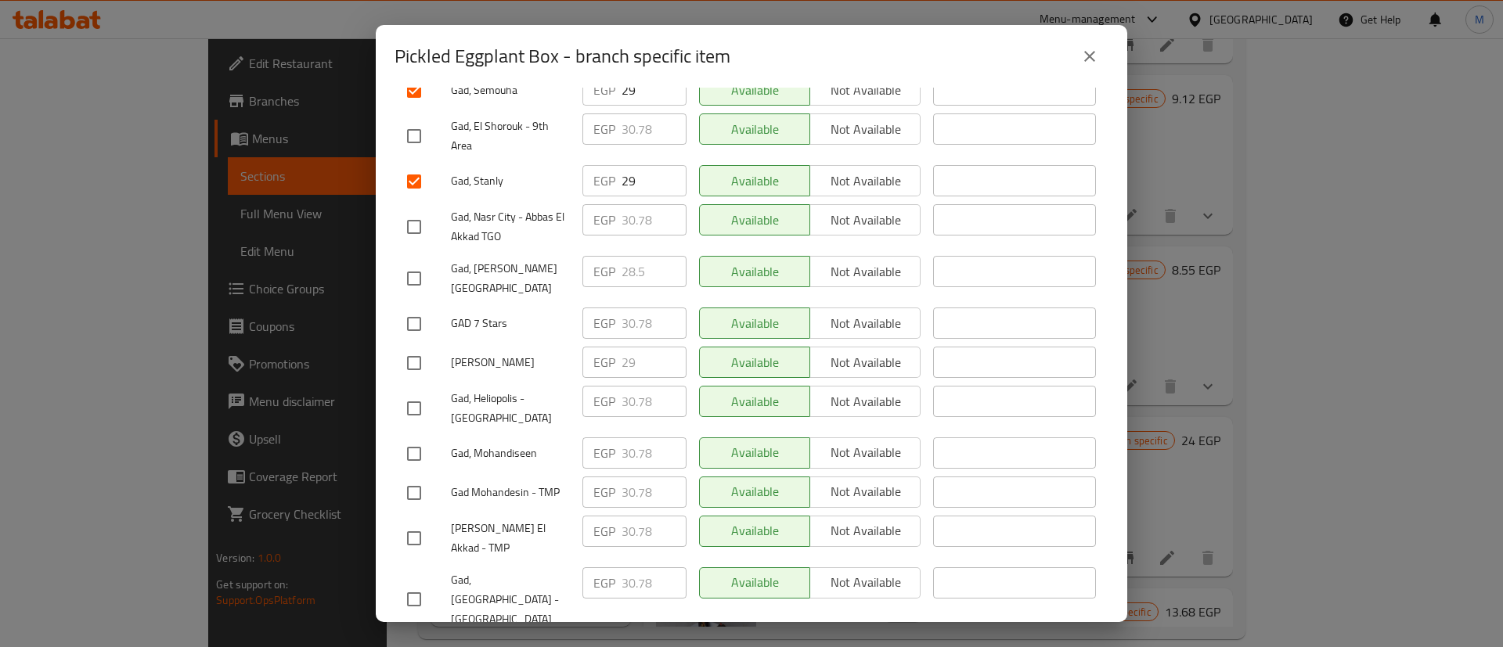
scroll to position [565, 0]
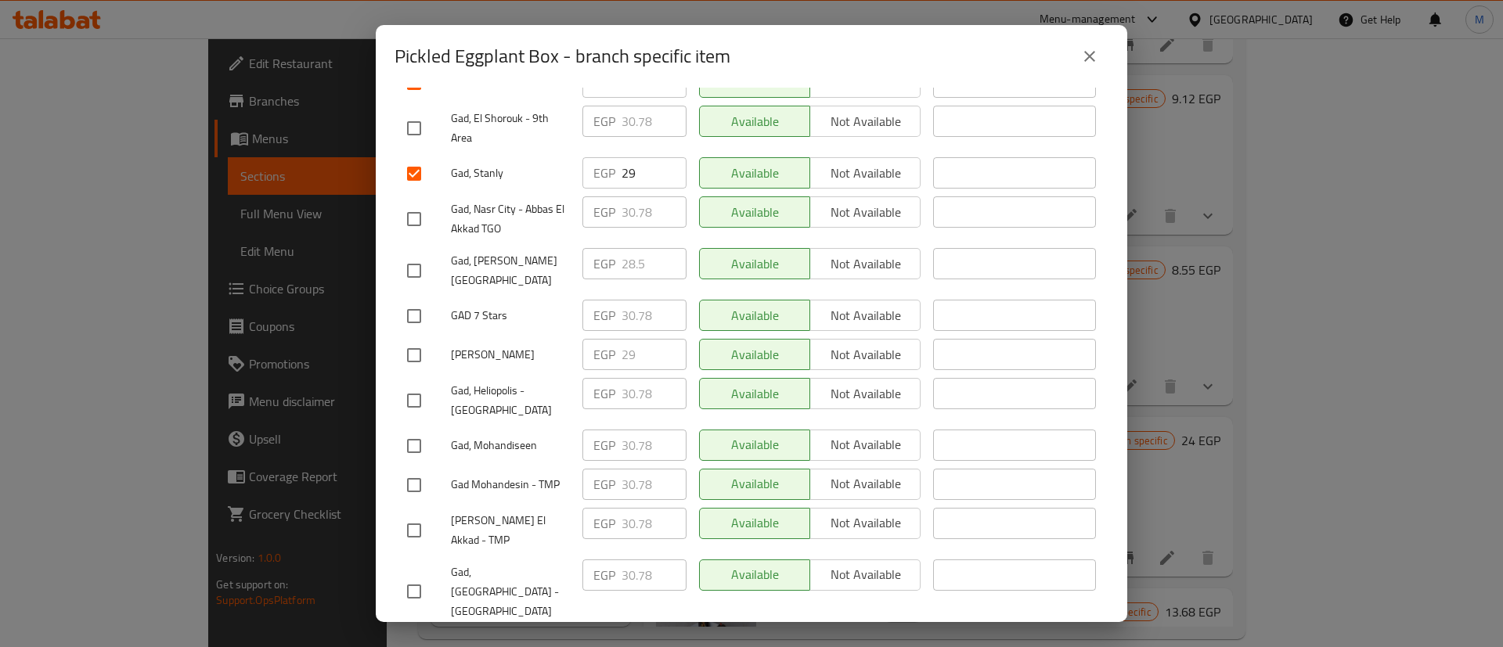
click at [415, 339] on input "checkbox" at bounding box center [414, 355] width 33 height 33
checkbox input "true"
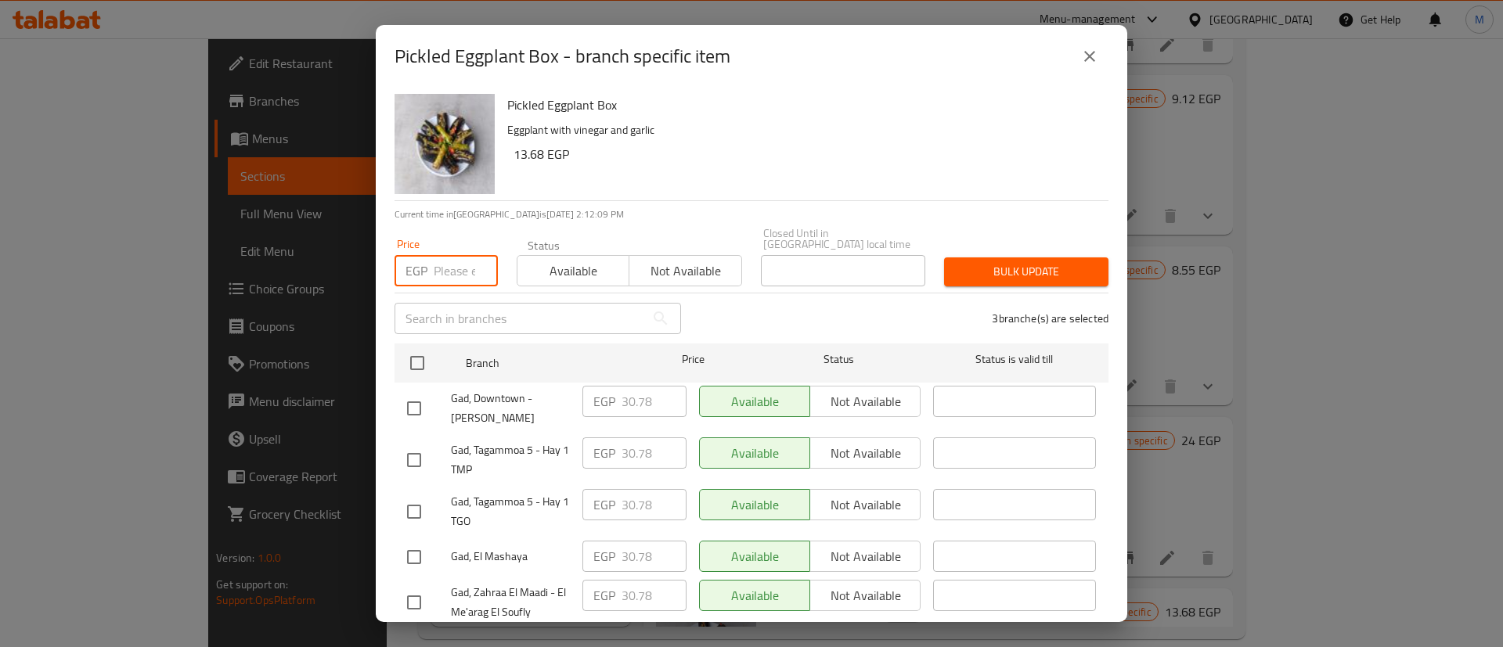
click at [460, 260] on input "number" at bounding box center [466, 270] width 64 height 31
type input "37.62"
click at [1028, 262] on span "Bulk update" at bounding box center [1026, 272] width 139 height 20
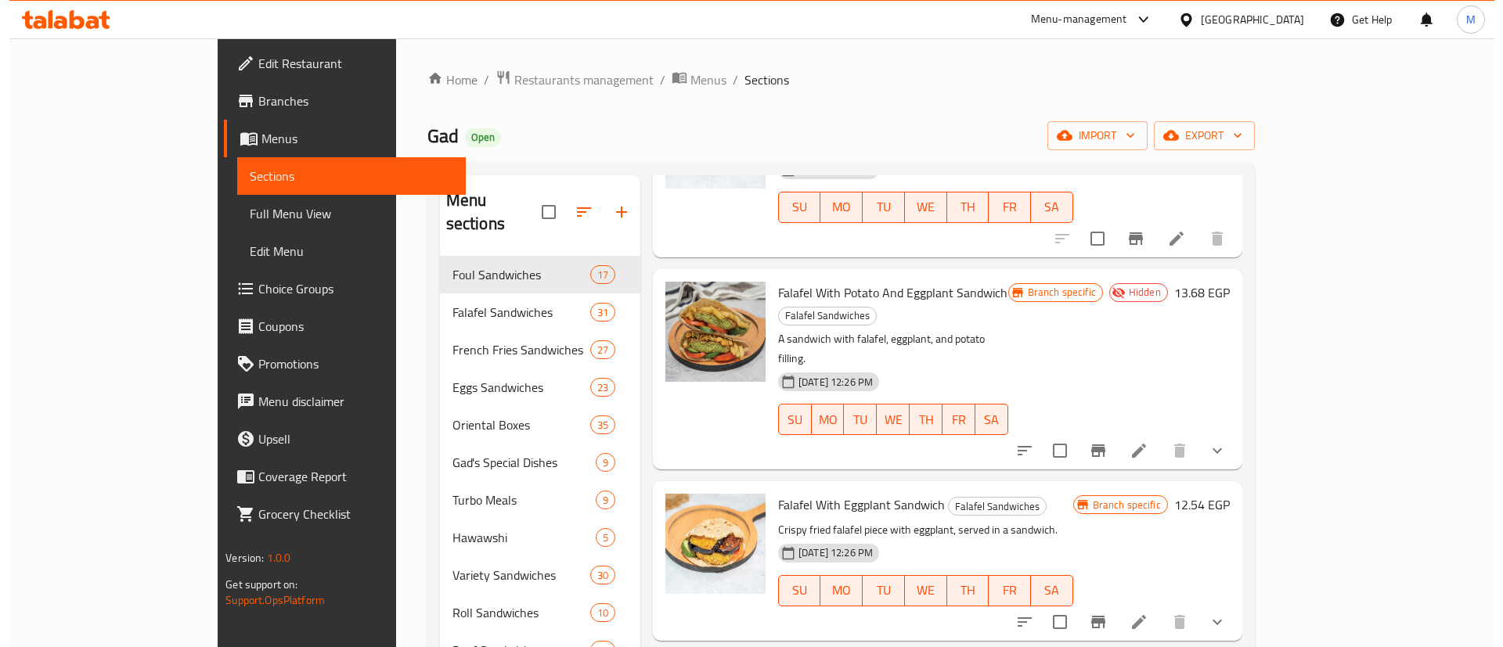
scroll to position [704, 0]
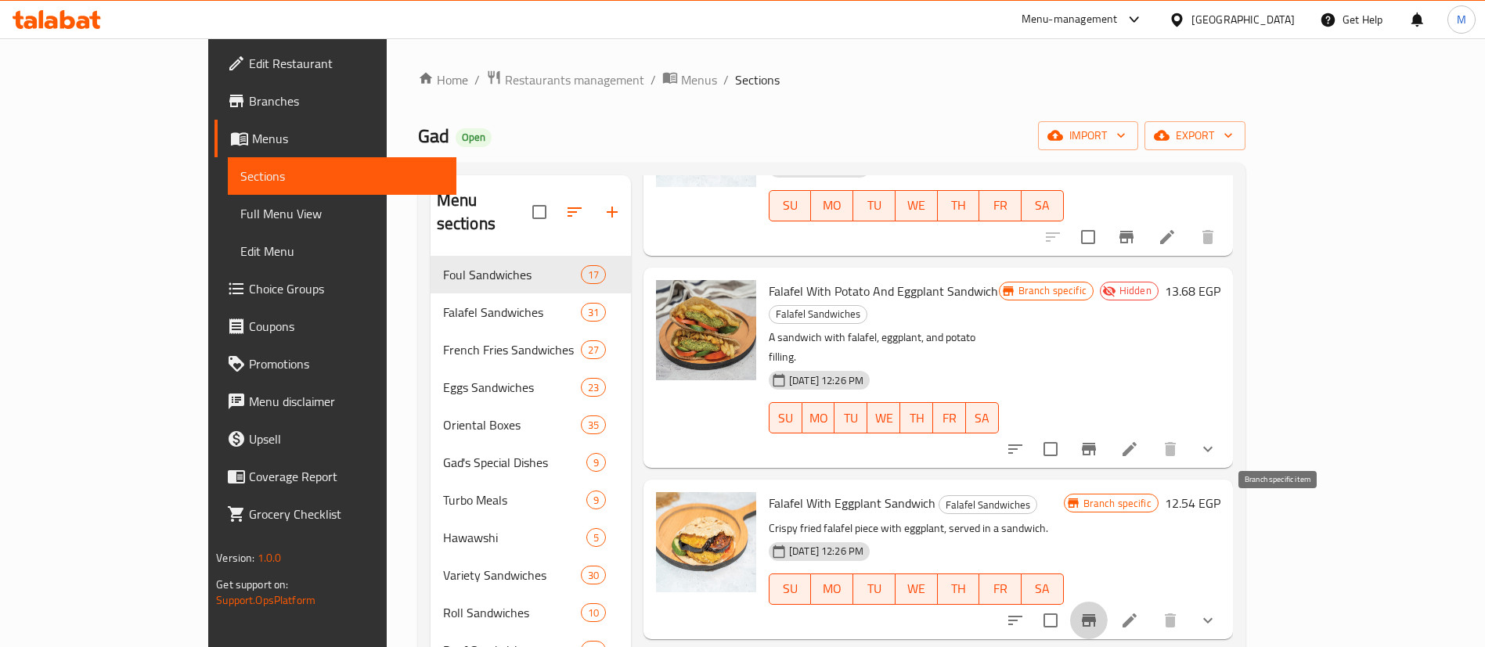
click at [1096, 615] on icon "Branch-specific-item" at bounding box center [1089, 621] width 14 height 13
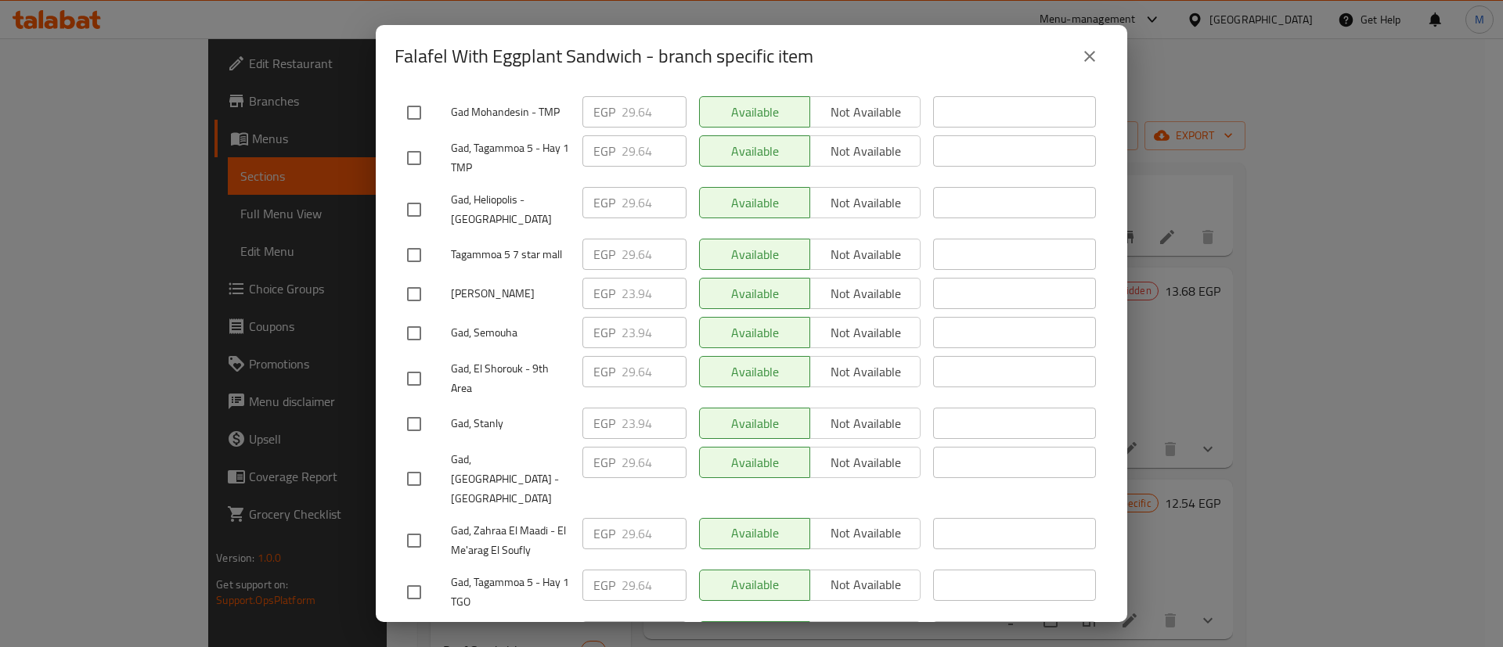
scroll to position [647, 0]
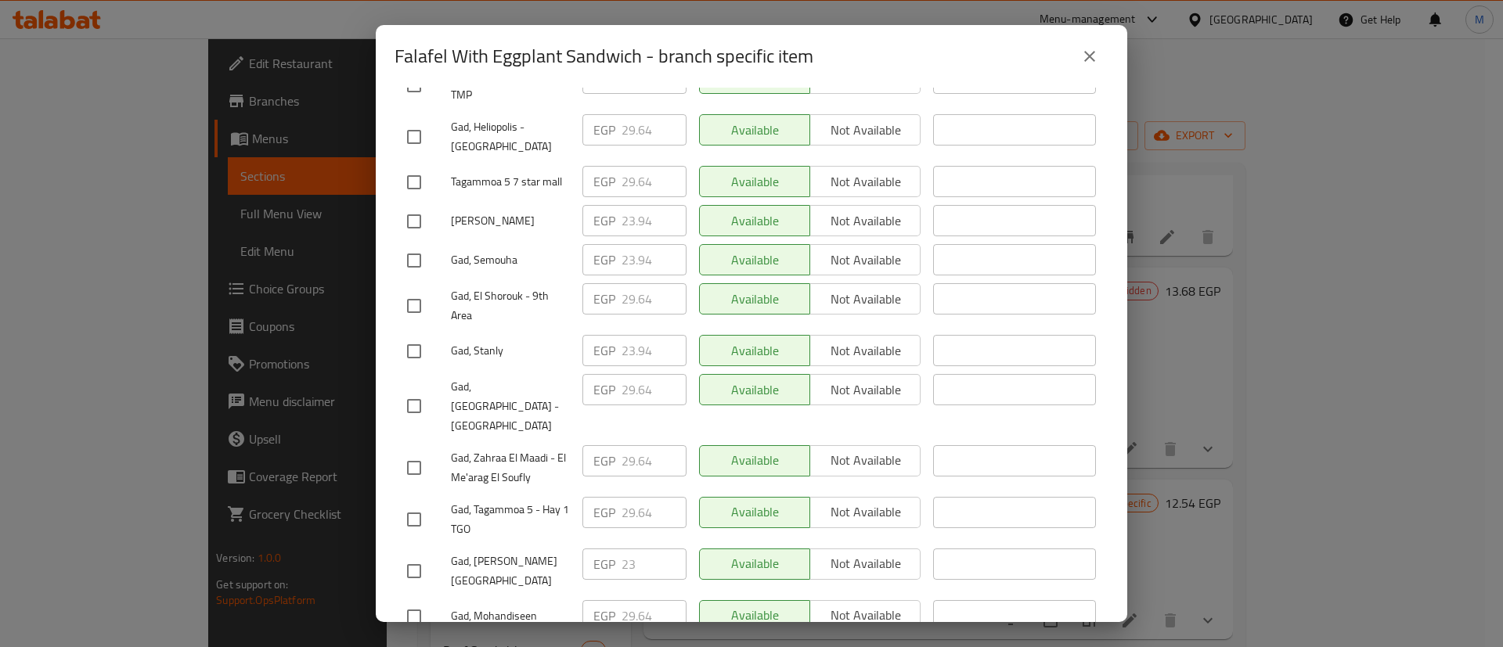
click at [416, 555] on input "checkbox" at bounding box center [414, 571] width 33 height 33
checkbox input "true"
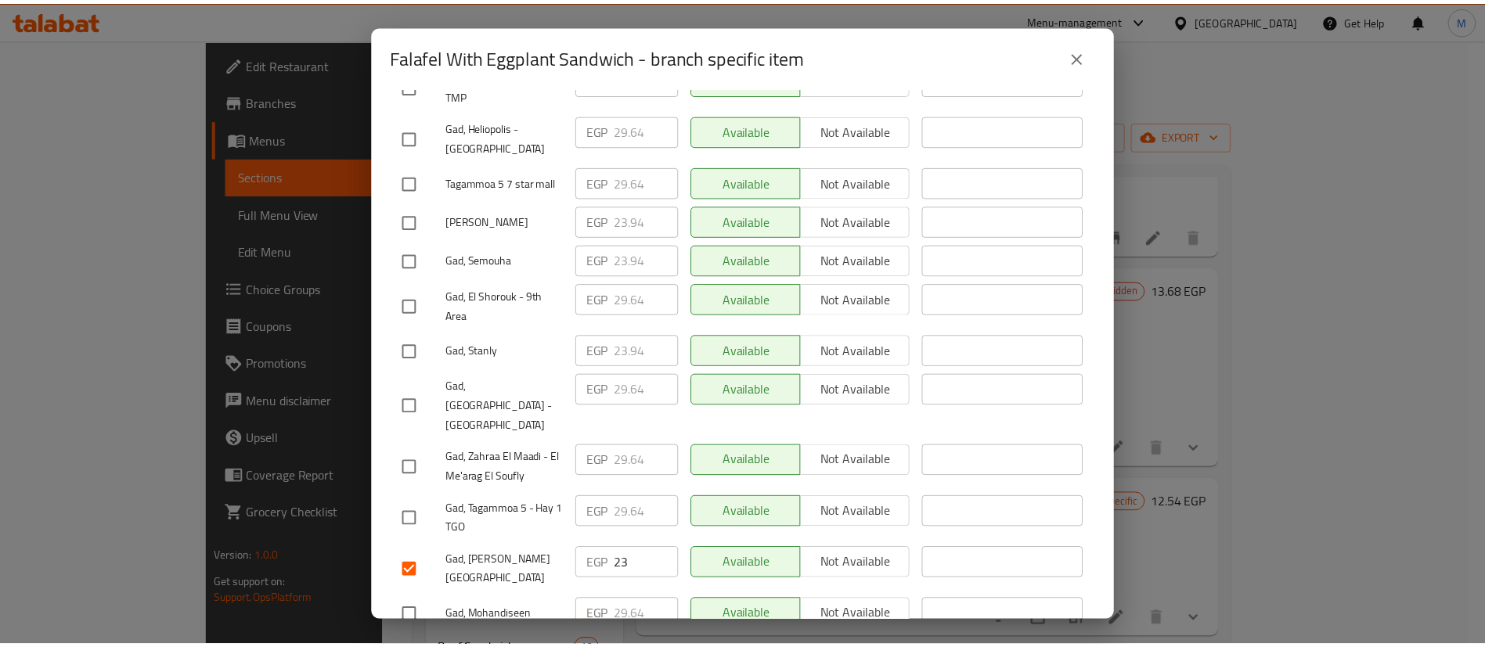
scroll to position [0, 0]
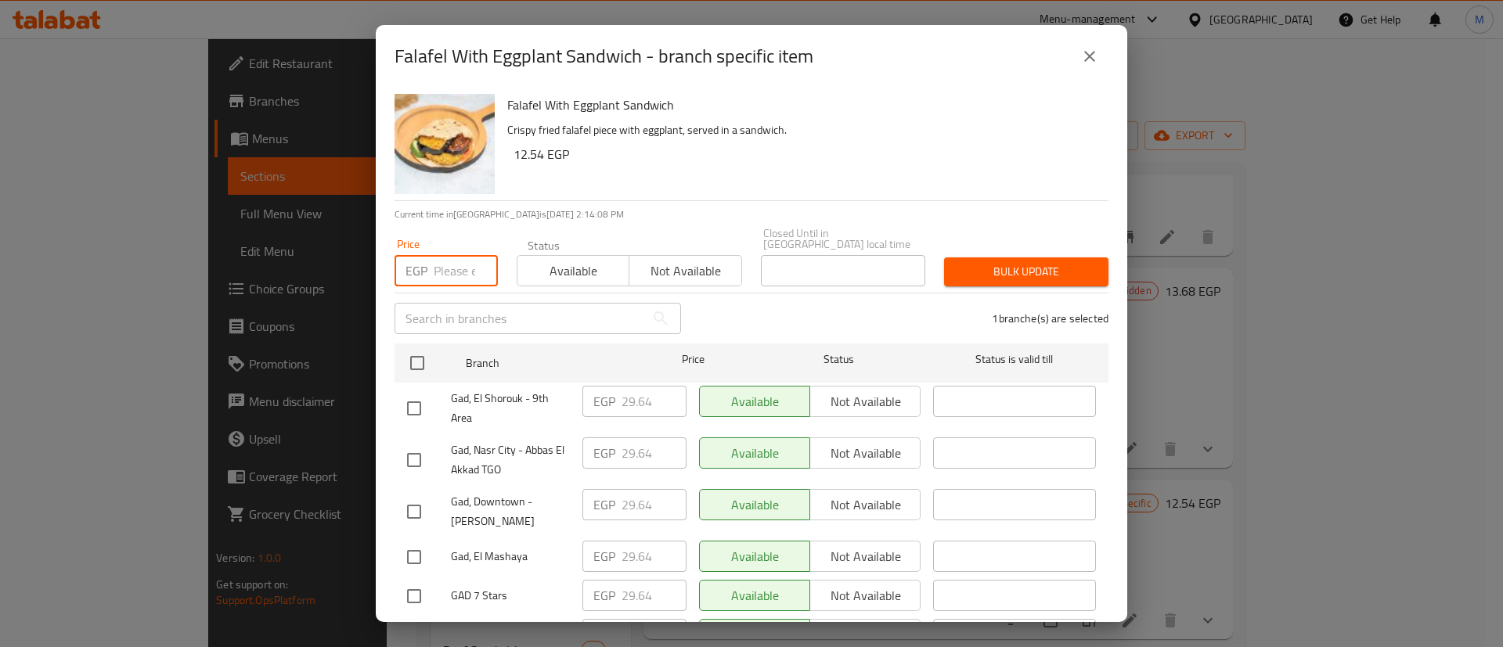
click at [444, 256] on input "number" at bounding box center [466, 270] width 64 height 31
type input "29.64"
click at [997, 272] on button "Bulk update" at bounding box center [1026, 272] width 164 height 29
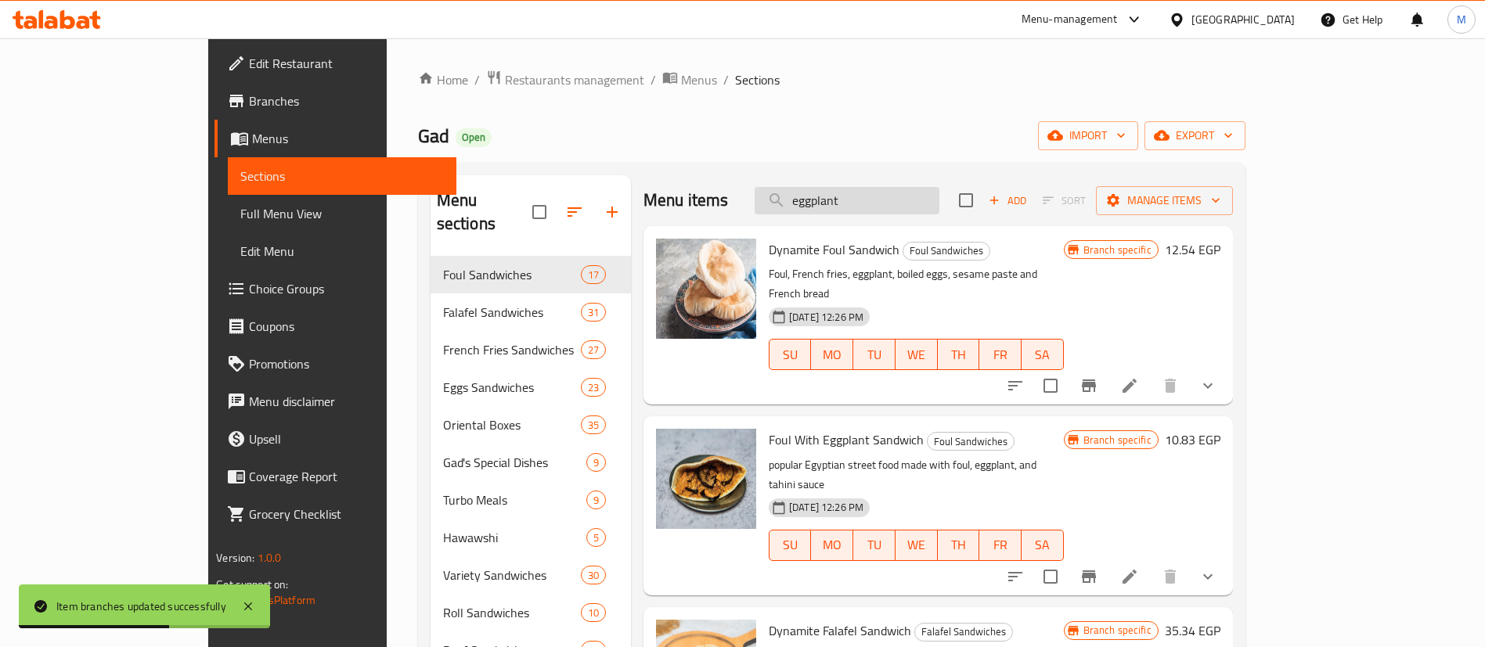
click at [914, 195] on input "eggplant" at bounding box center [847, 200] width 185 height 27
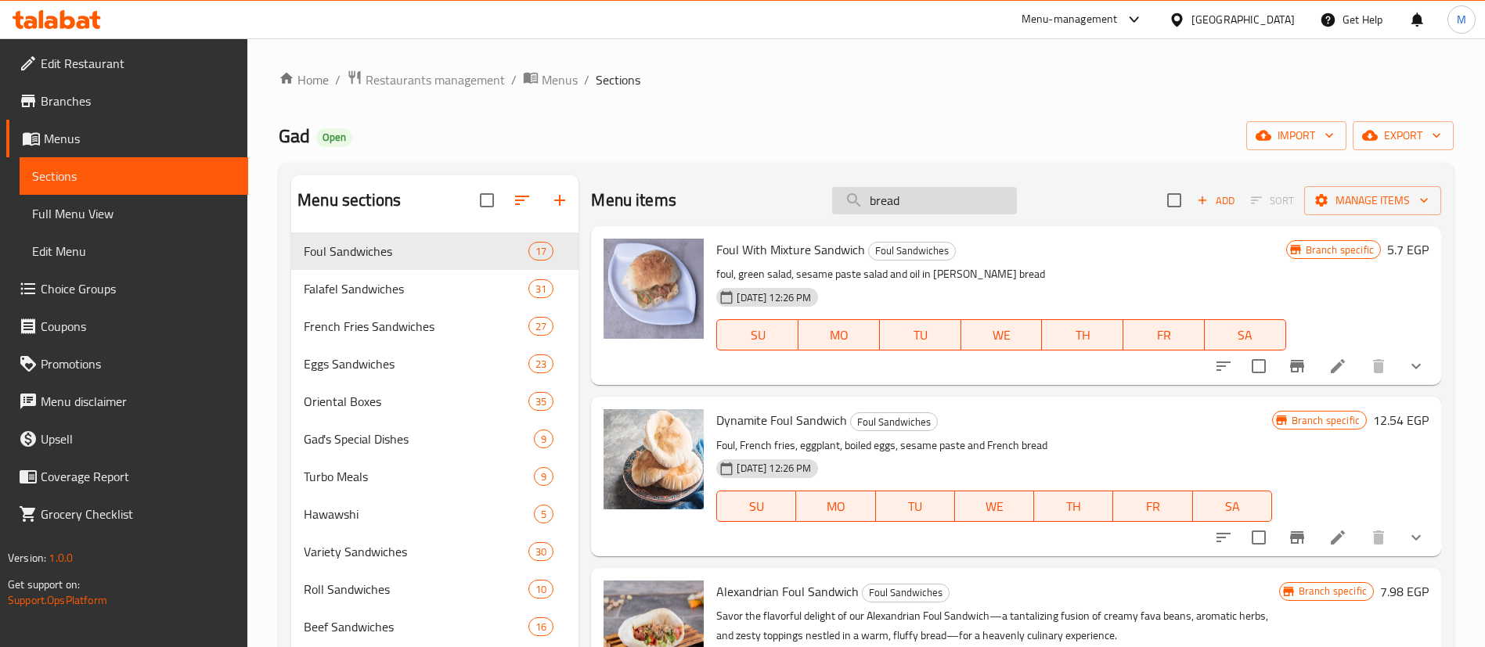
click at [953, 206] on input "bread" at bounding box center [924, 200] width 185 height 27
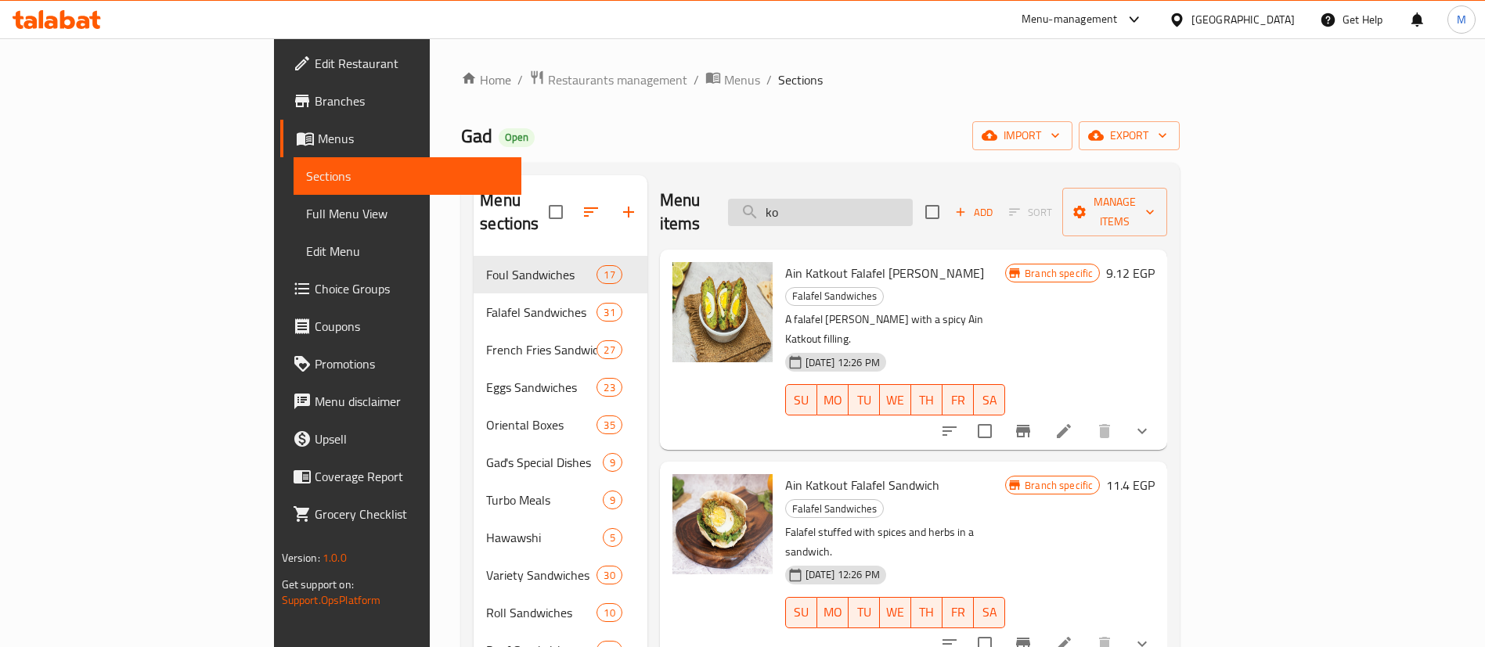
type input "k"
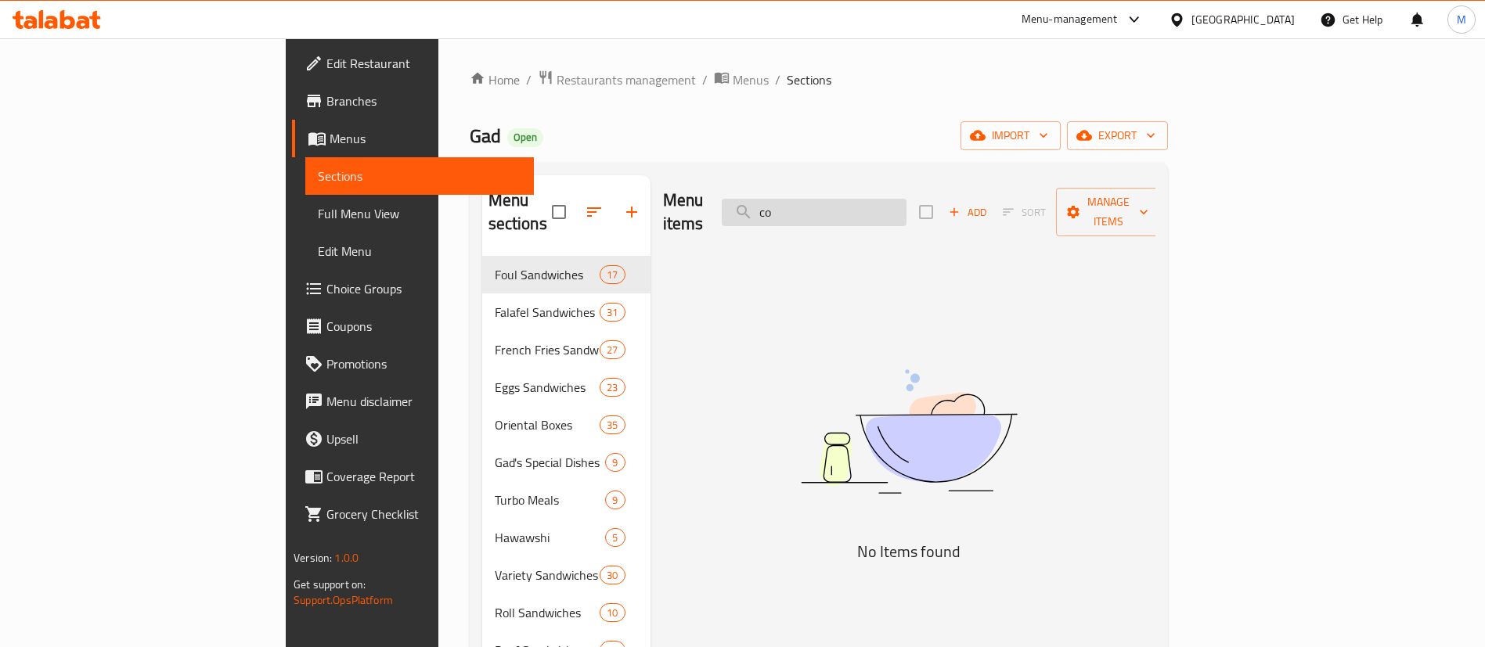
type input "c"
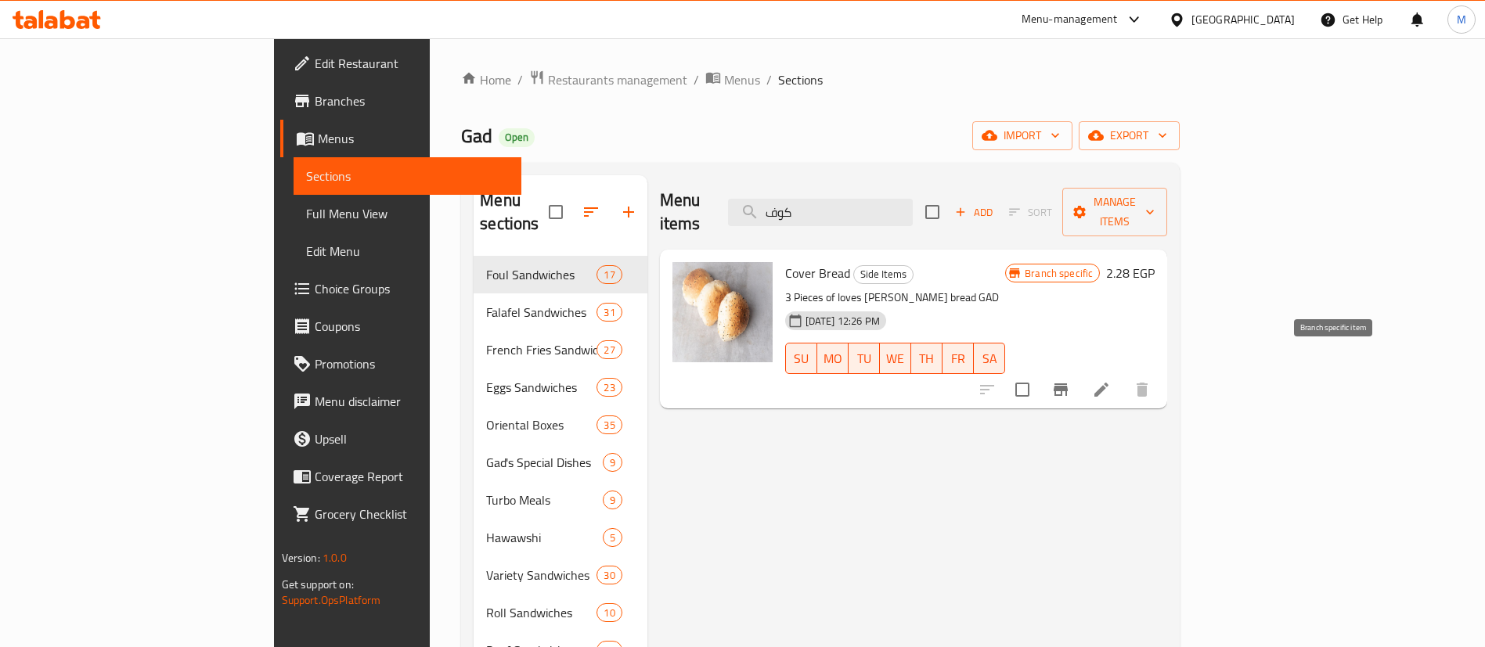
type input "كوف"
click at [1068, 384] on icon "Branch-specific-item" at bounding box center [1061, 390] width 14 height 13
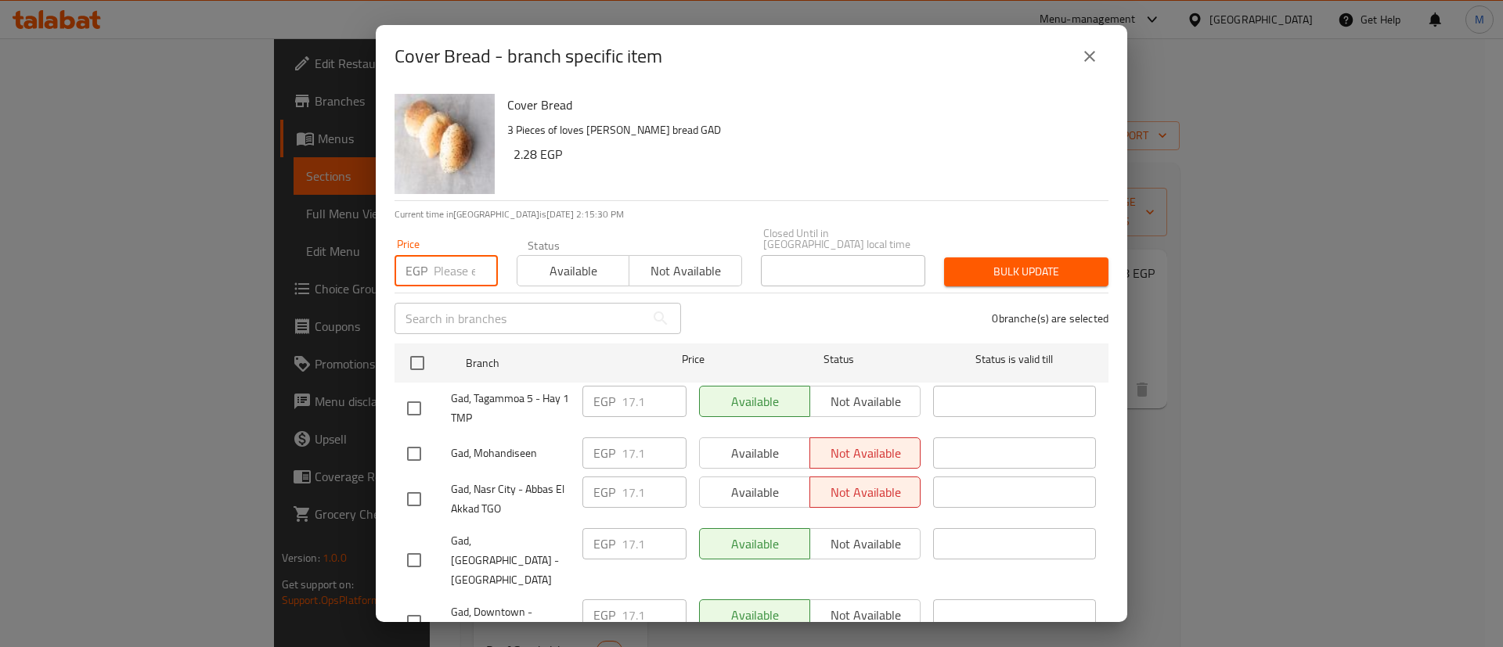
click at [443, 269] on input "number" at bounding box center [466, 270] width 64 height 31
type input "1"
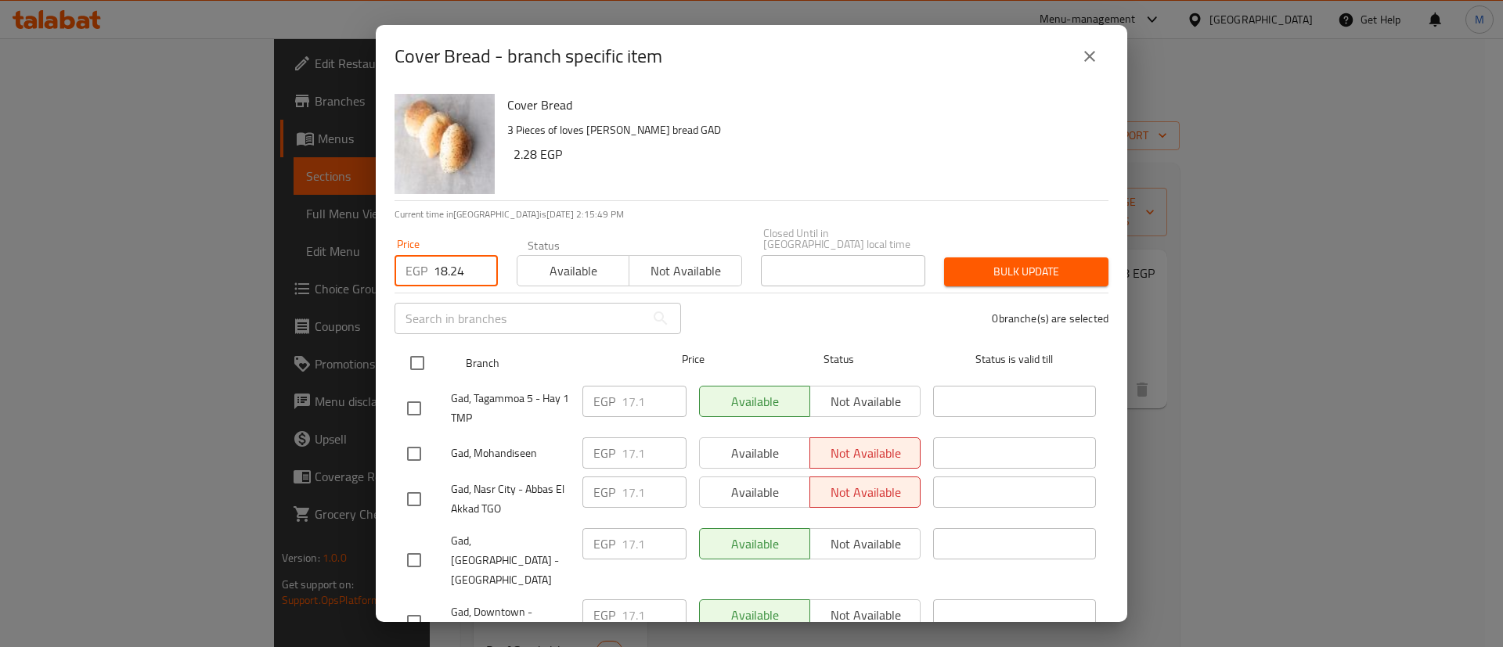
type input "18.24"
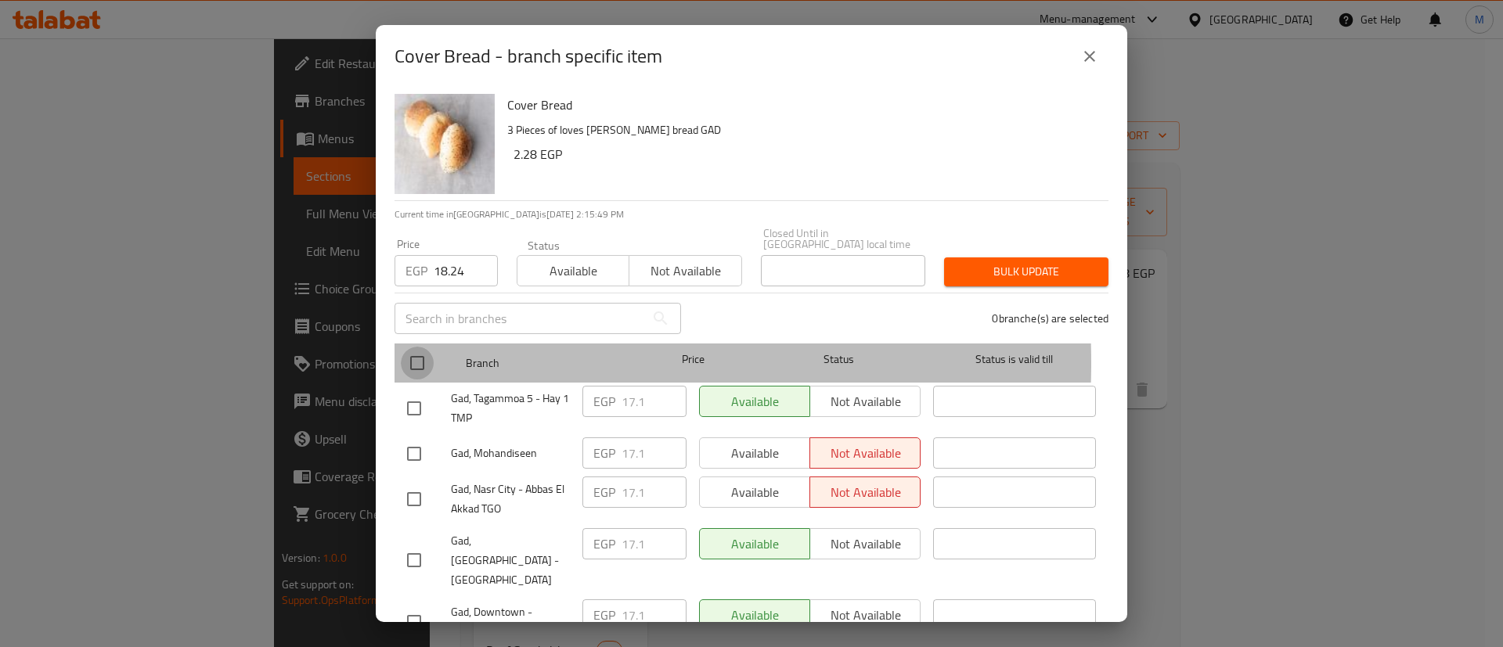
click at [415, 352] on input "checkbox" at bounding box center [417, 363] width 33 height 33
checkbox input "true"
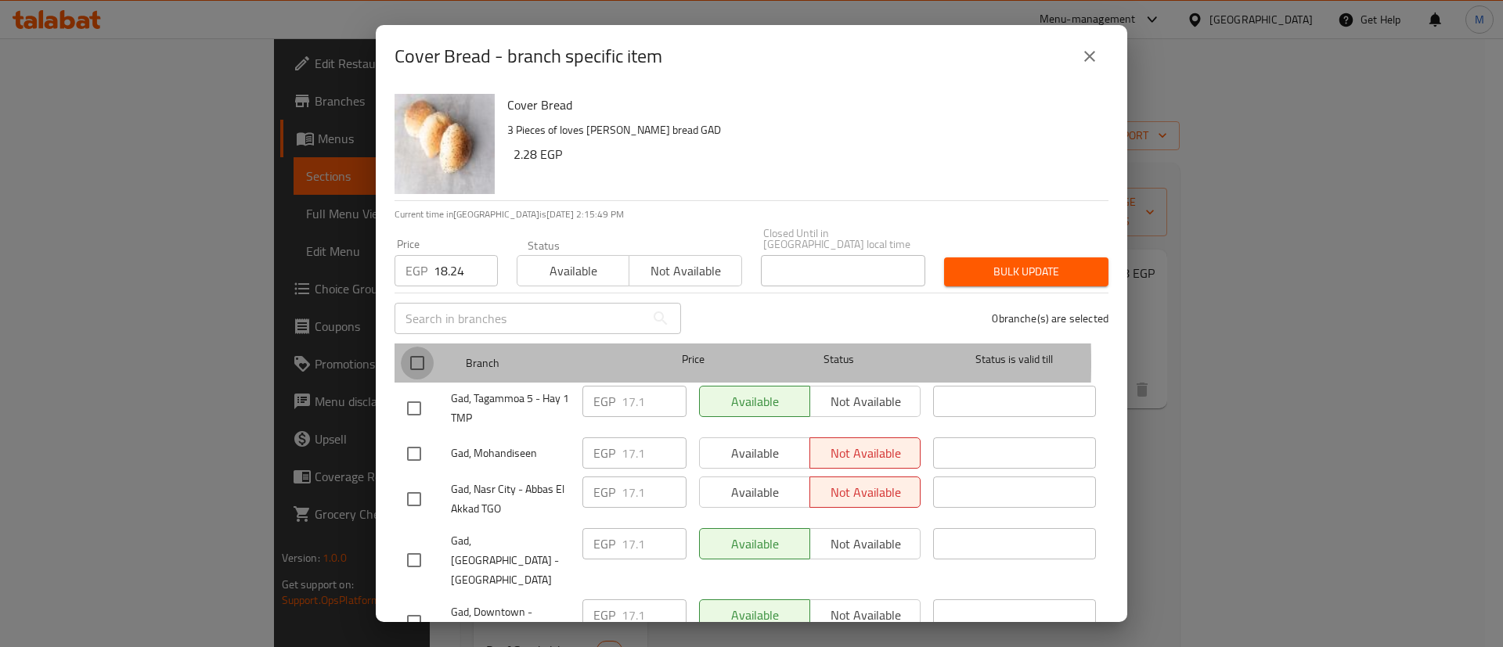
checkbox input "true"
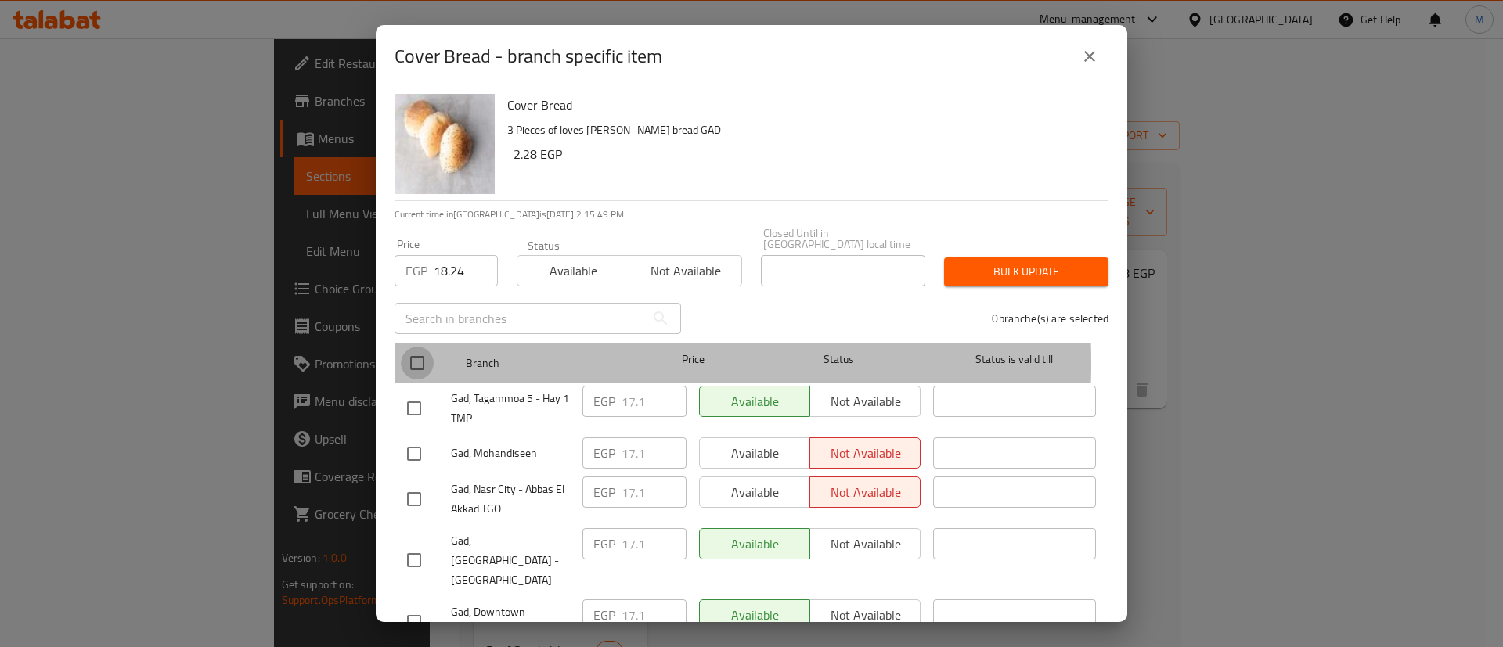
checkbox input "true"
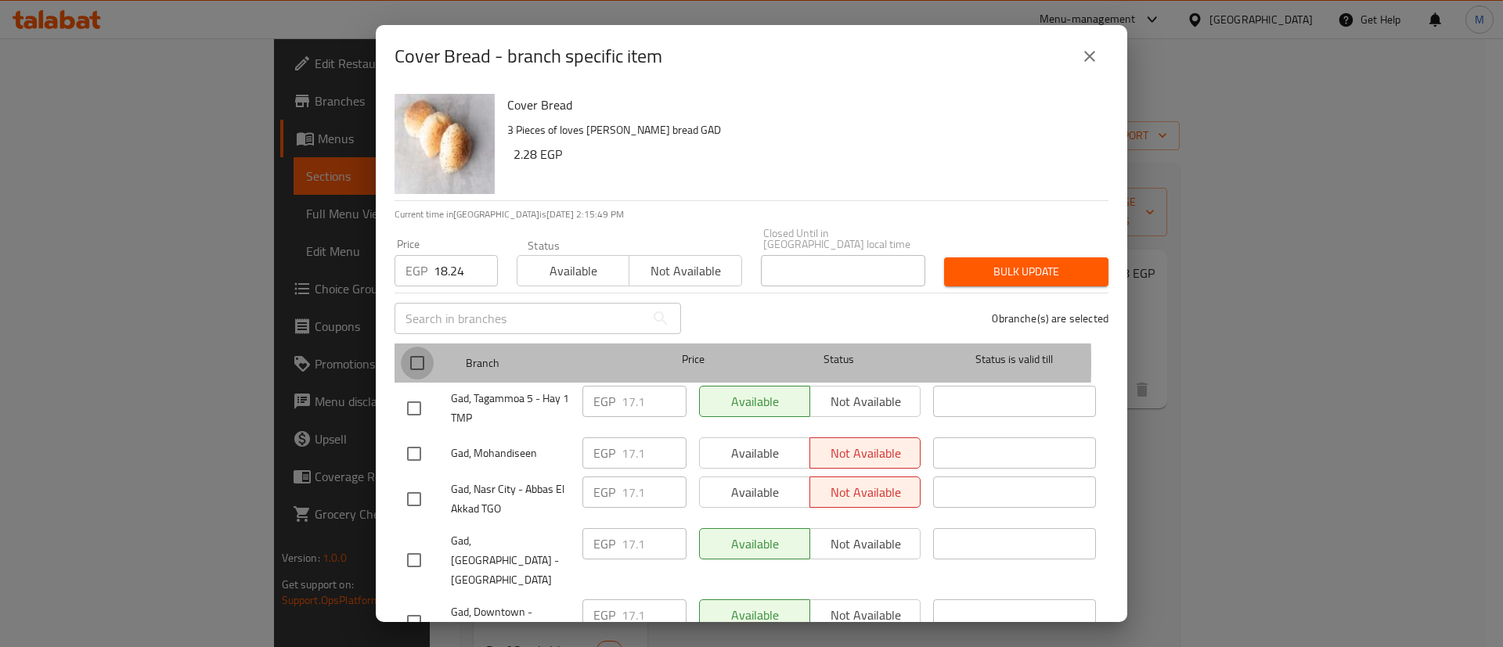
checkbox input "true"
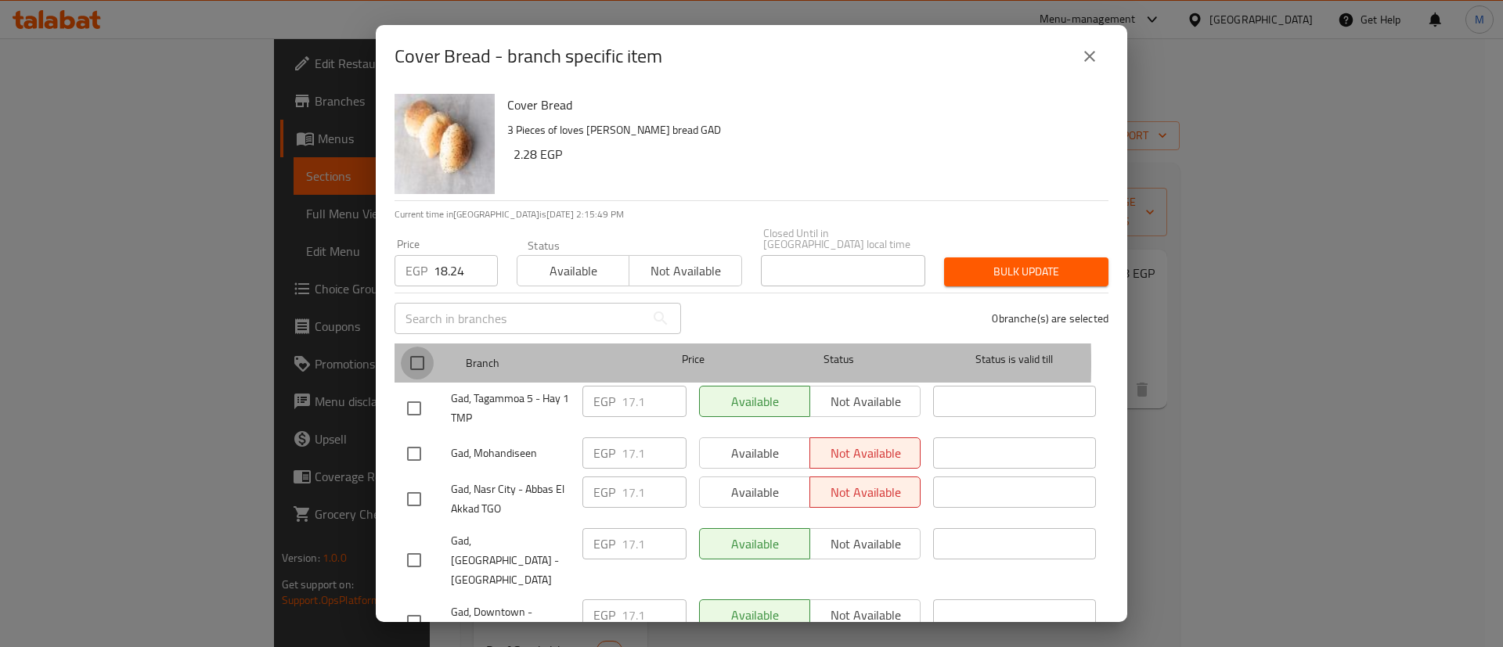
checkbox input "true"
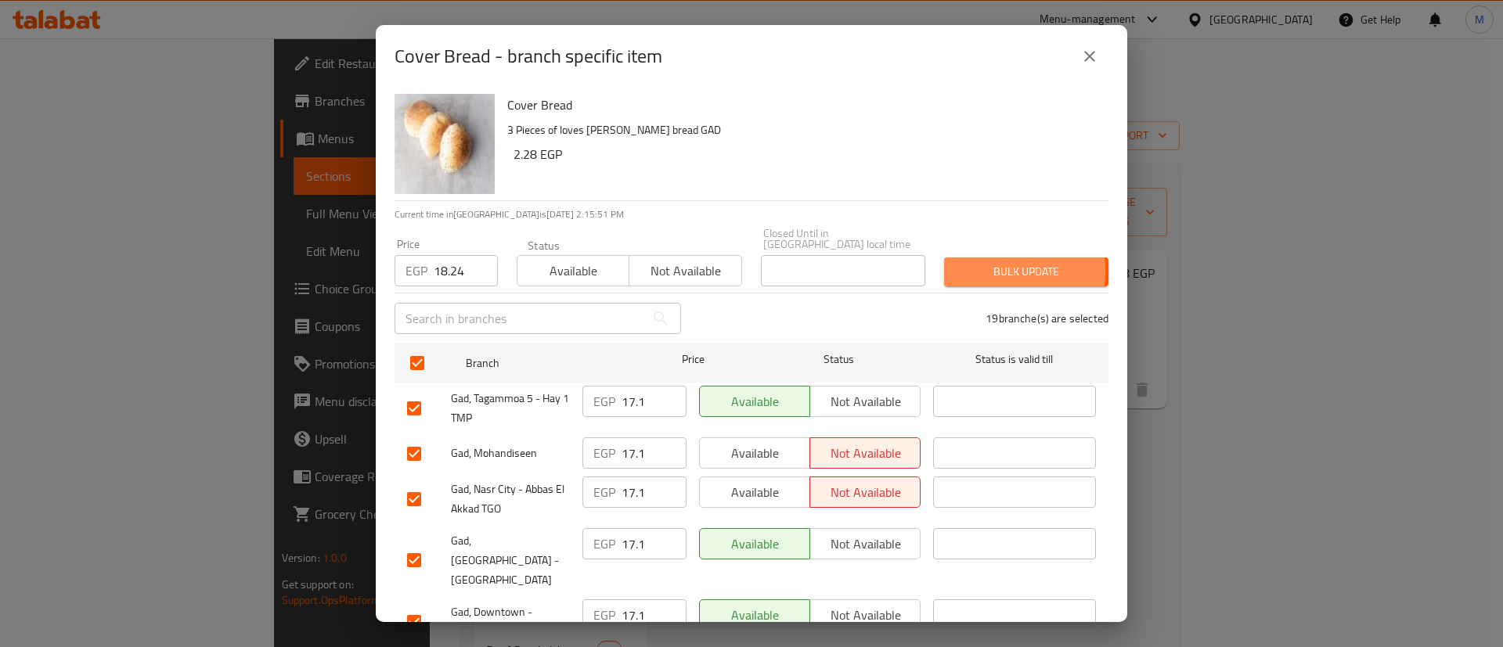
click at [981, 262] on span "Bulk update" at bounding box center [1026, 272] width 139 height 20
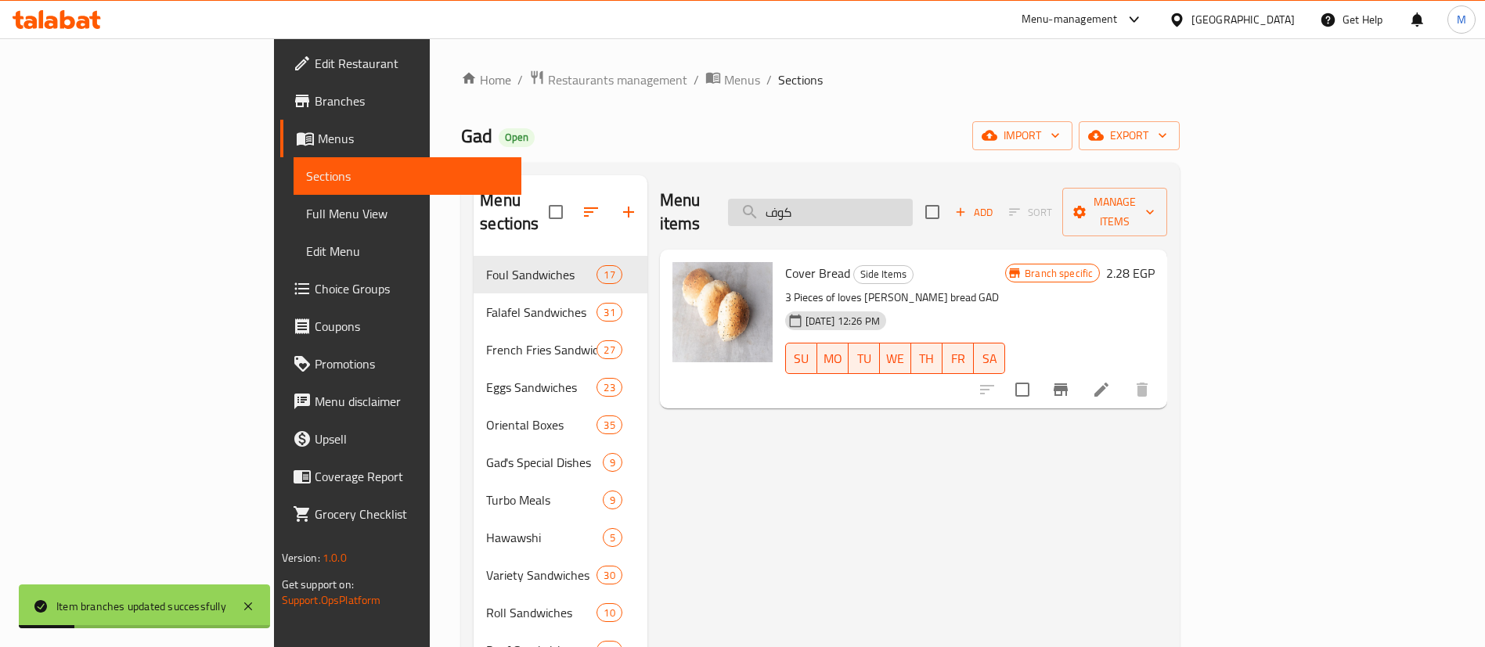
click at [913, 199] on input "كوف" at bounding box center [820, 212] width 185 height 27
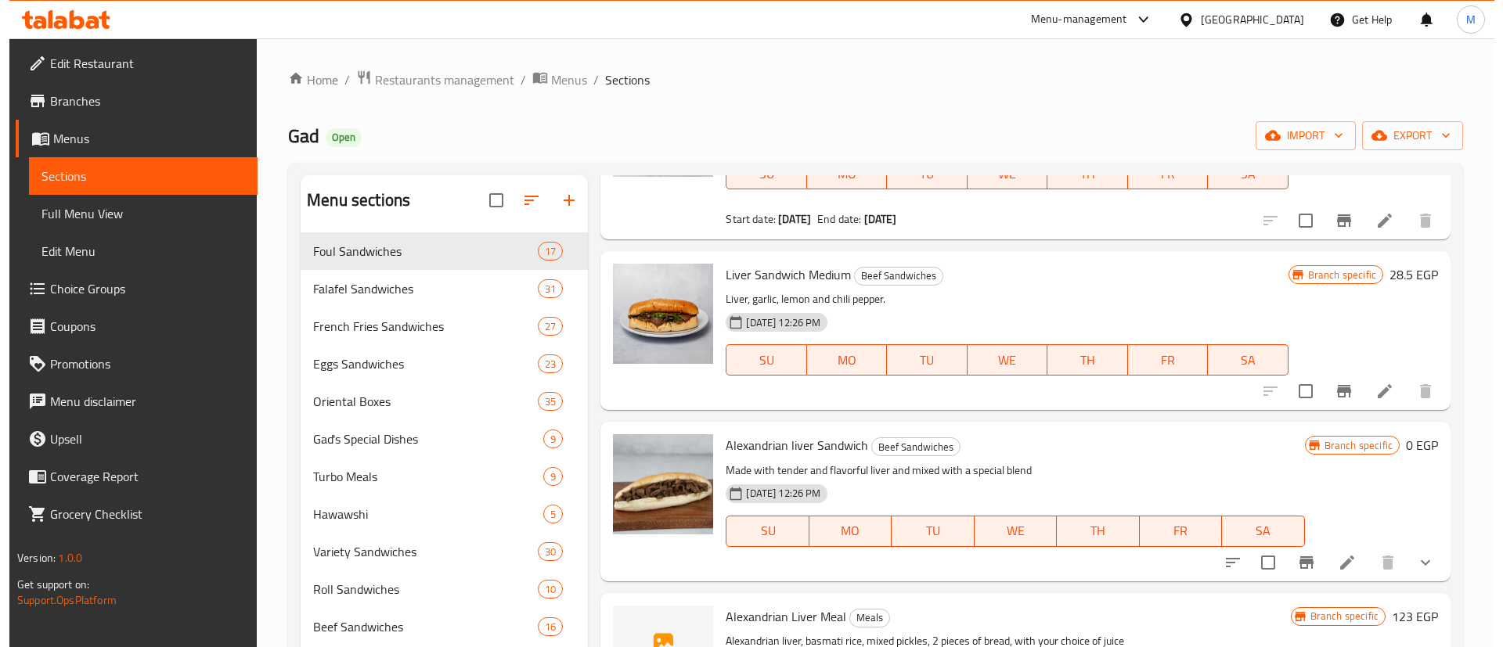
scroll to position [331, 0]
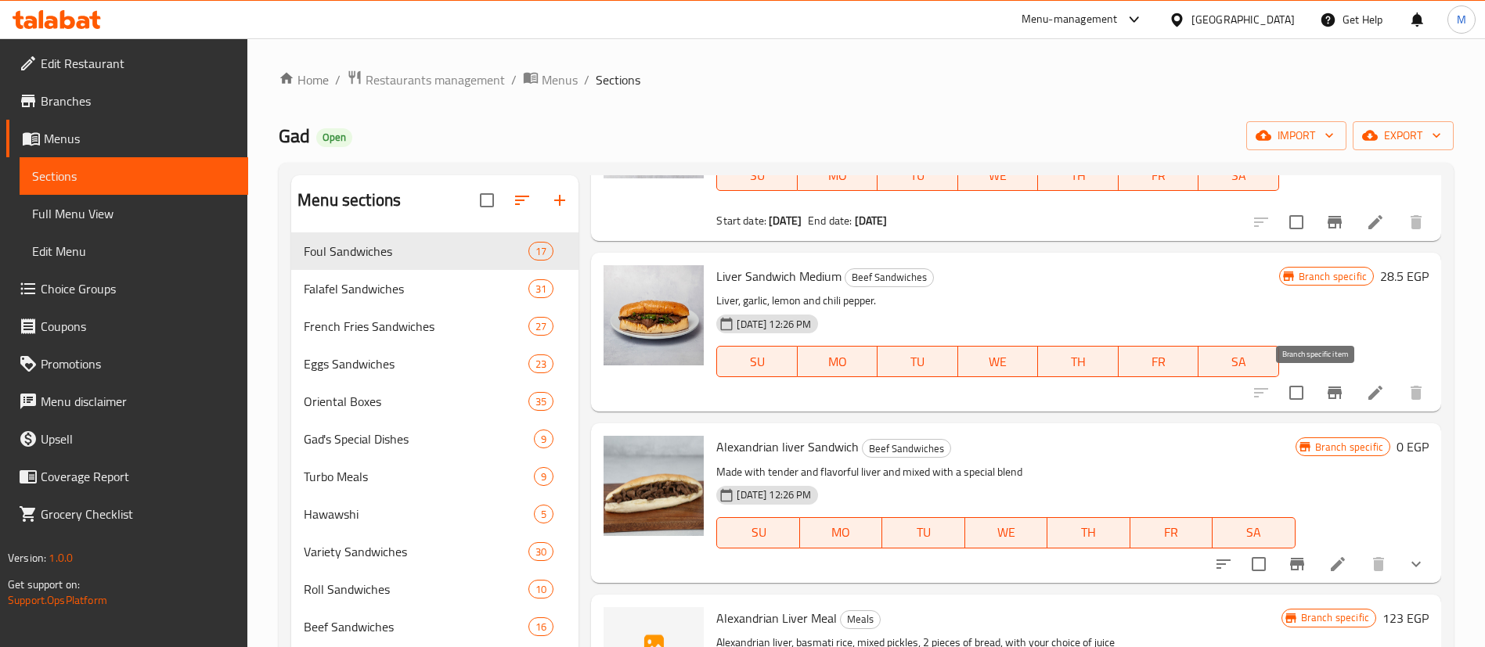
type input "liver"
click at [1316, 380] on button "Branch-specific-item" at bounding box center [1335, 393] width 38 height 38
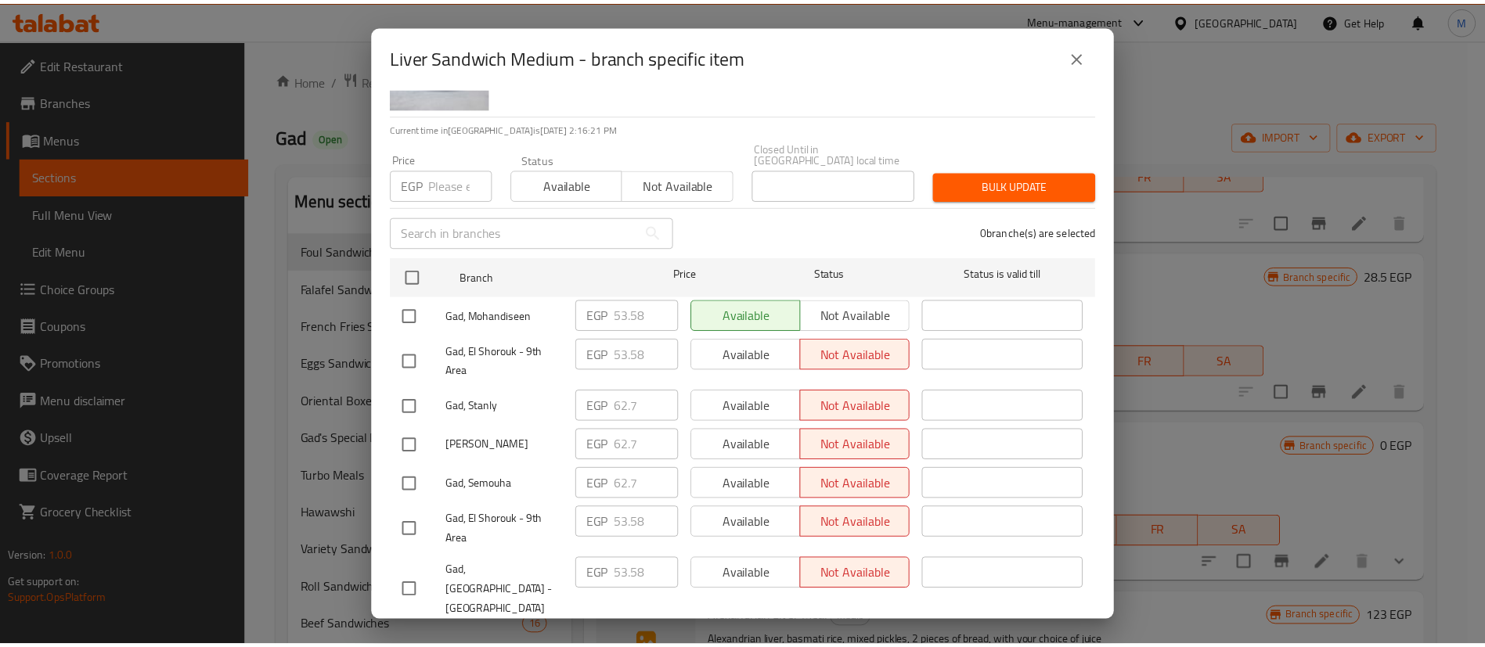
scroll to position [84, 0]
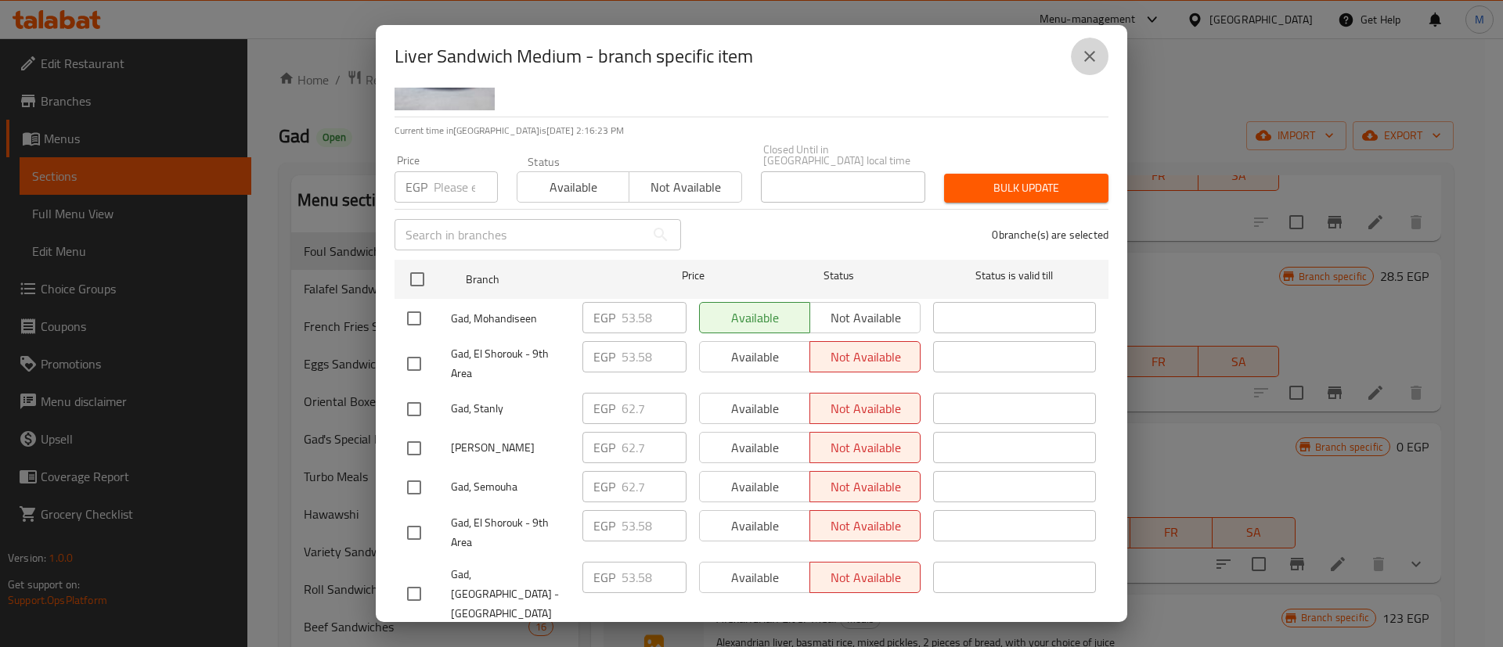
click at [1102, 44] on button "close" at bounding box center [1090, 57] width 38 height 38
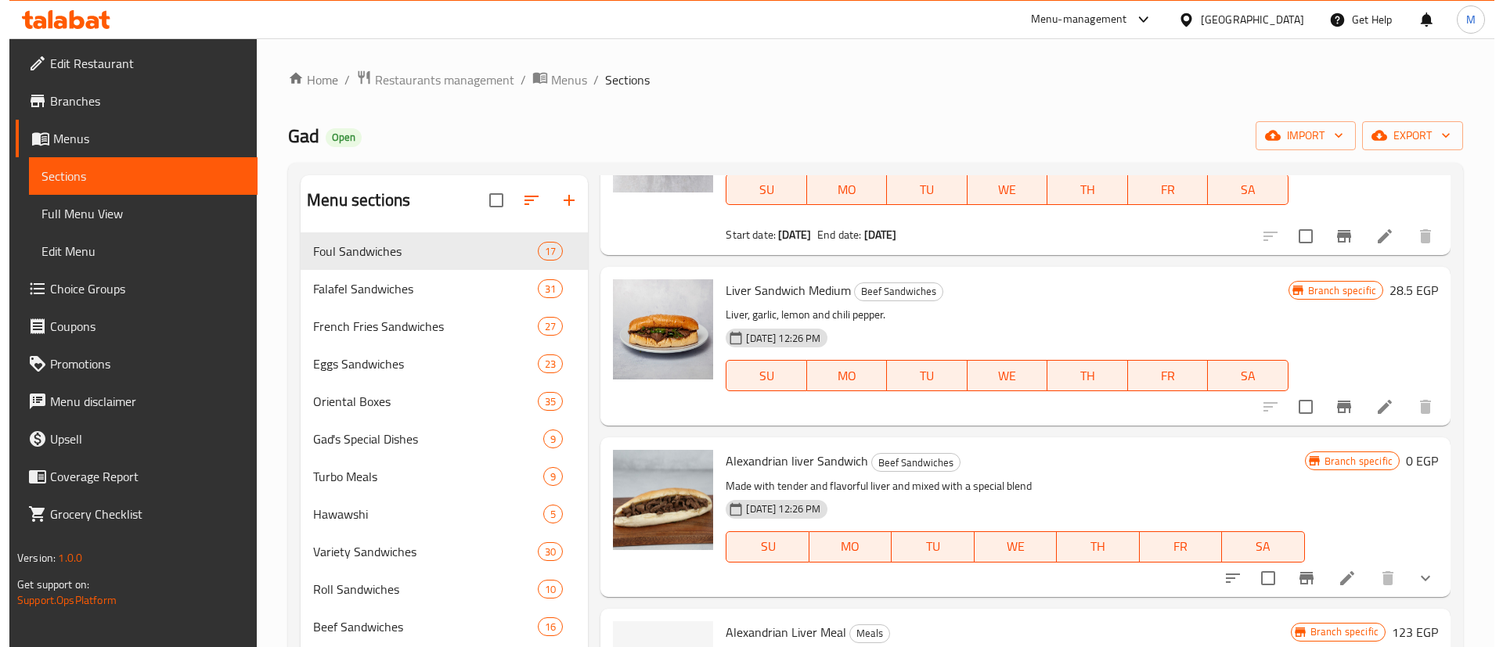
scroll to position [324, 0]
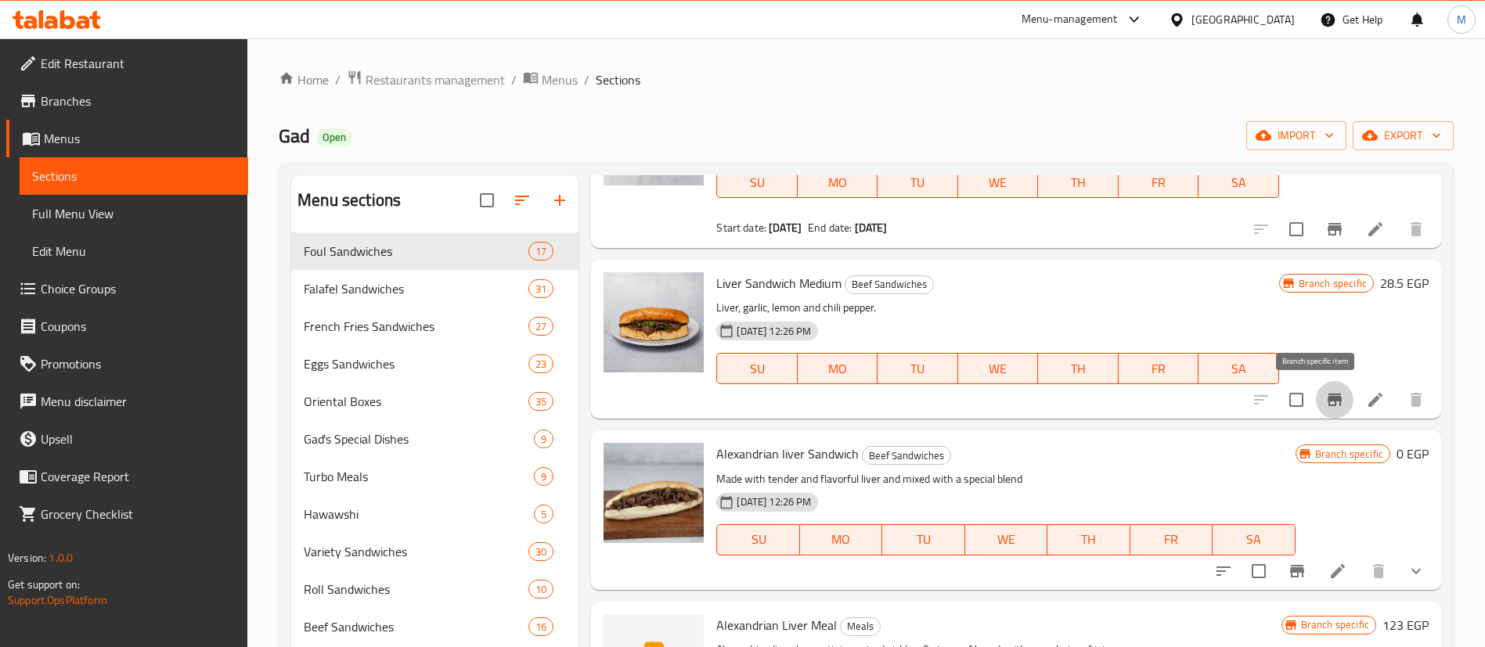
click at [1325, 393] on icon "Branch-specific-item" at bounding box center [1334, 400] width 19 height 19
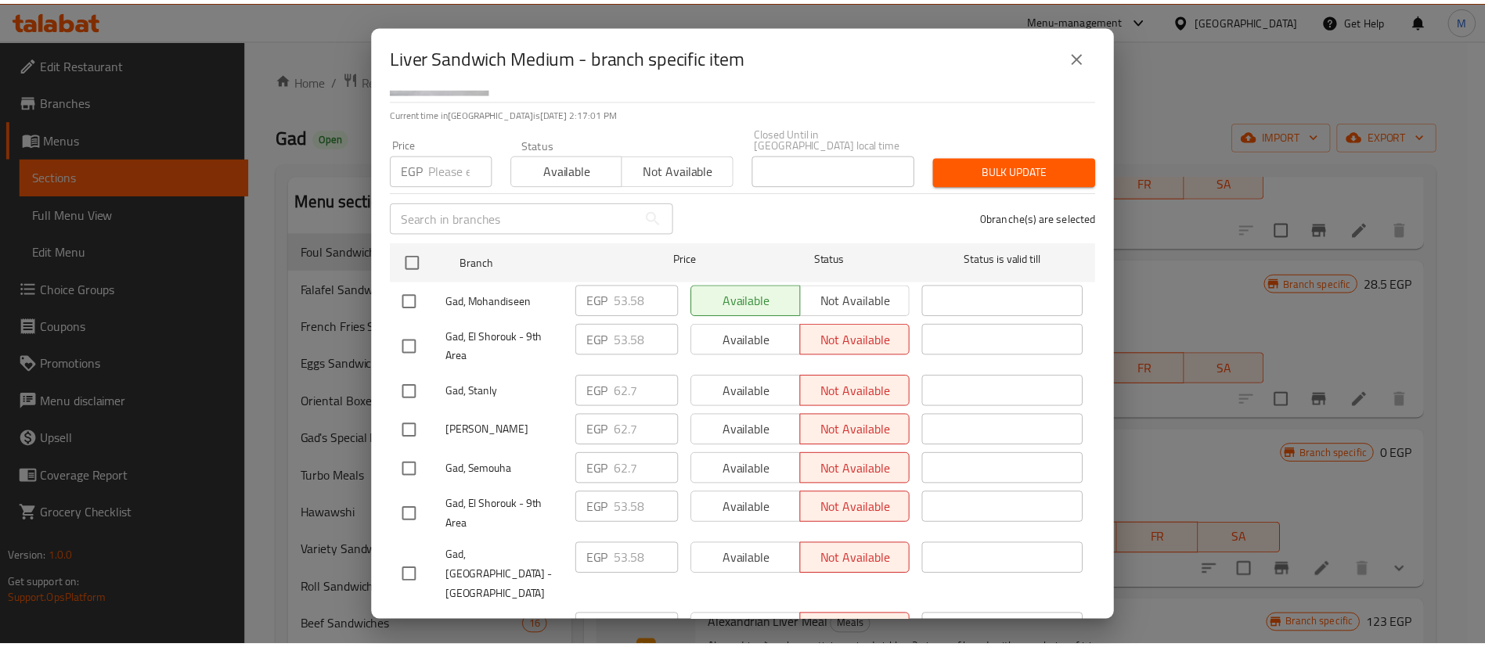
scroll to position [106, 0]
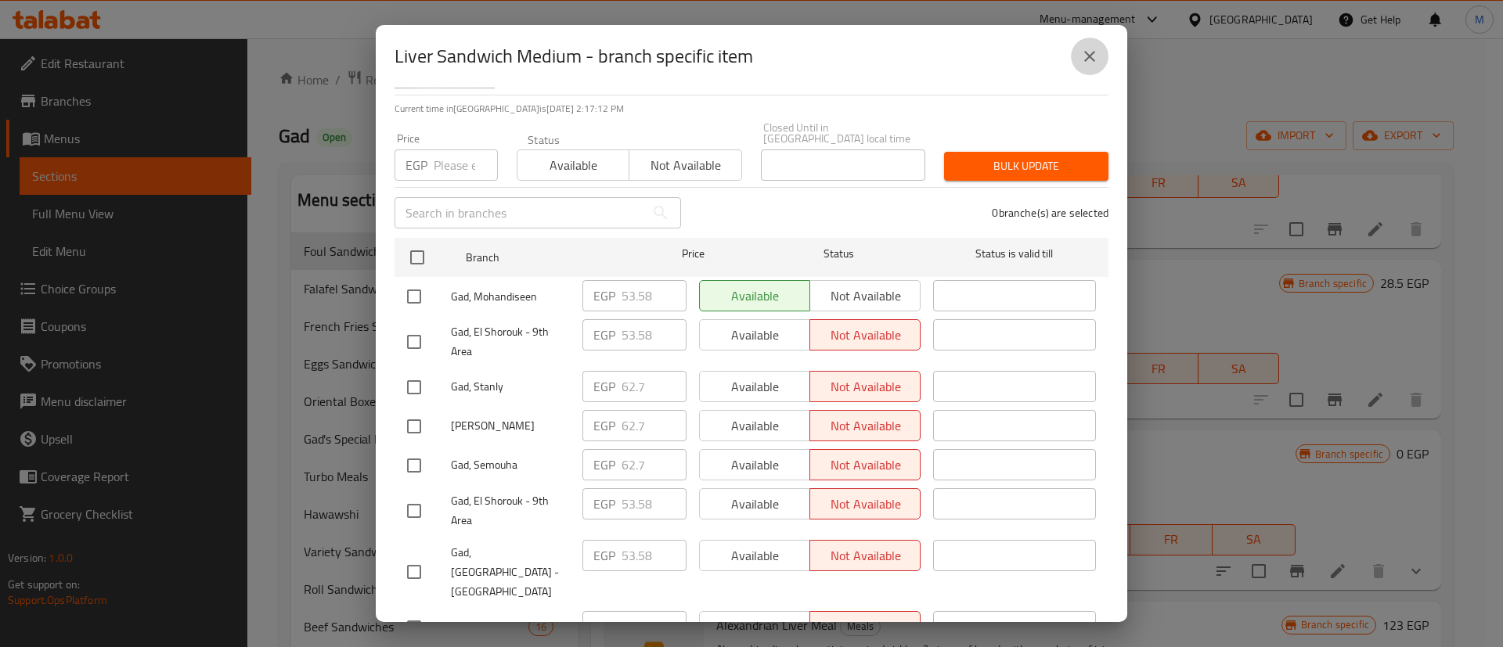
click at [1084, 52] on icon "close" at bounding box center [1089, 56] width 19 height 19
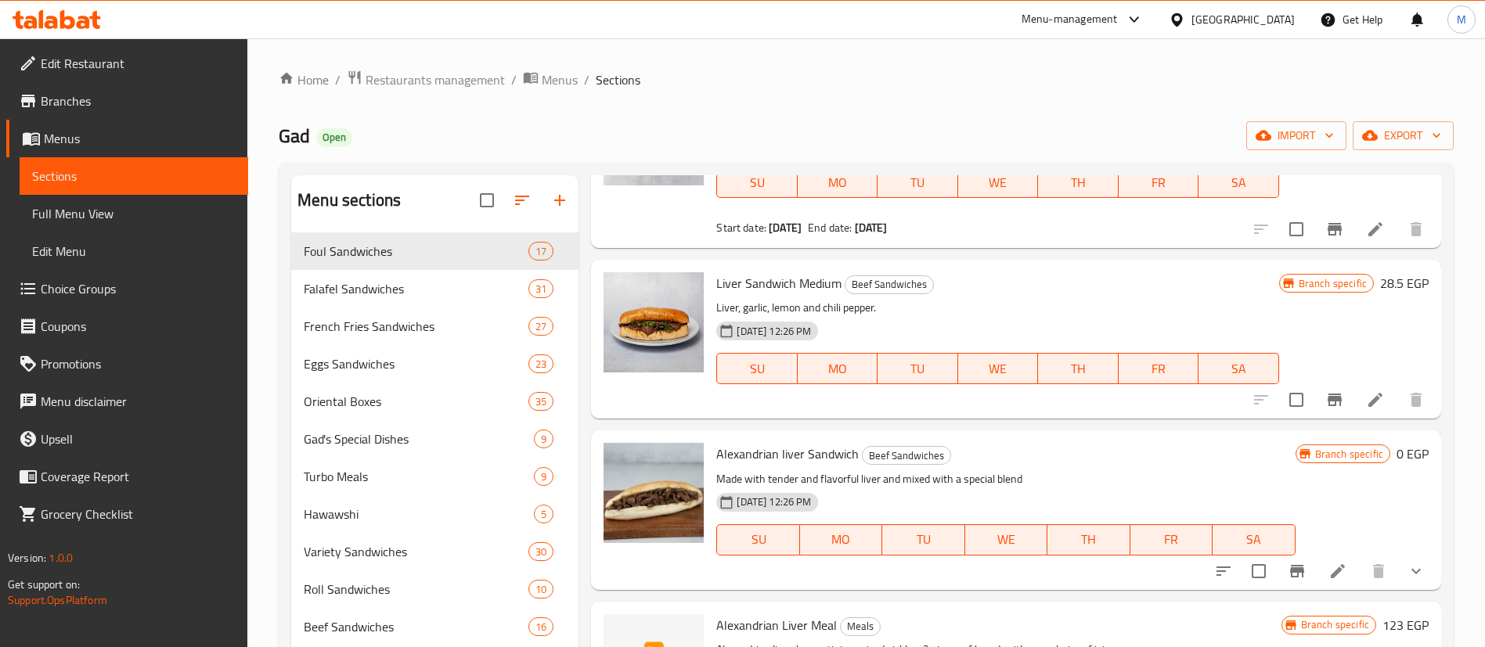
scroll to position [512, 0]
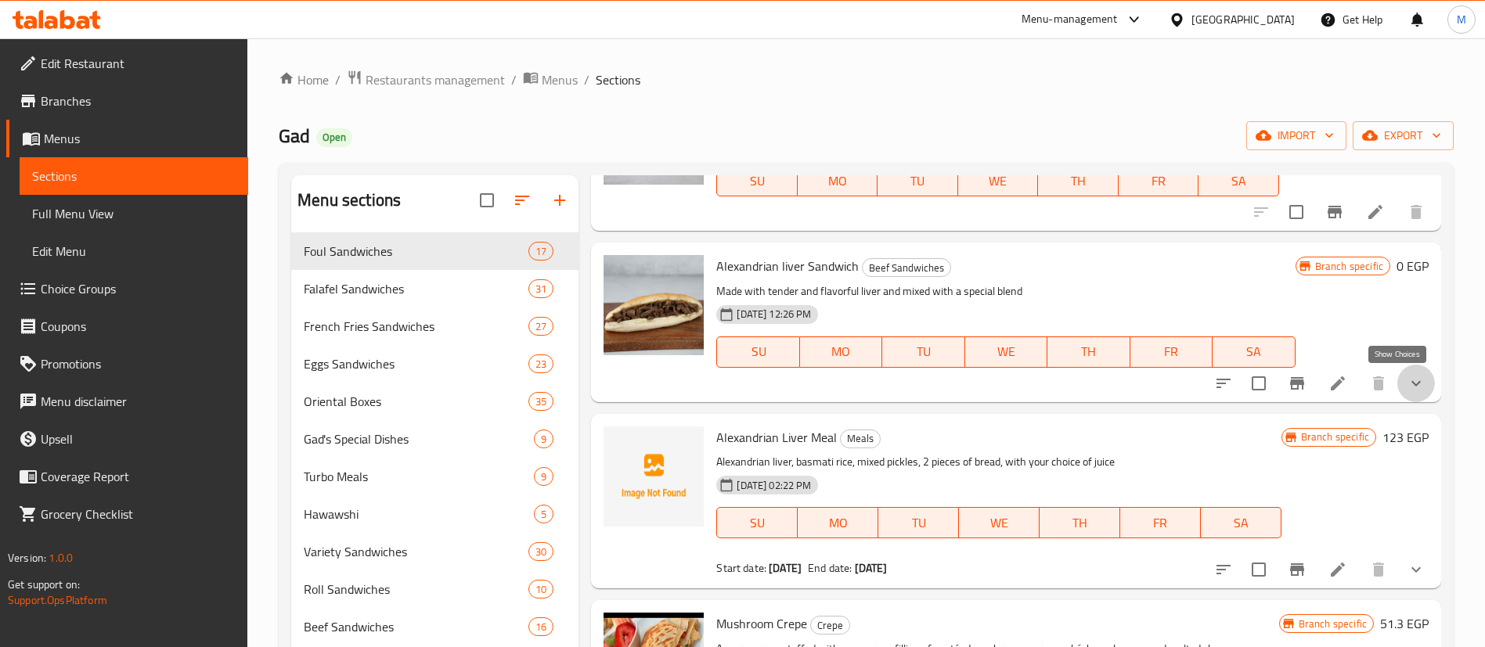
click at [1407, 384] on icon "show more" at bounding box center [1416, 383] width 19 height 19
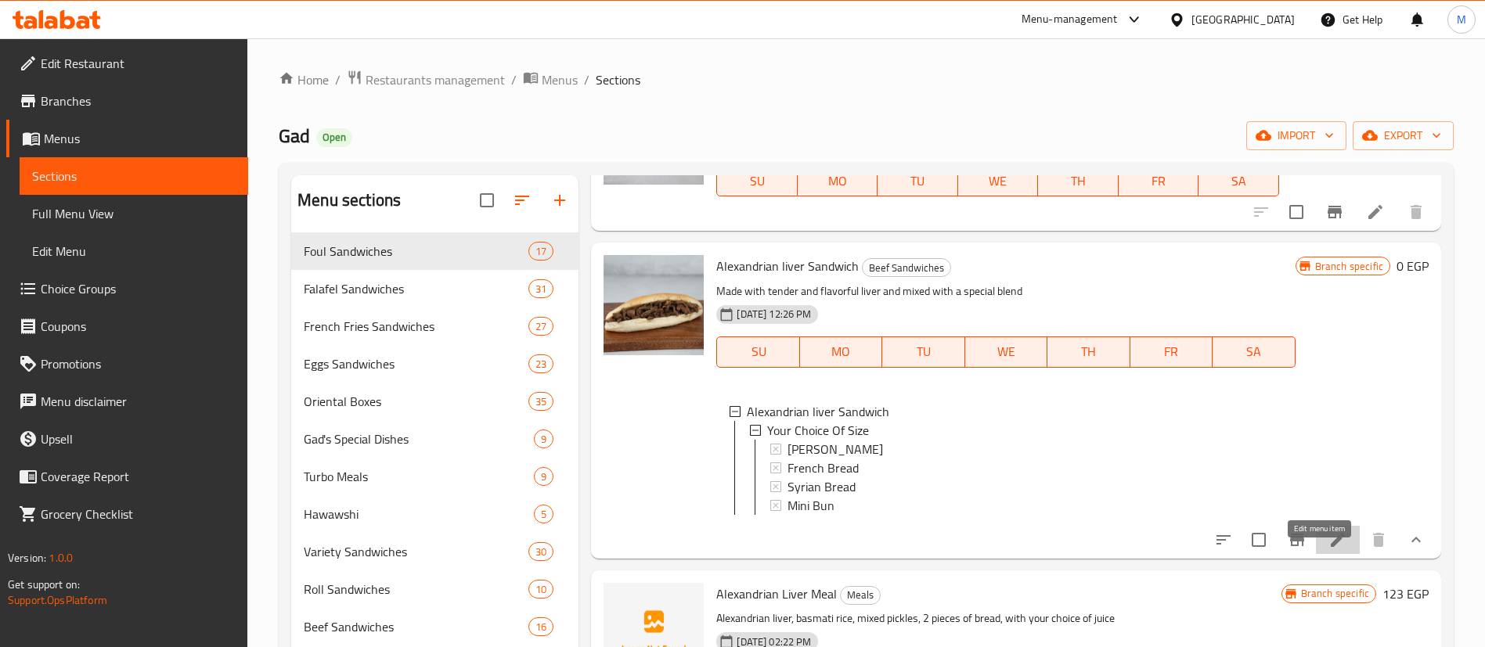
click at [1328, 550] on icon at bounding box center [1337, 540] width 19 height 19
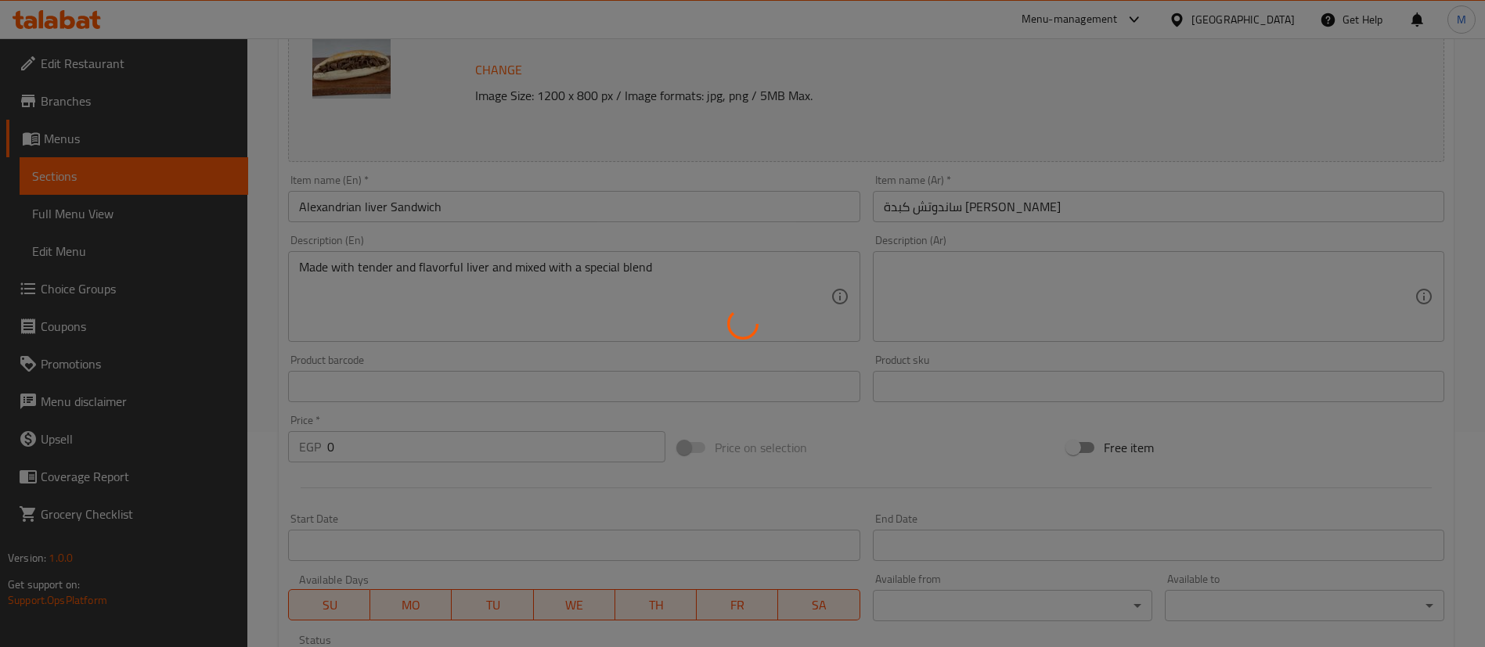
type input "إختيارك من الحجم"
type input "1"
type input "2"
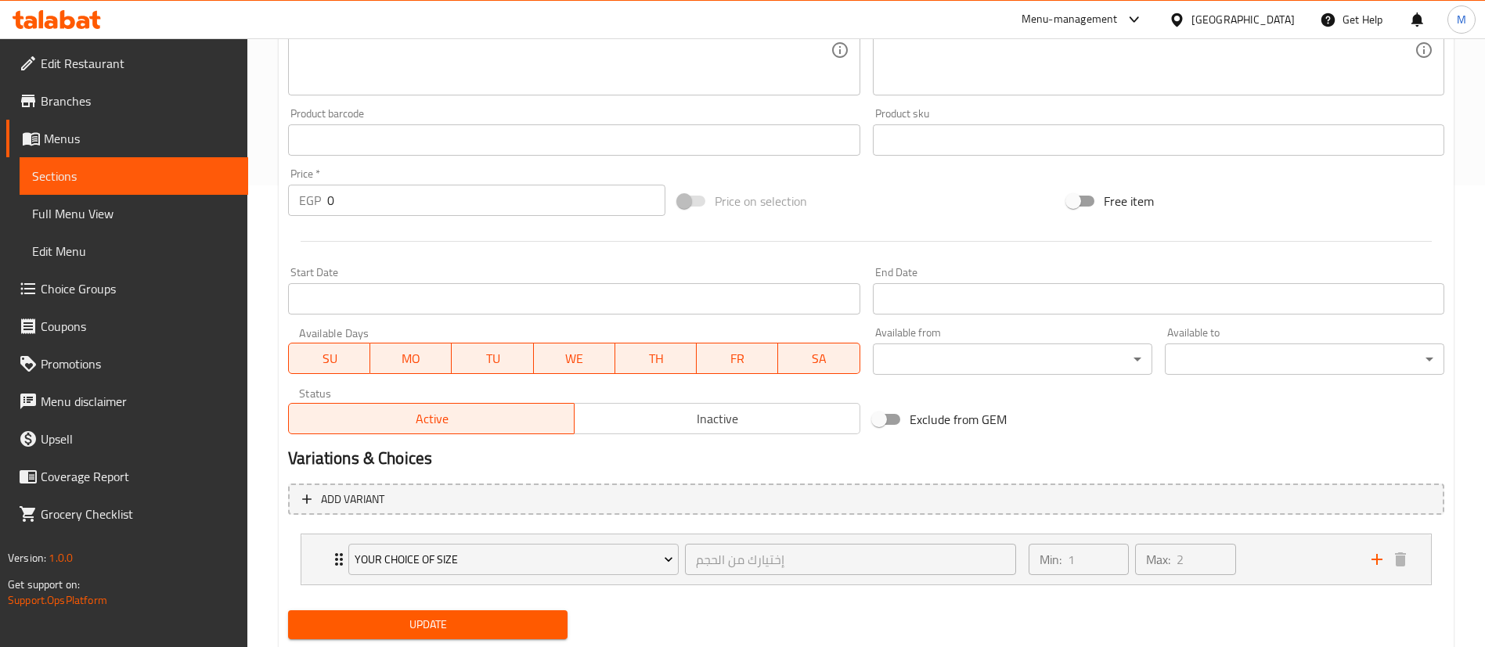
scroll to position [463, 0]
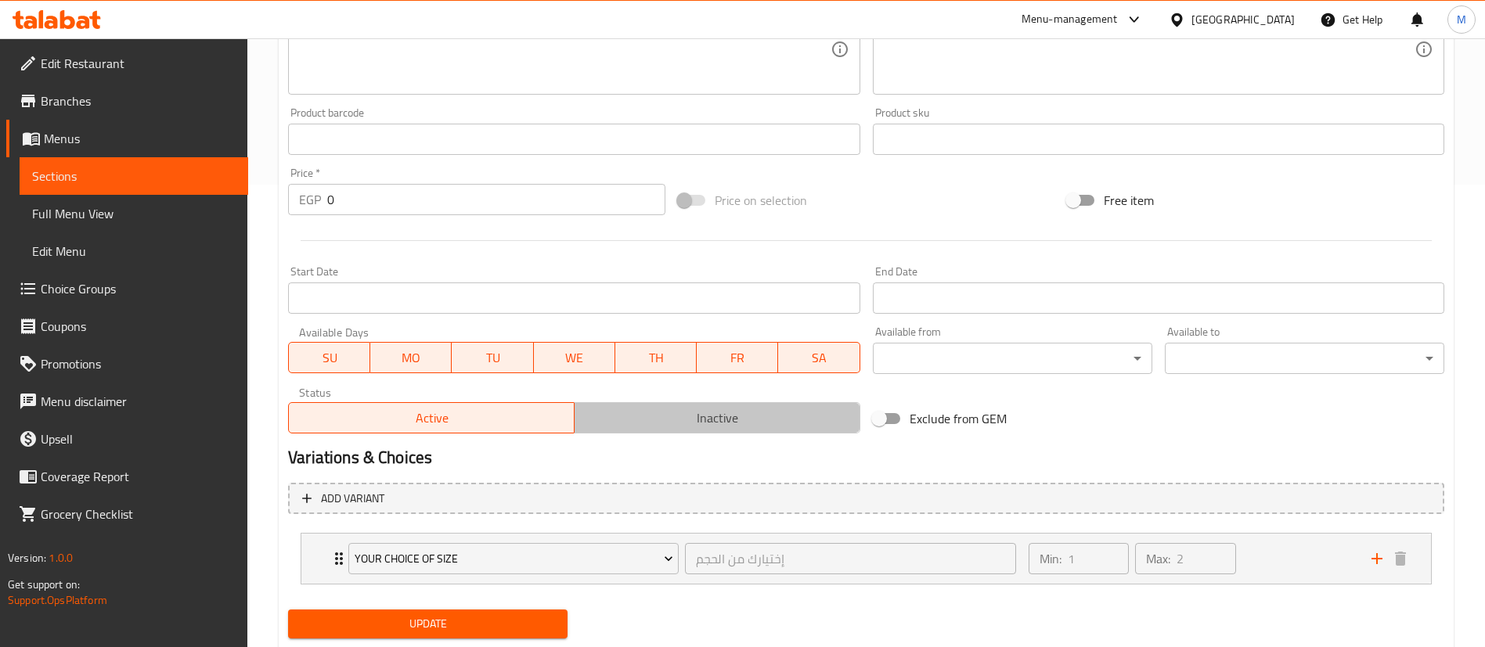
click at [710, 411] on span "Inactive" at bounding box center [717, 418] width 273 height 23
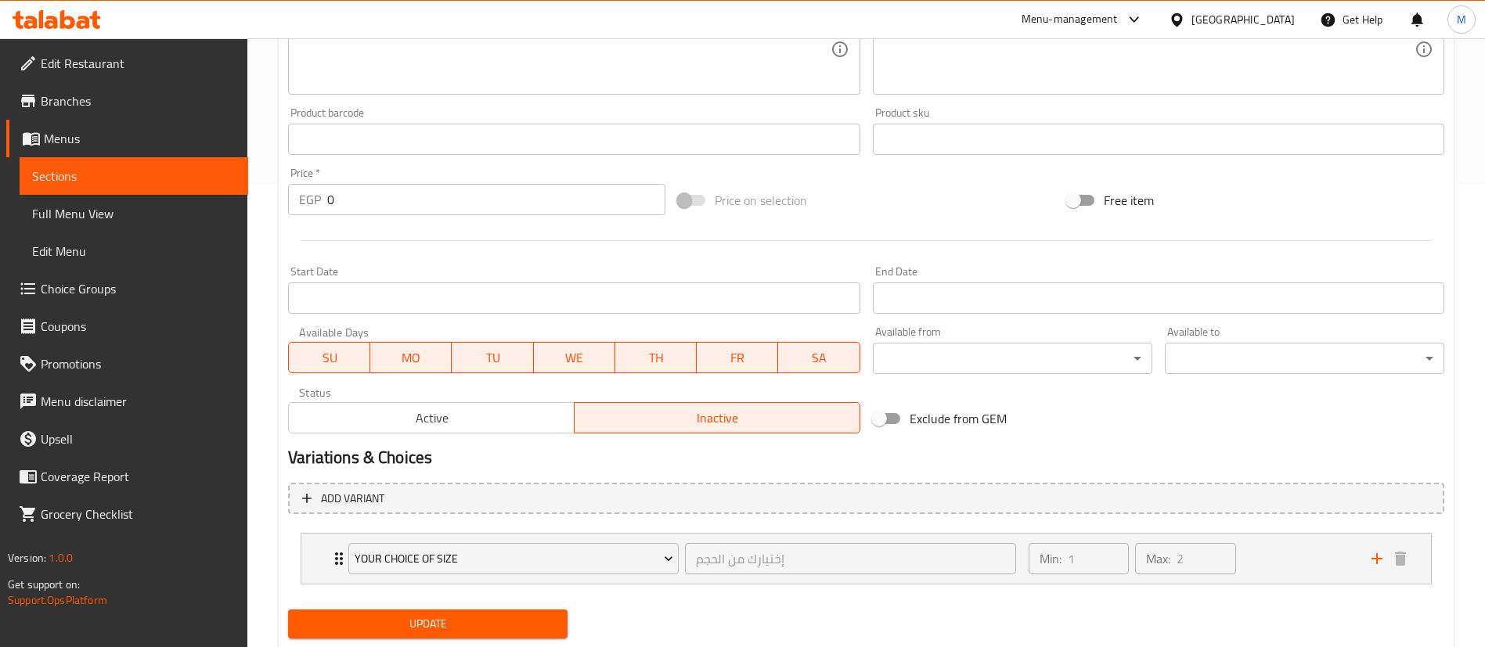
scroll to position [507, 0]
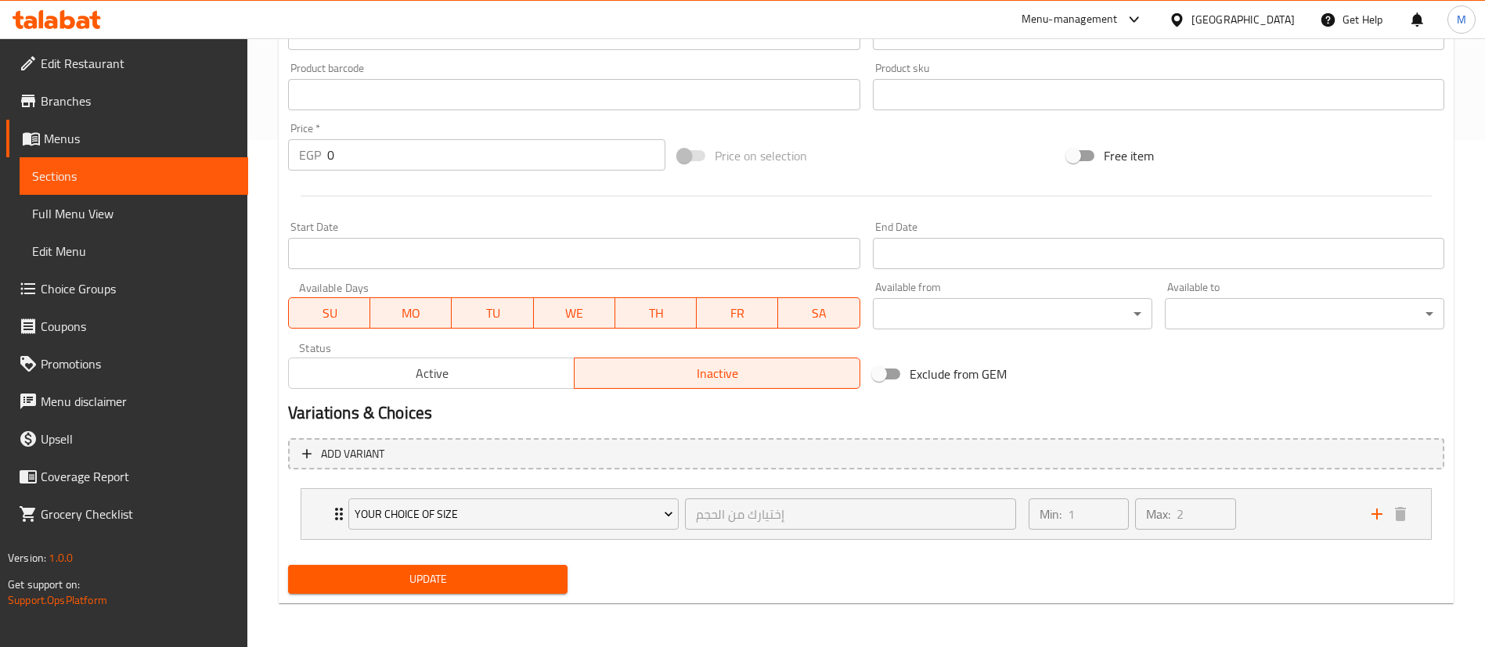
click at [442, 574] on span "Update" at bounding box center [428, 580] width 254 height 20
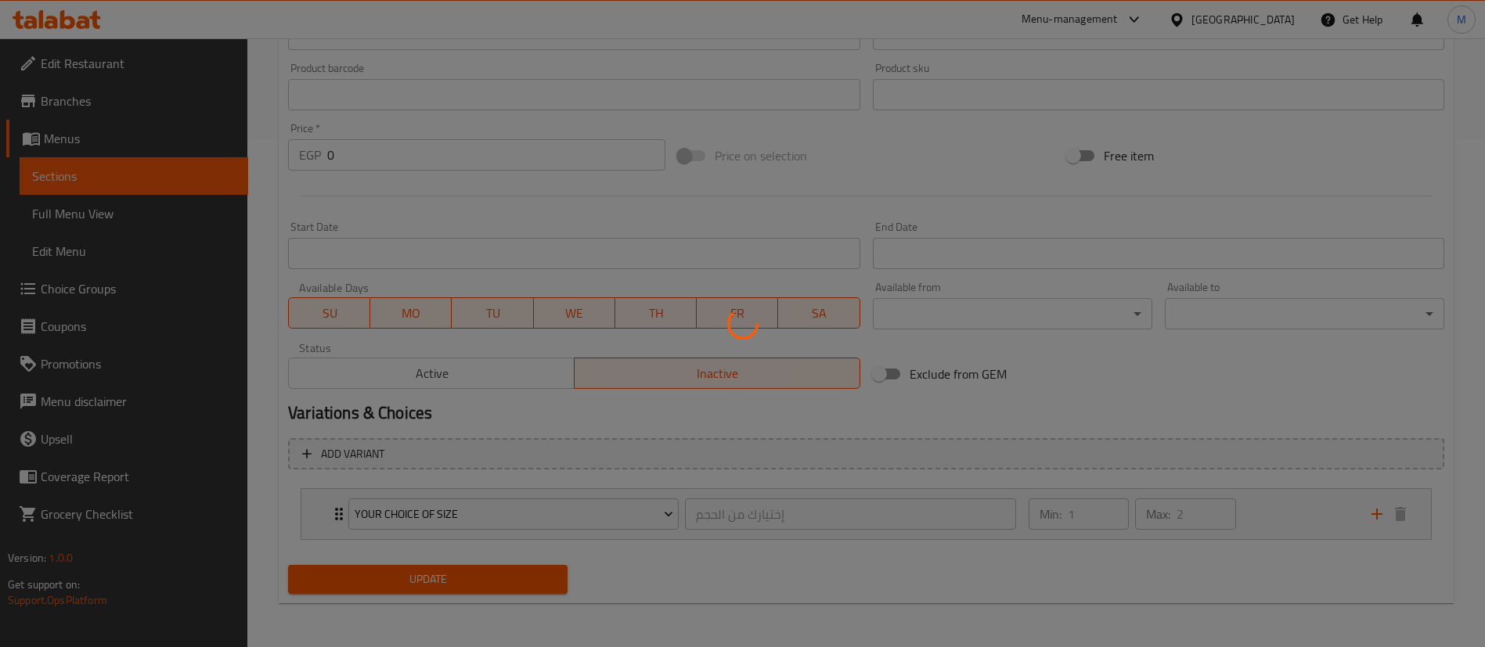
scroll to position [0, 0]
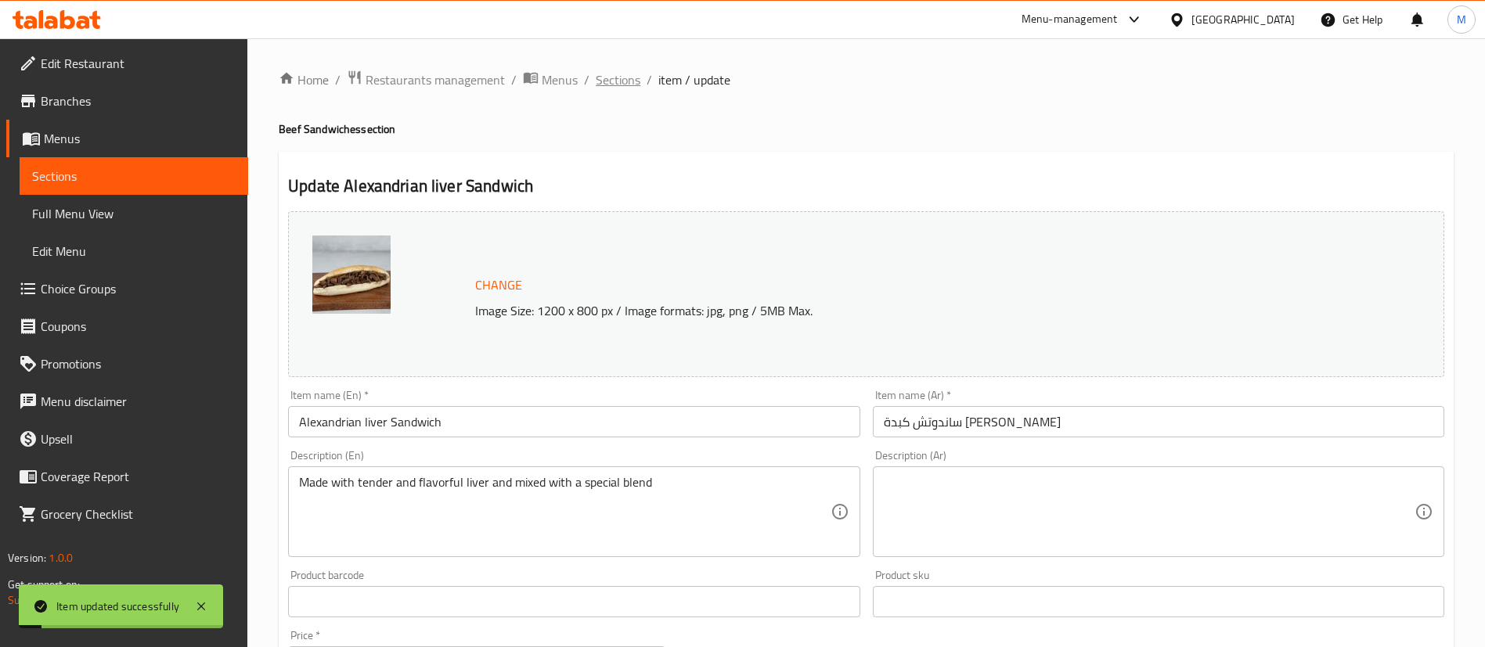
click at [615, 81] on span "Sections" at bounding box center [618, 79] width 45 height 19
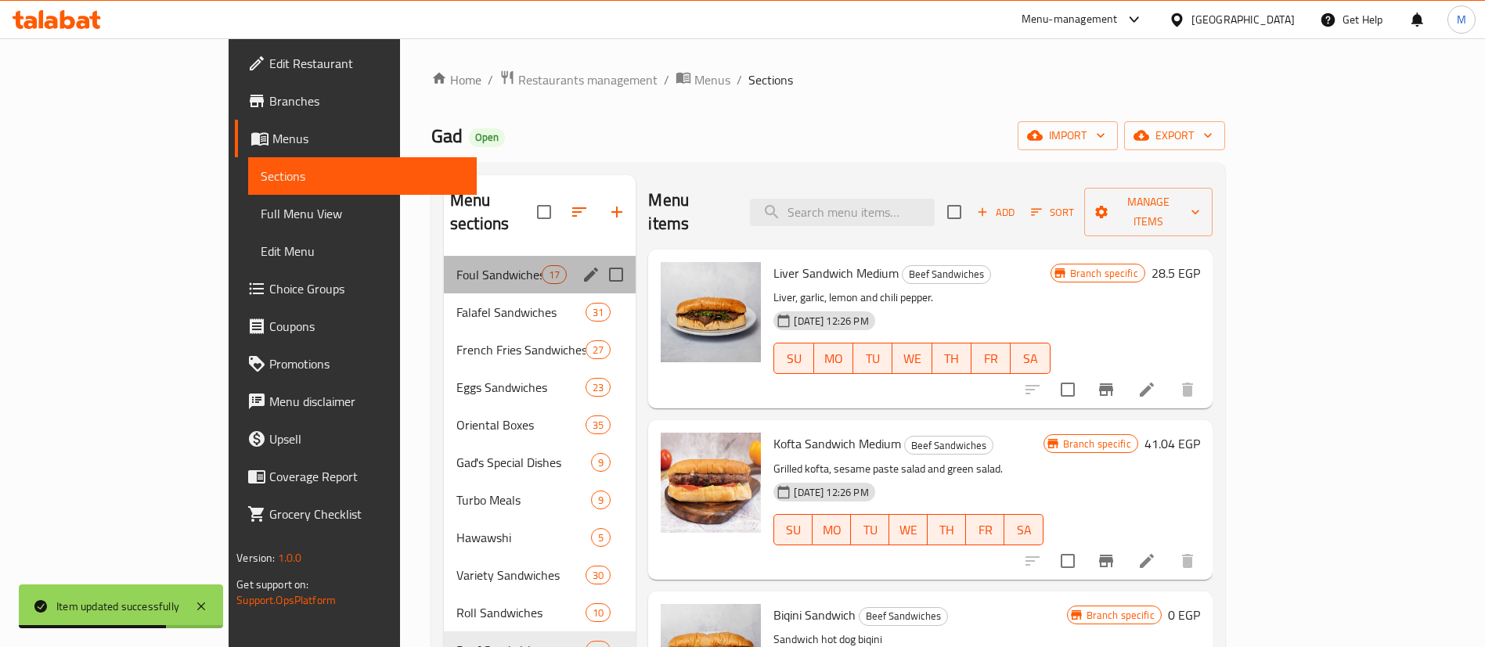
click at [444, 256] on div "Foul Sandwiches 17" at bounding box center [540, 275] width 192 height 38
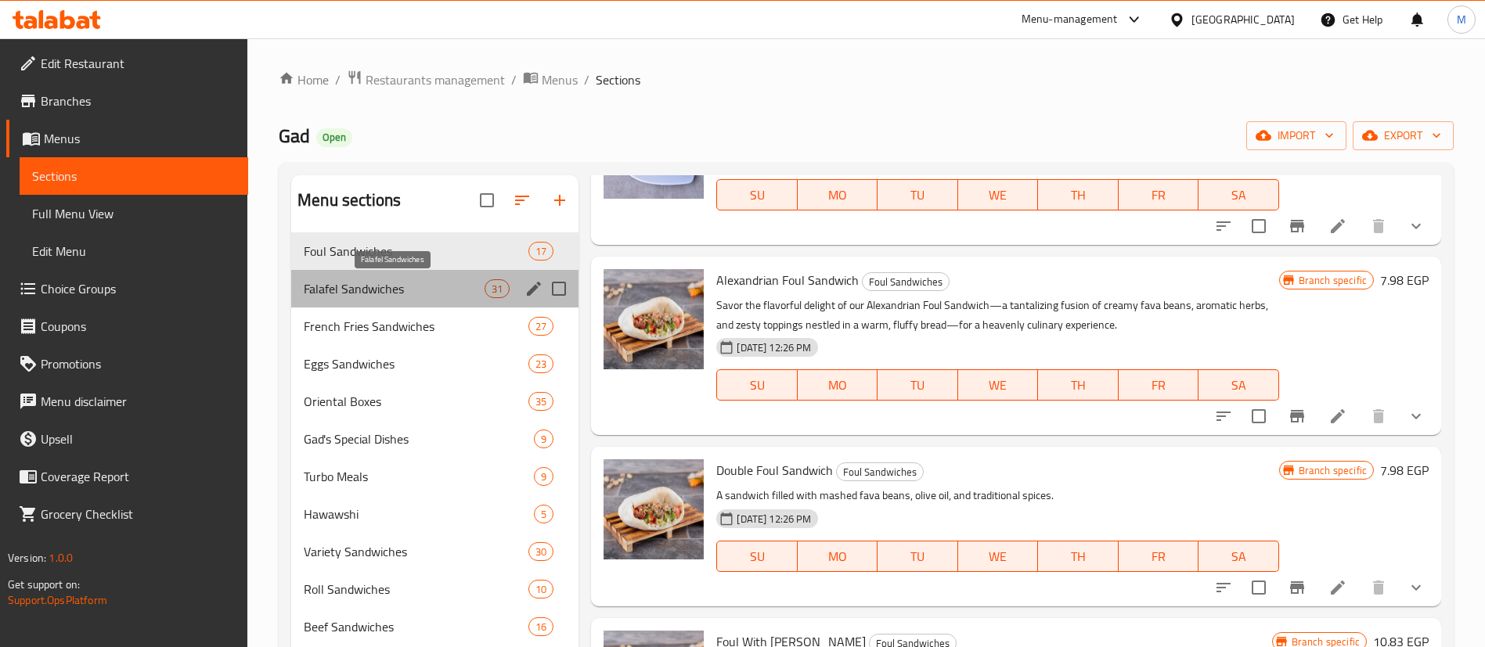
click at [391, 290] on span "Falafel Sandwiches" at bounding box center [394, 288] width 181 height 19
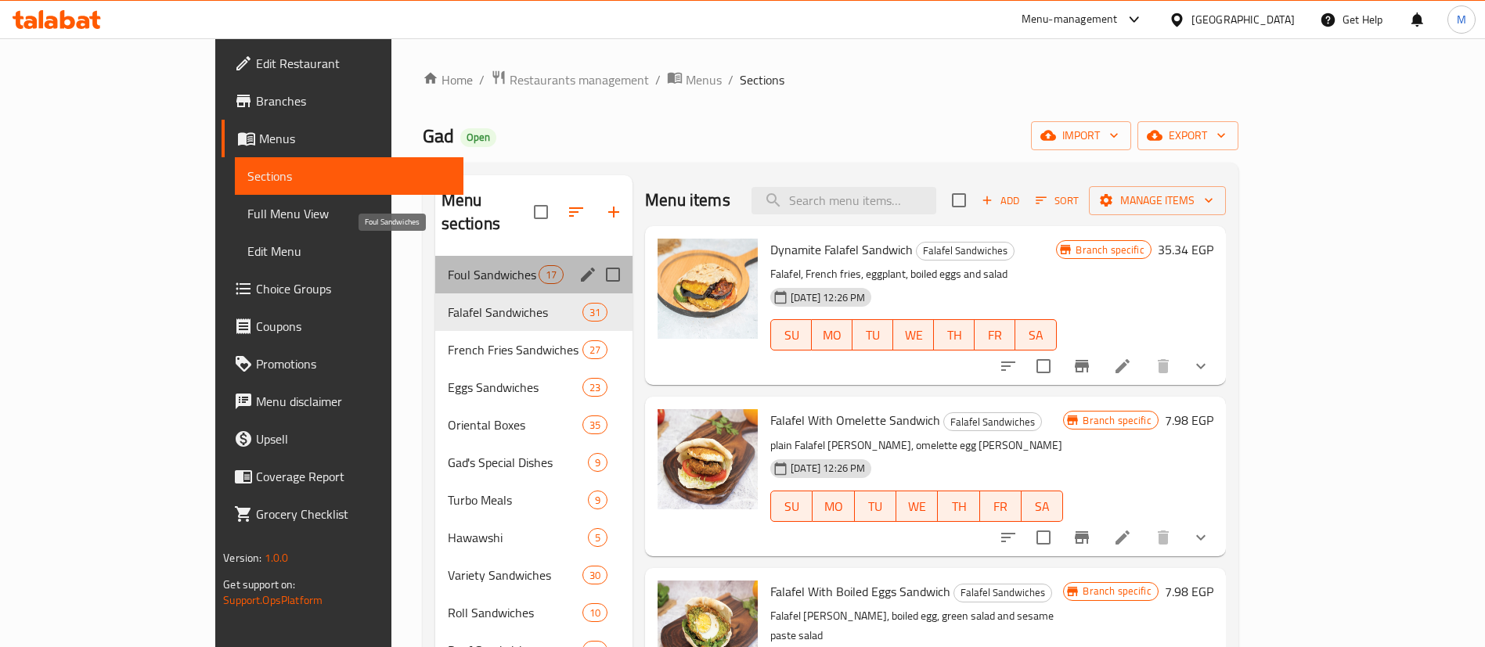
click at [448, 265] on span "Foul Sandwiches" at bounding box center [493, 274] width 91 height 19
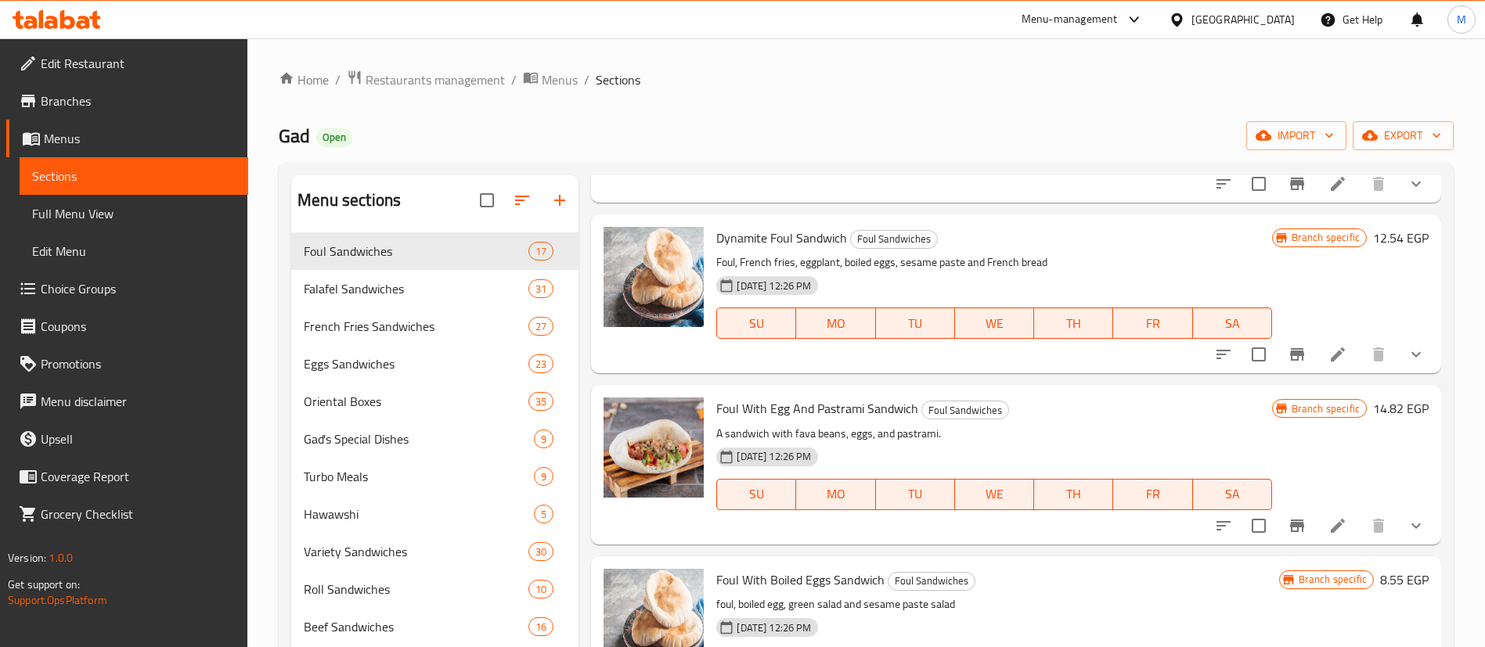
scroll to position [1040, 0]
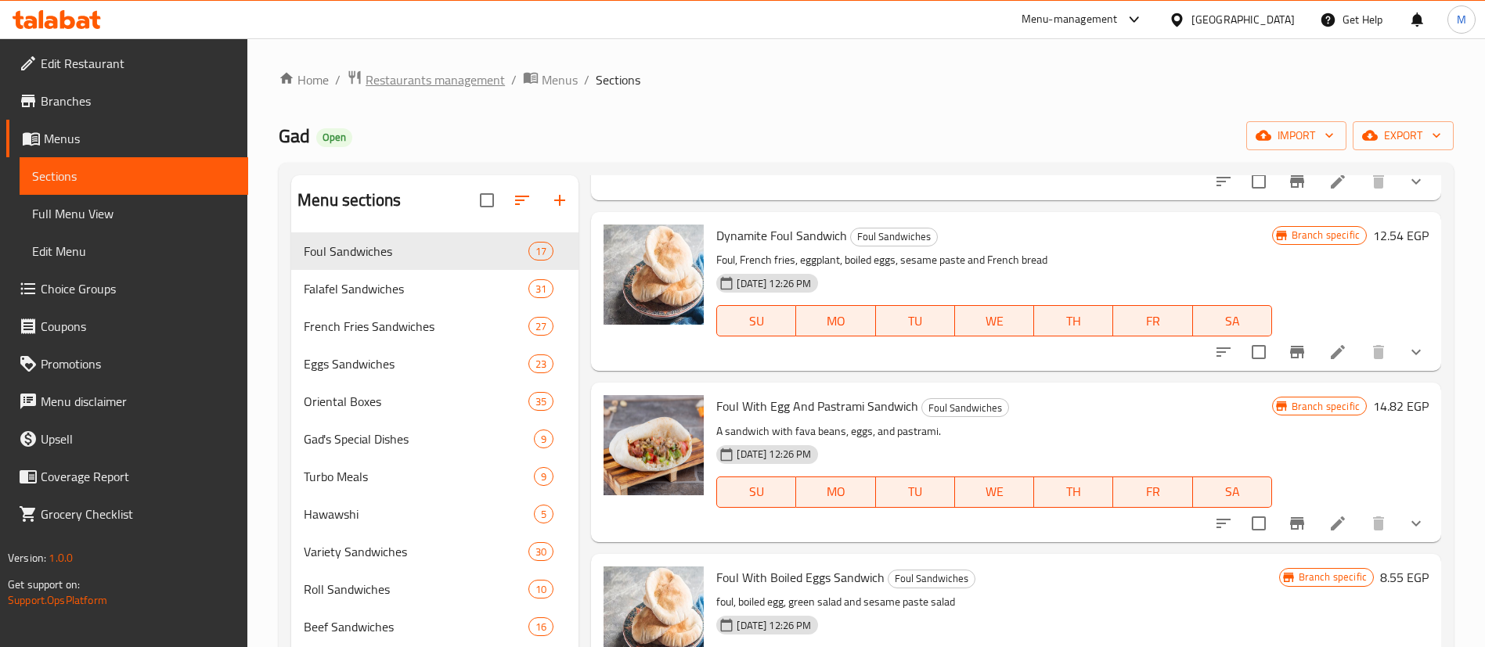
click at [460, 70] on span "Restaurants management" at bounding box center [435, 79] width 139 height 19
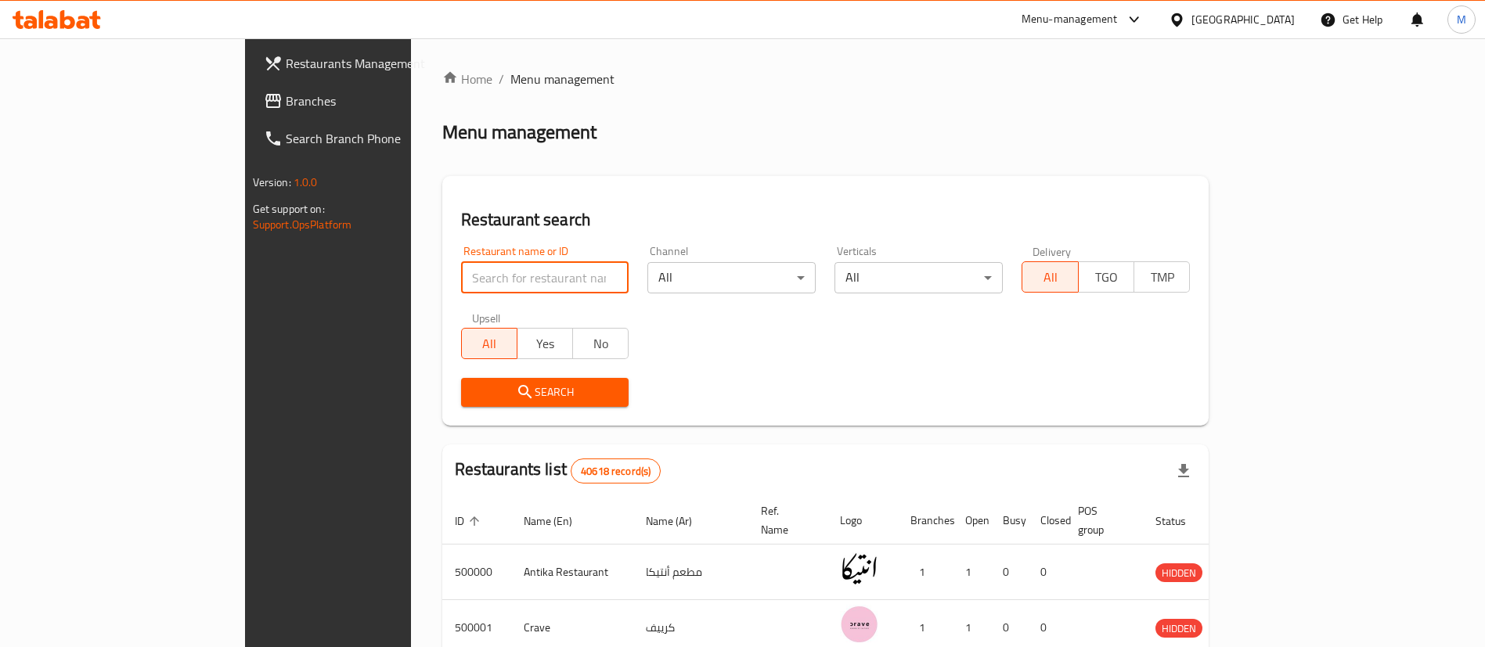
click at [466, 281] on input "search" at bounding box center [545, 277] width 168 height 31
type input "tabali"
click button "Search" at bounding box center [545, 392] width 168 height 29
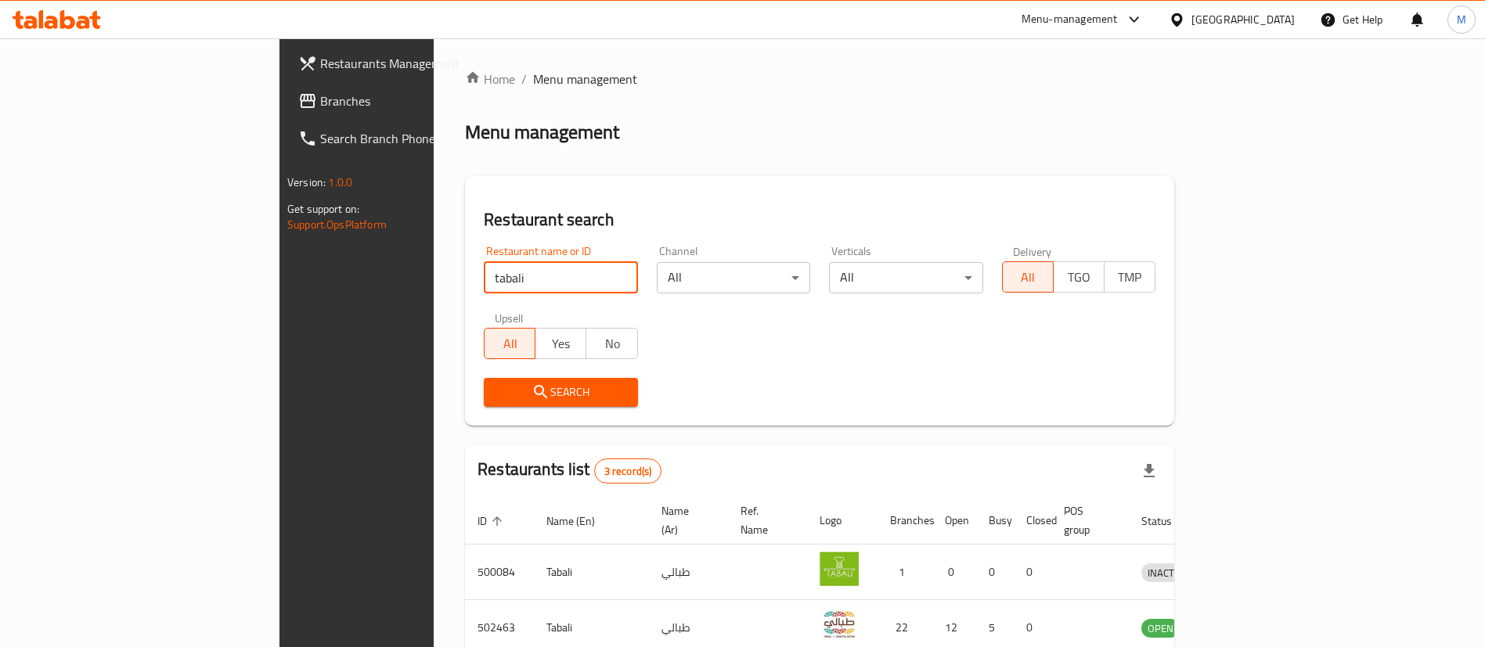
scroll to position [132, 0]
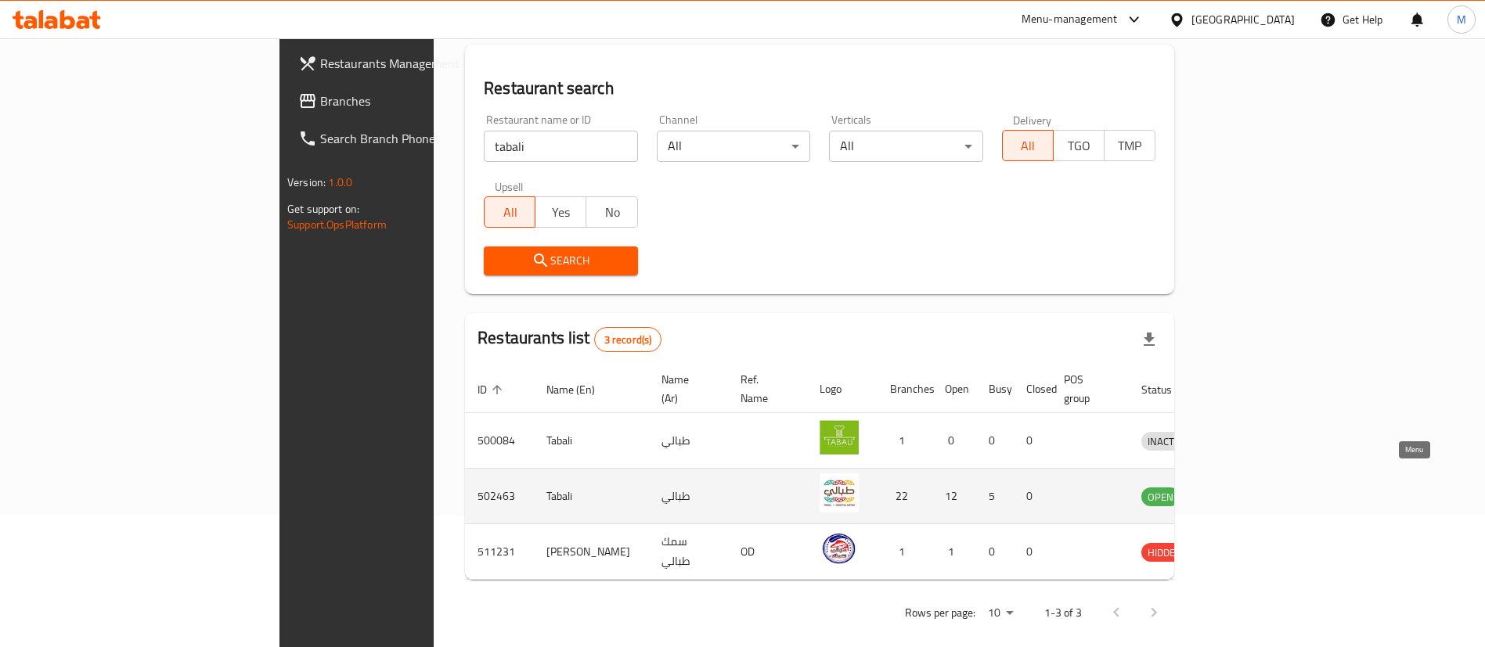
click at [1244, 491] on icon "enhanced table" at bounding box center [1235, 497] width 17 height 13
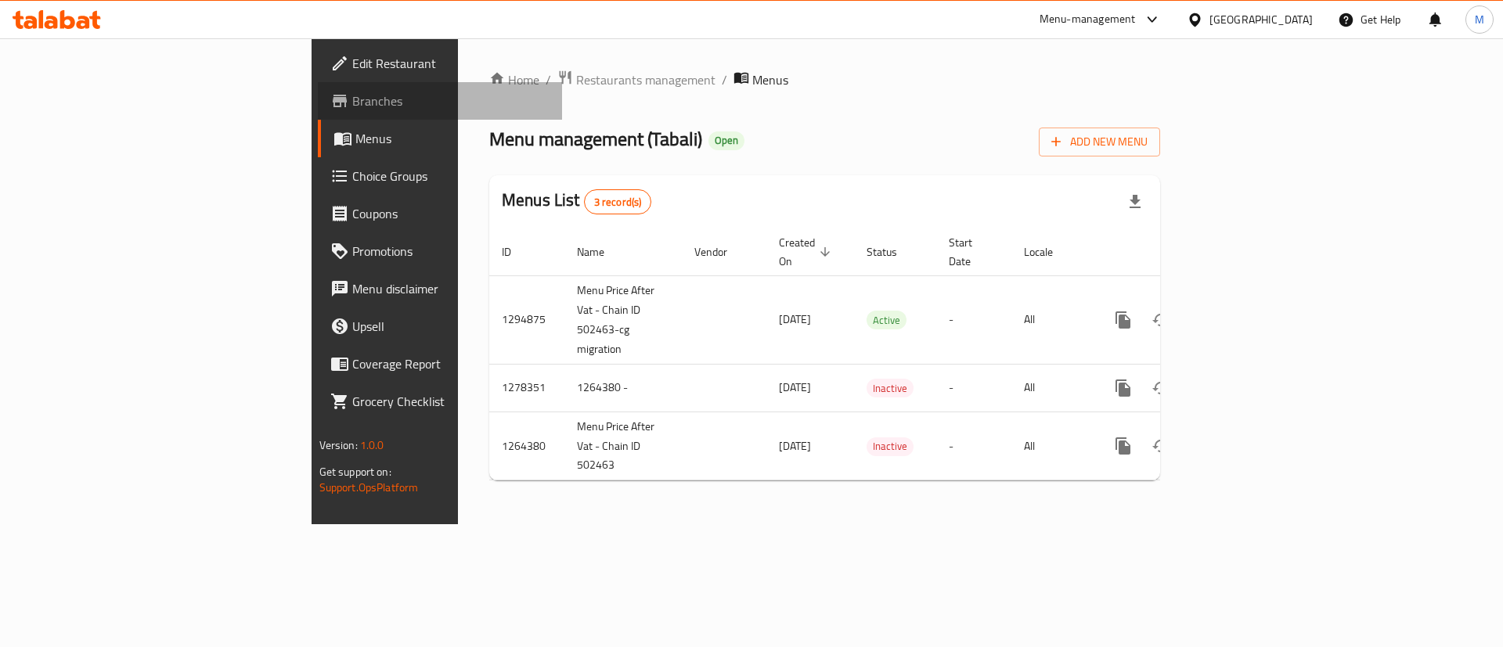
click at [318, 112] on link "Branches" at bounding box center [440, 101] width 245 height 38
